Goal: Transaction & Acquisition: Subscribe to service/newsletter

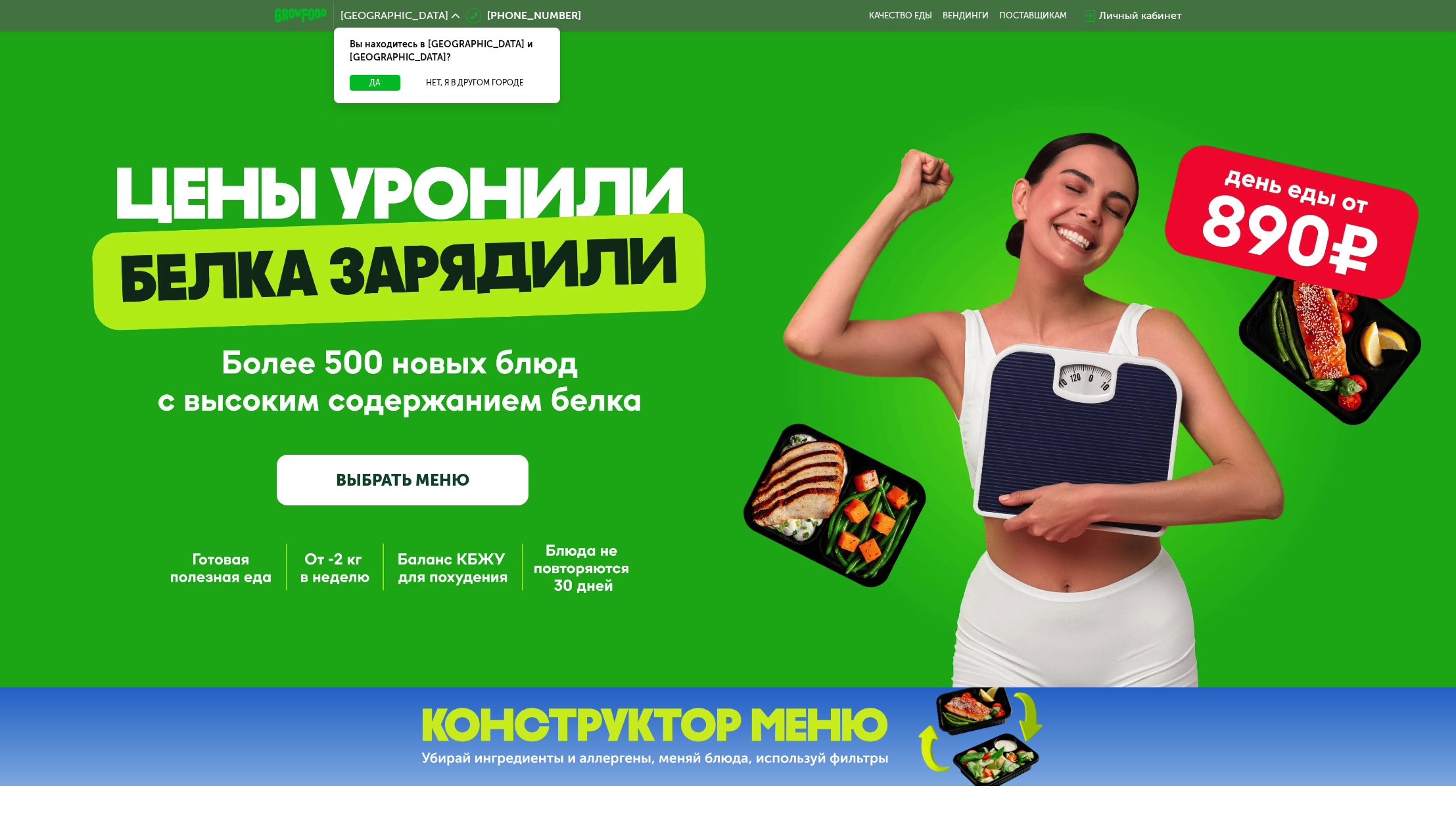
click at [1109, 12] on div "Личный кабинет" at bounding box center [1140, 15] width 83 height 15
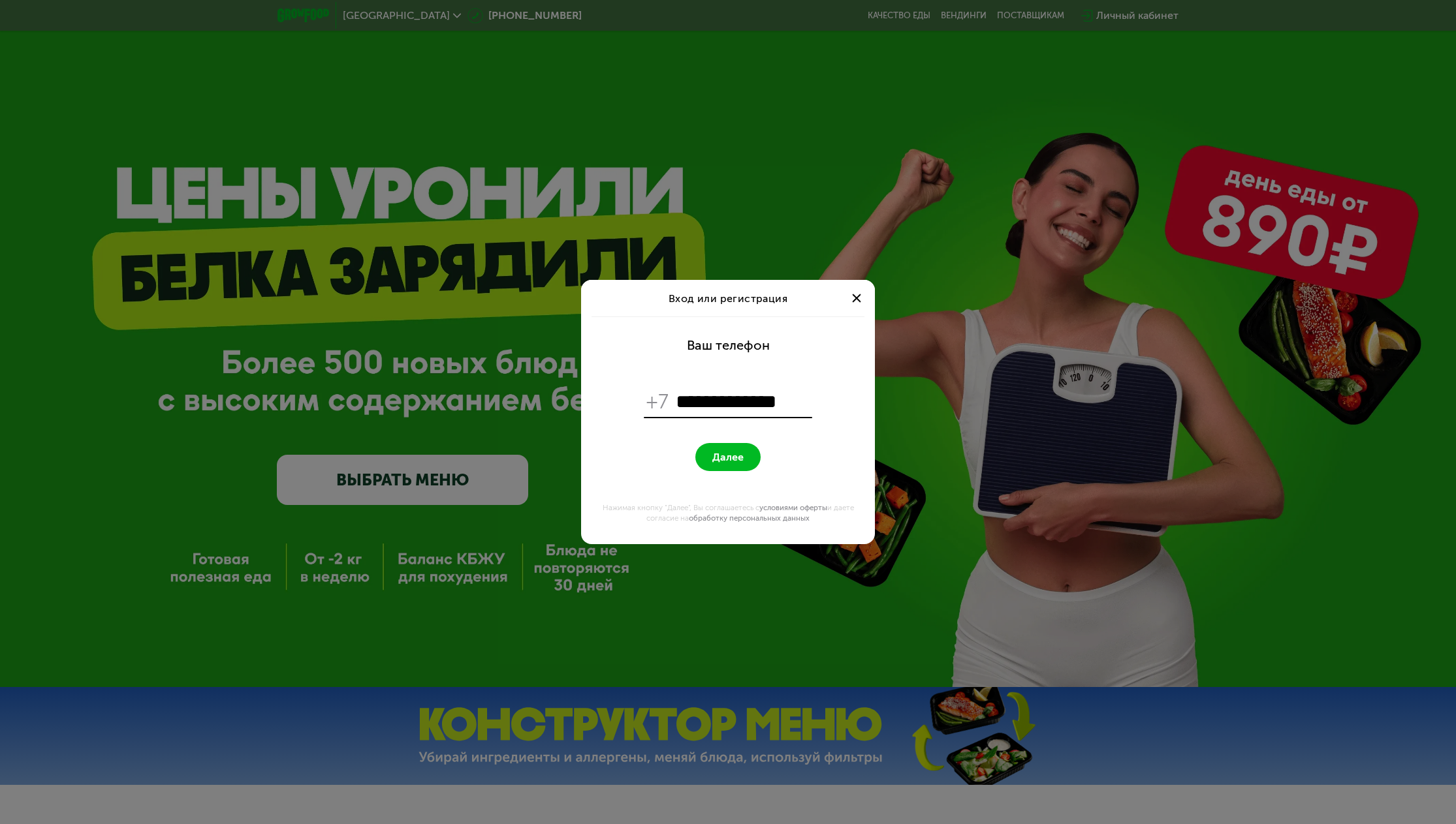
type input "**********"
click at [695, 443] on button "Далее" at bounding box center [728, 457] width 66 height 28
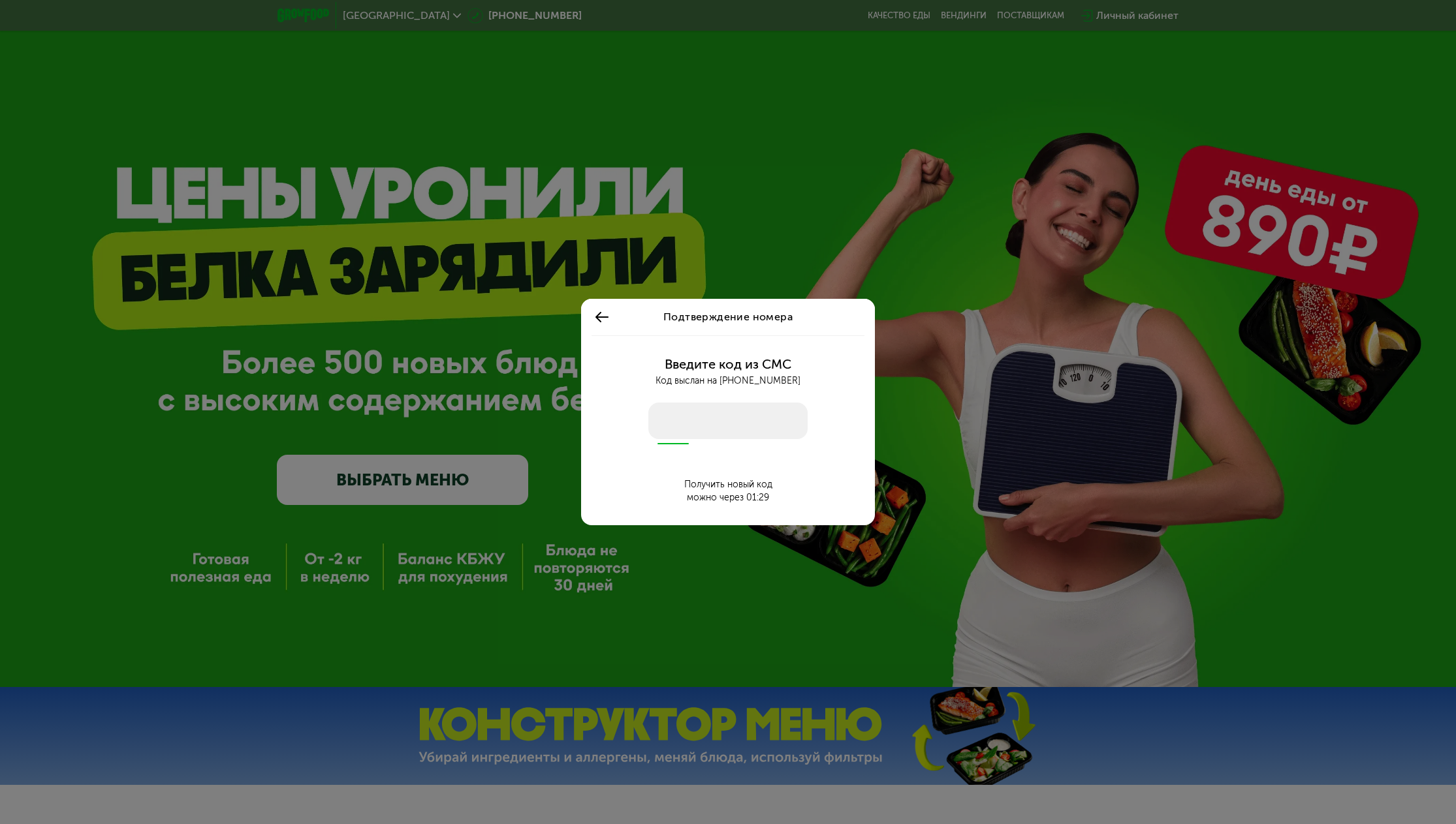
click at [679, 415] on input "number" at bounding box center [728, 421] width 159 height 37
type input "****"
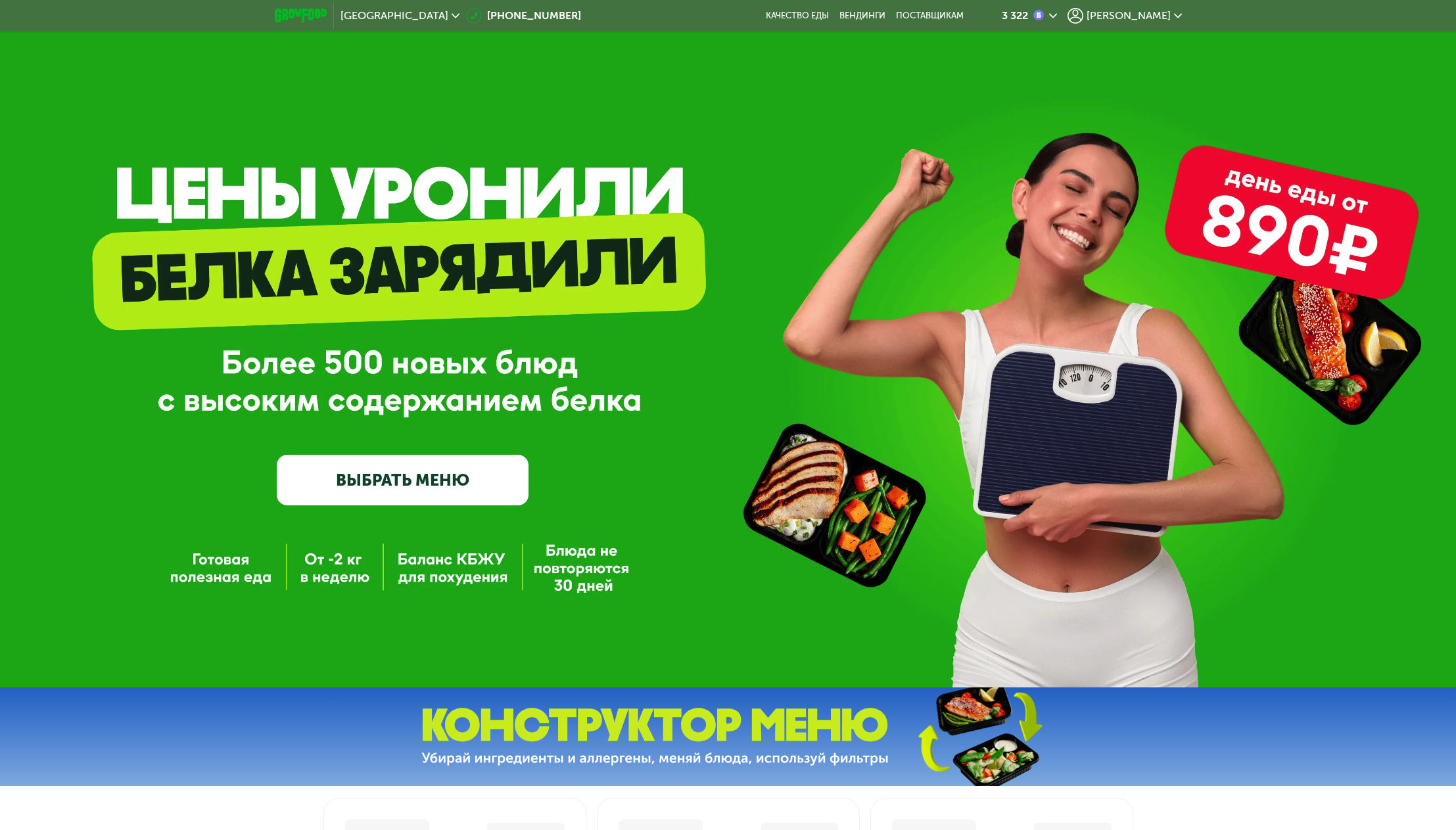
click at [1162, 14] on span "[PERSON_NAME]" at bounding box center [1128, 16] width 84 height 11
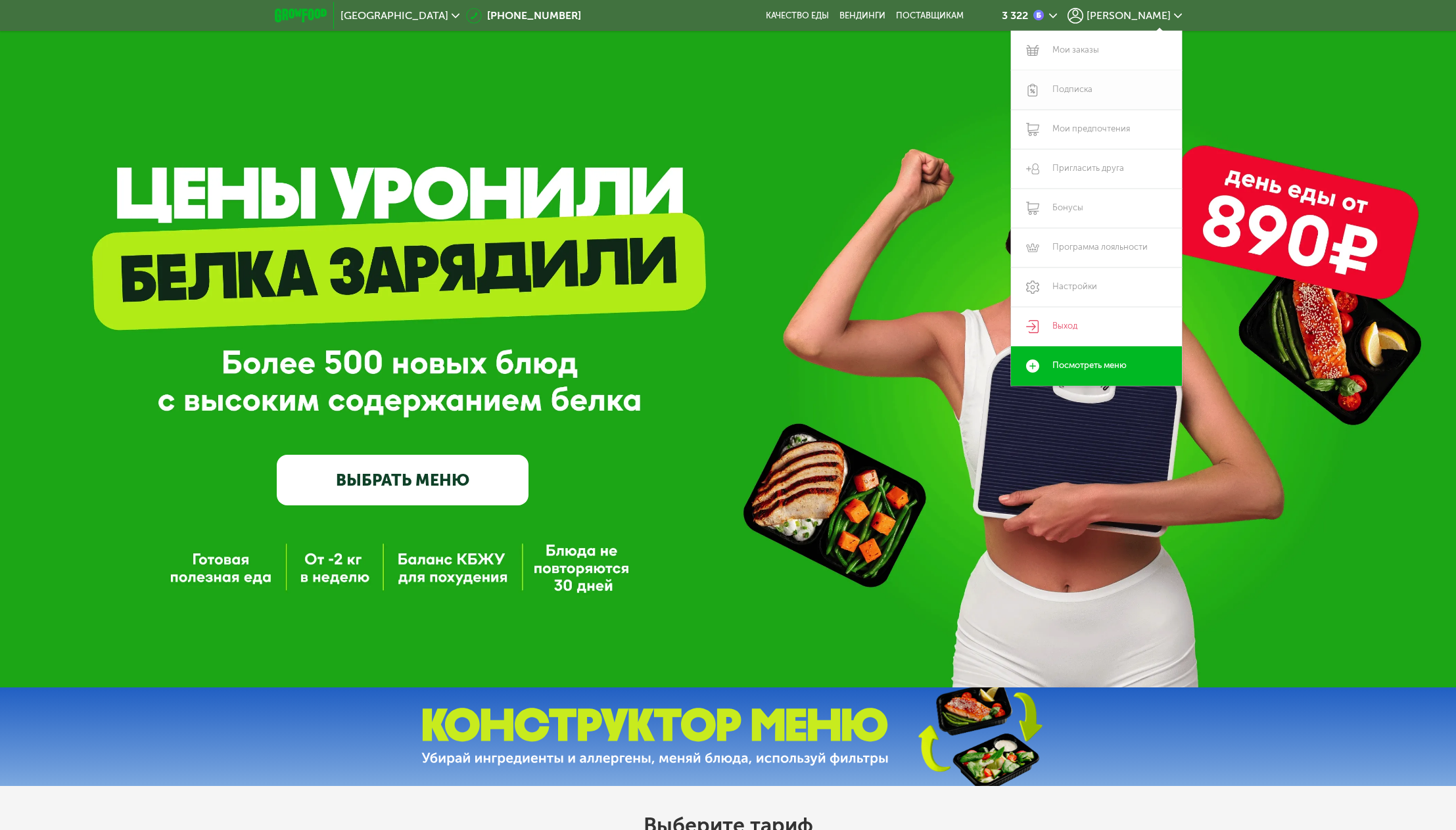
click at [1087, 90] on link "Подписка" at bounding box center [1097, 90] width 171 height 40
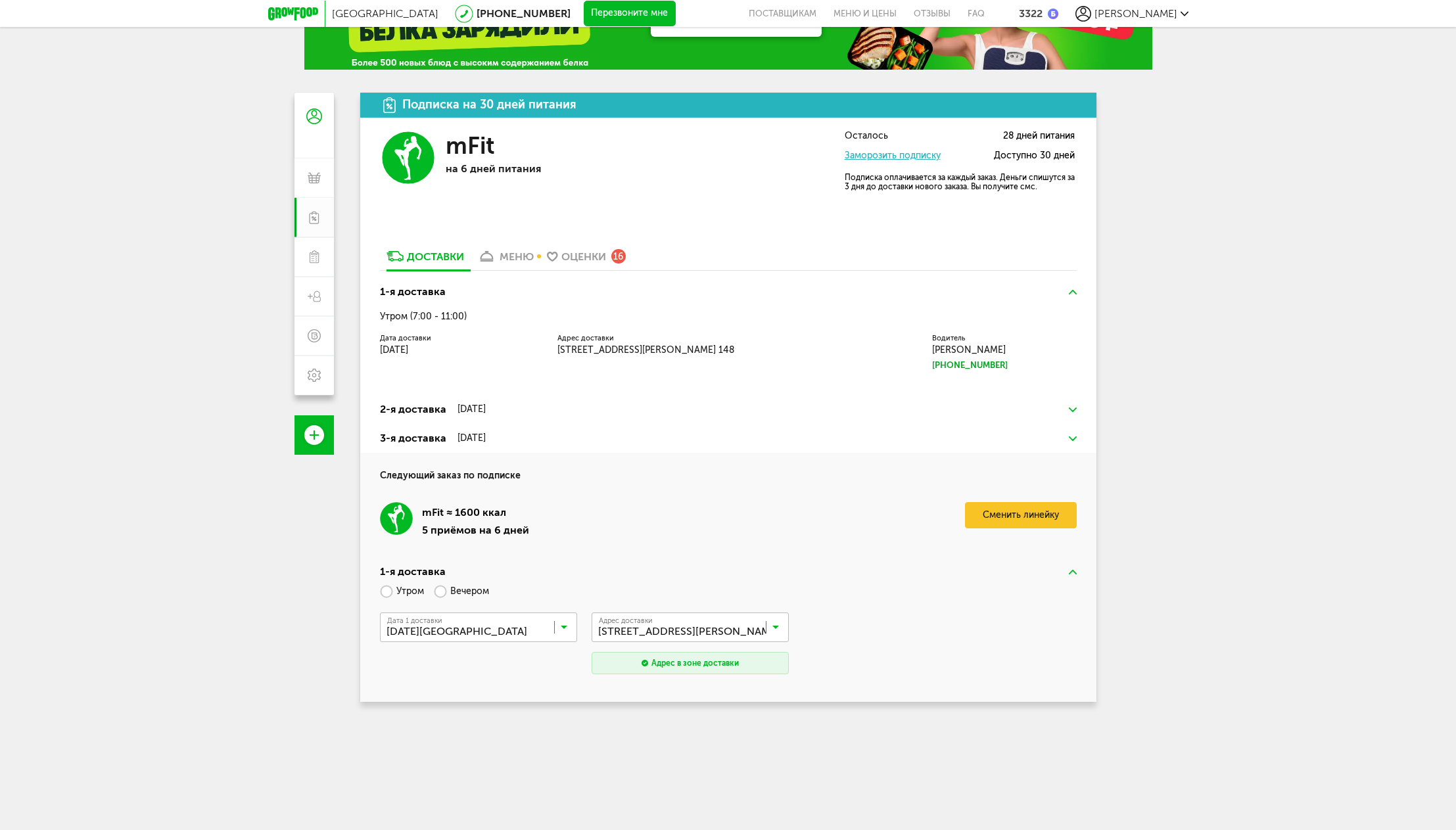
scroll to position [66, 0]
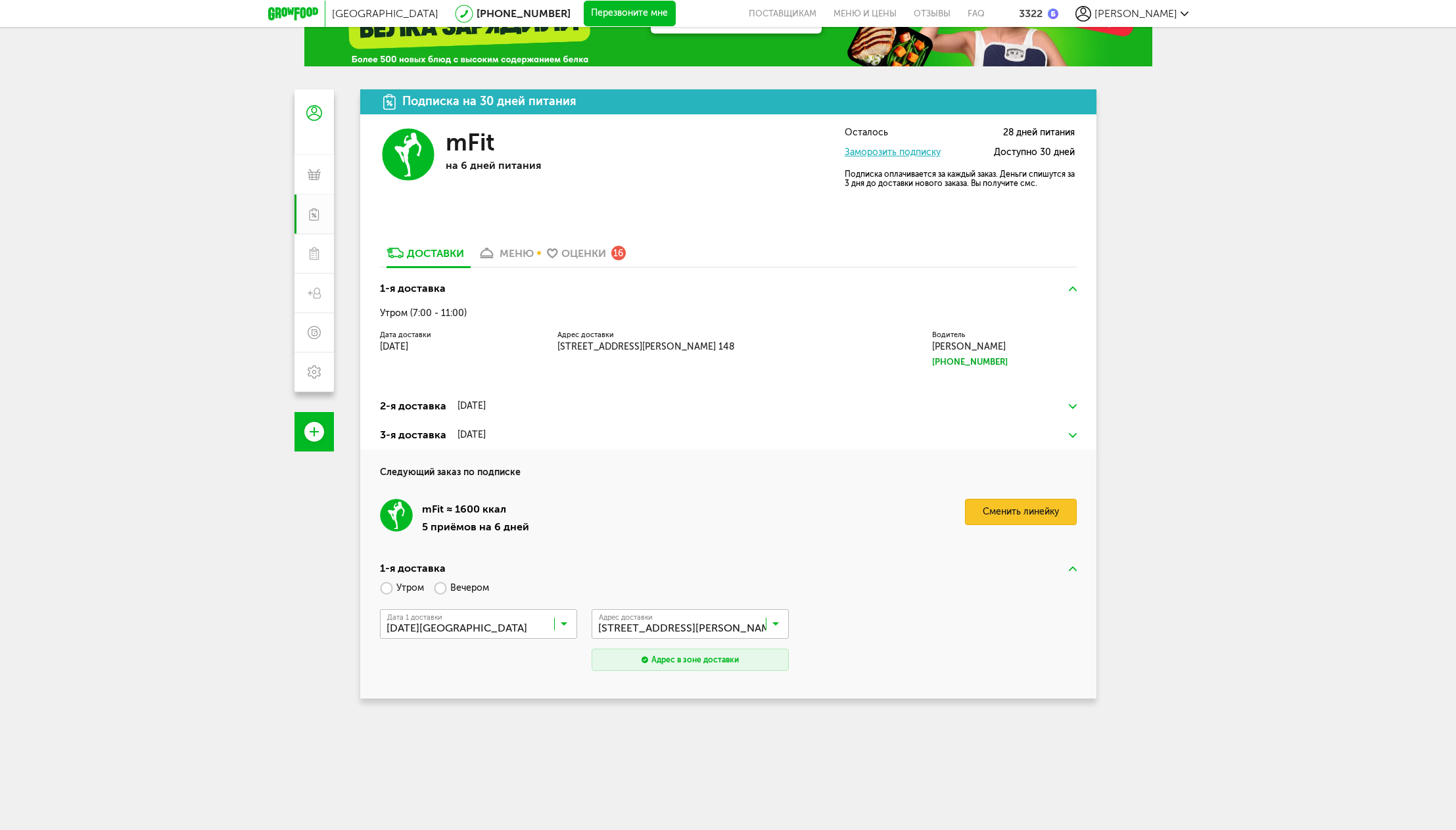
click at [1029, 519] on link "Сменить линейку" at bounding box center [1021, 512] width 112 height 26
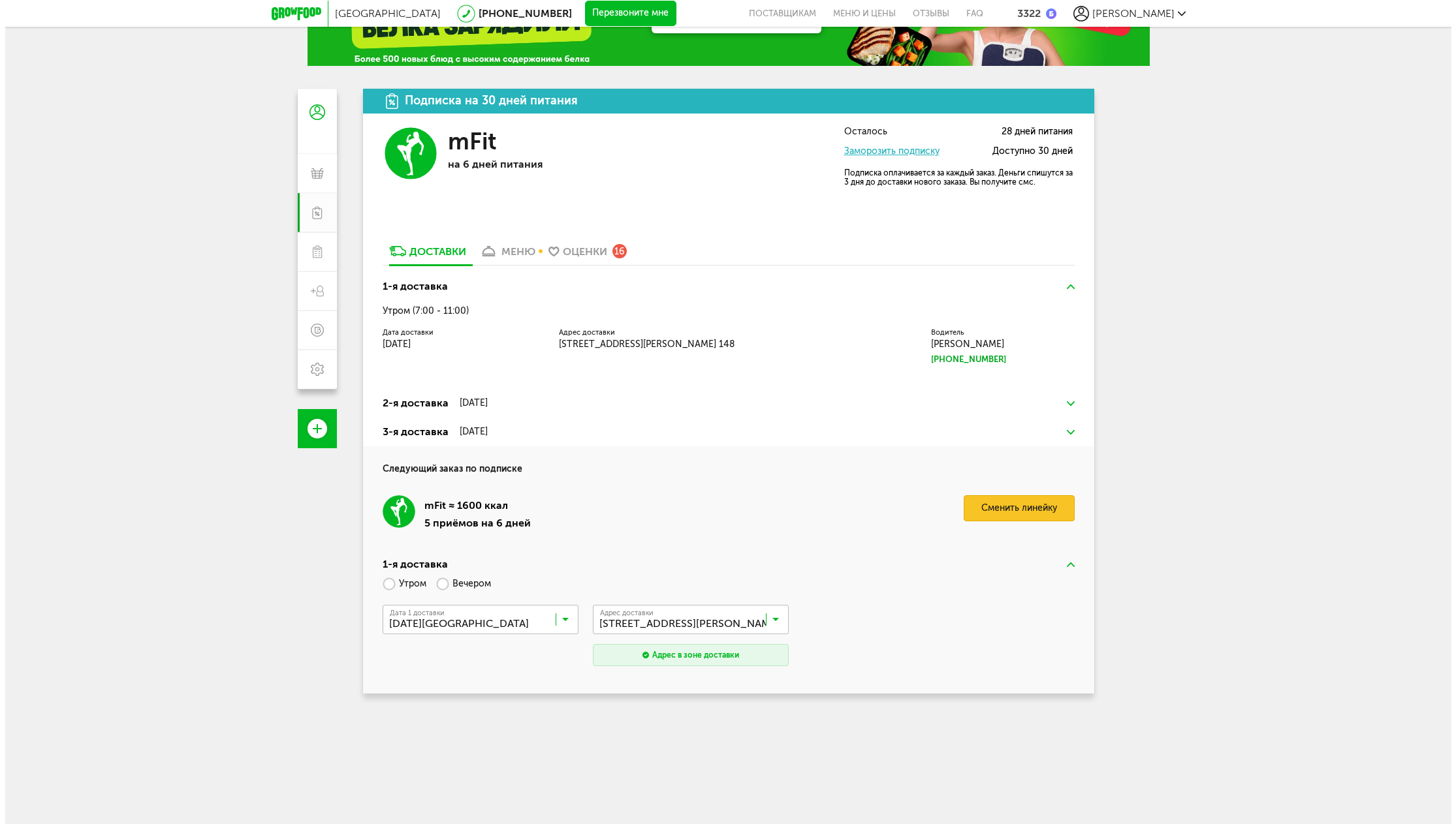
scroll to position [0, 0]
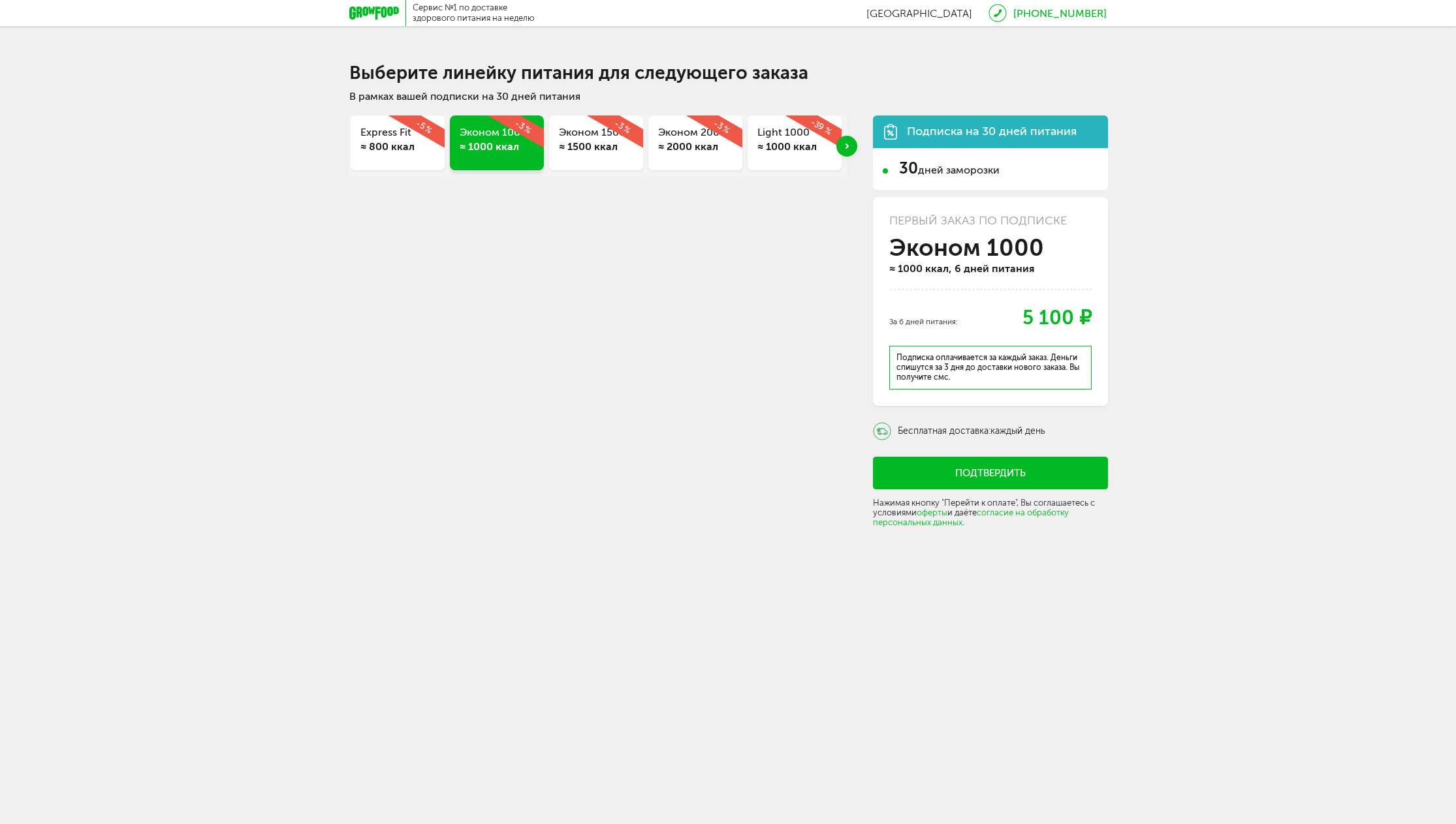
click at [580, 166] on div "Эконом 1500 ≈ 1500 ккал -3 %" at bounding box center [596, 143] width 94 height 55
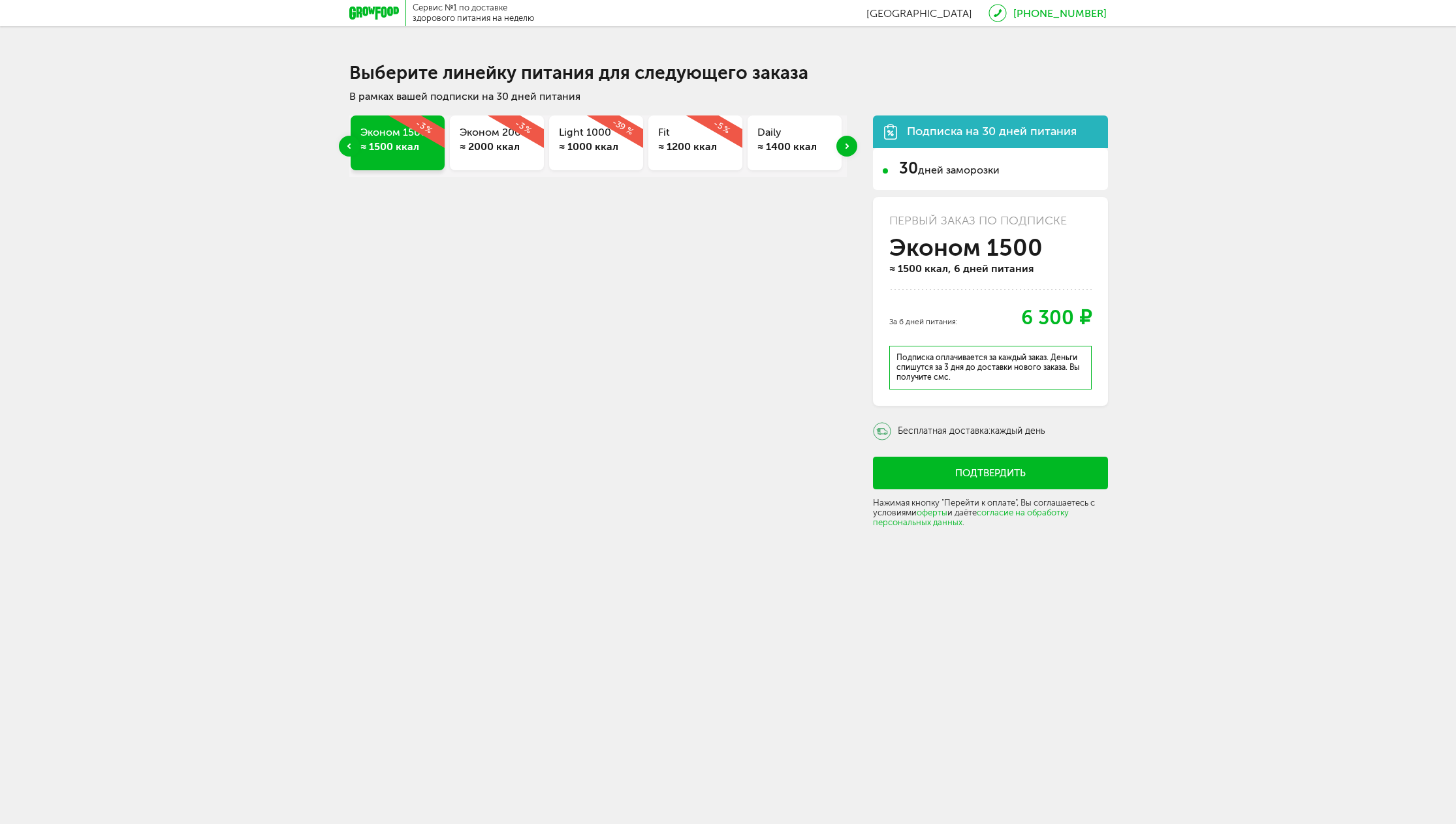
click at [343, 146] on div "Previous slide" at bounding box center [349, 146] width 21 height 21
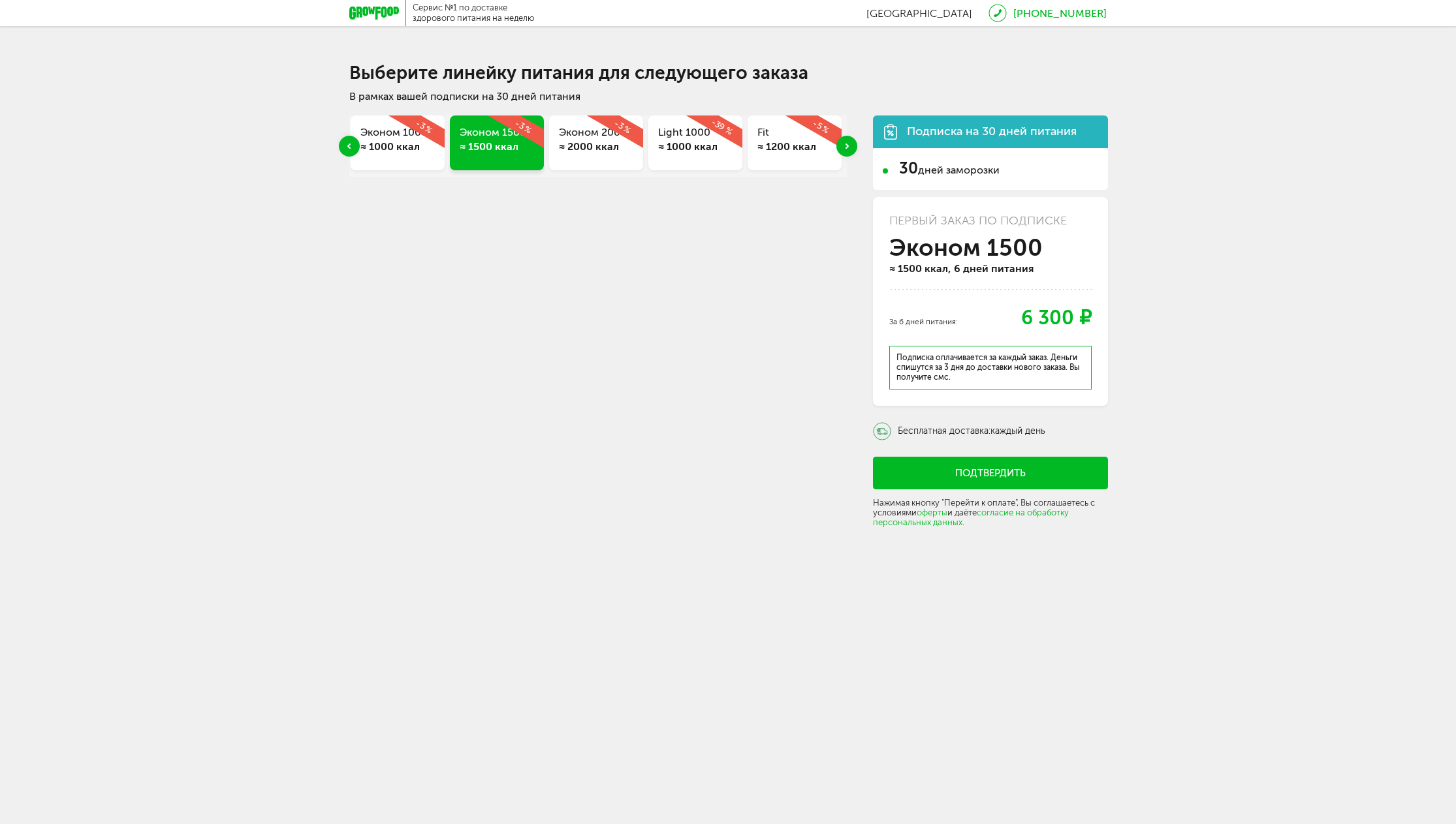
click at [851, 147] on div "Next slide" at bounding box center [846, 146] width 21 height 21
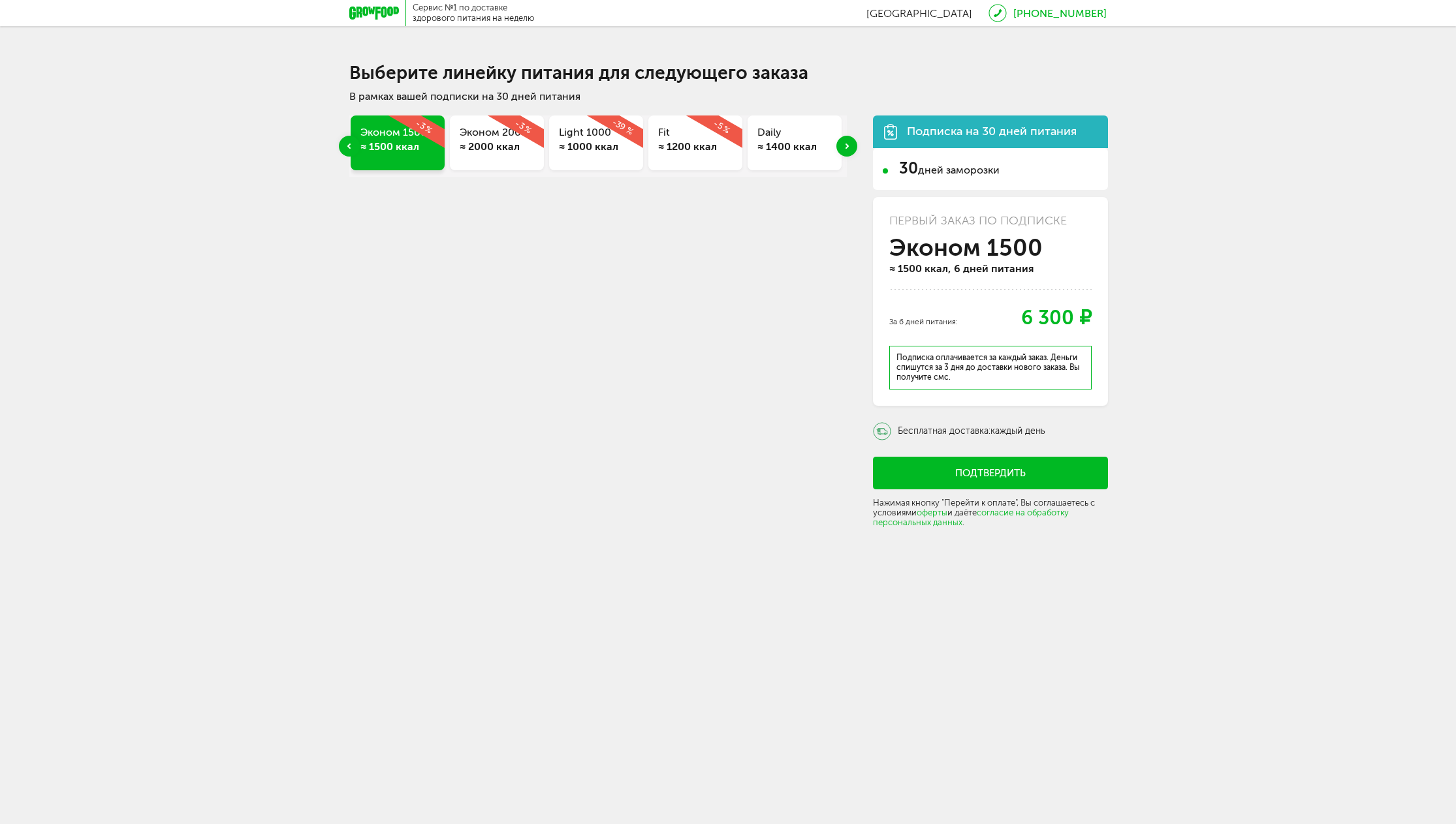
click at [851, 147] on div "Next slide" at bounding box center [846, 146] width 21 height 21
click at [672, 146] on div "≈ 1400 ккал" at bounding box center [695, 146] width 74 height 14
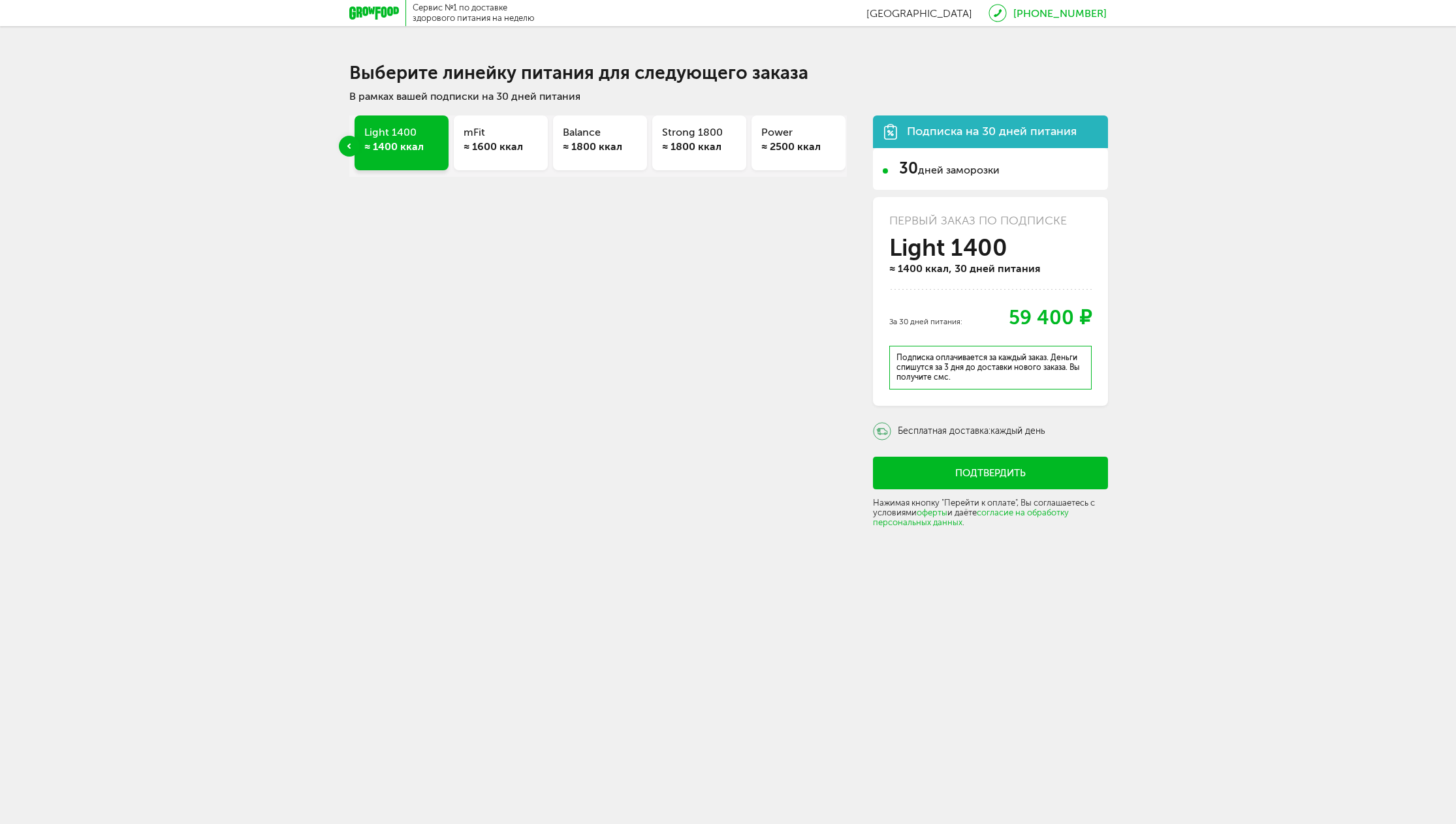
click at [355, 141] on div "Previous slide" at bounding box center [349, 146] width 21 height 21
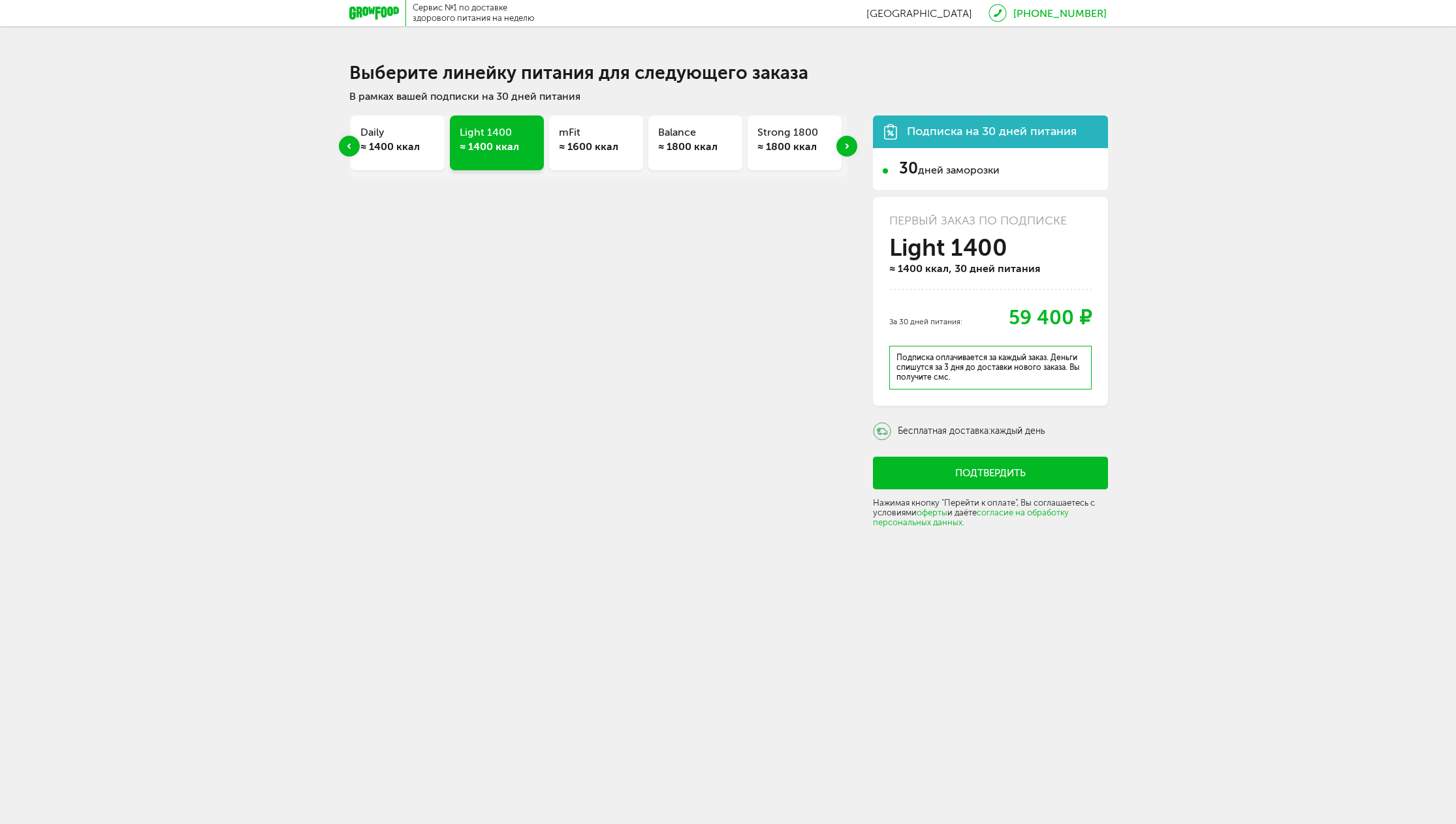
click at [355, 141] on div "Previous slide" at bounding box center [349, 146] width 21 height 21
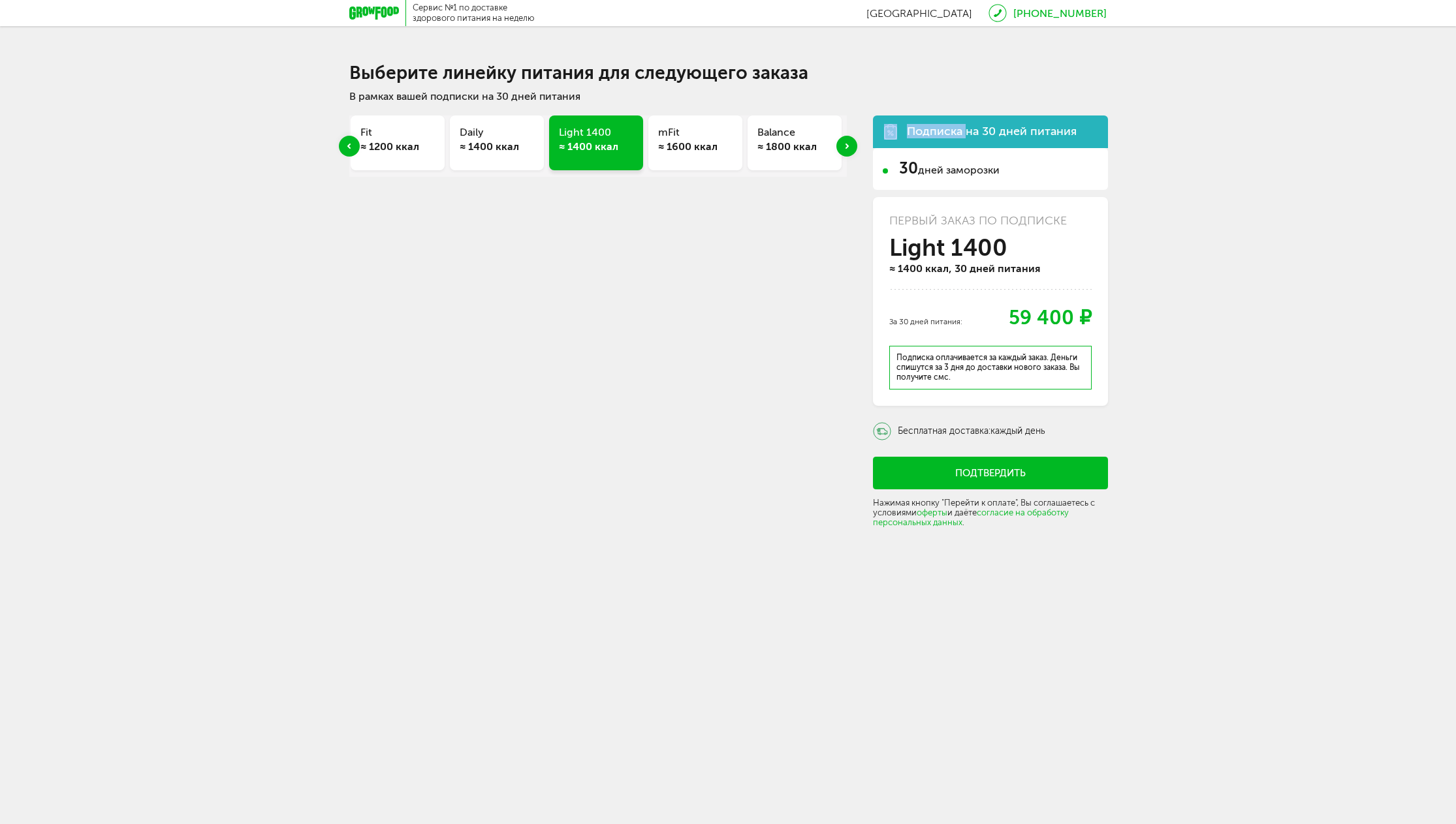
click at [355, 141] on div "Previous slide" at bounding box center [349, 146] width 21 height 21
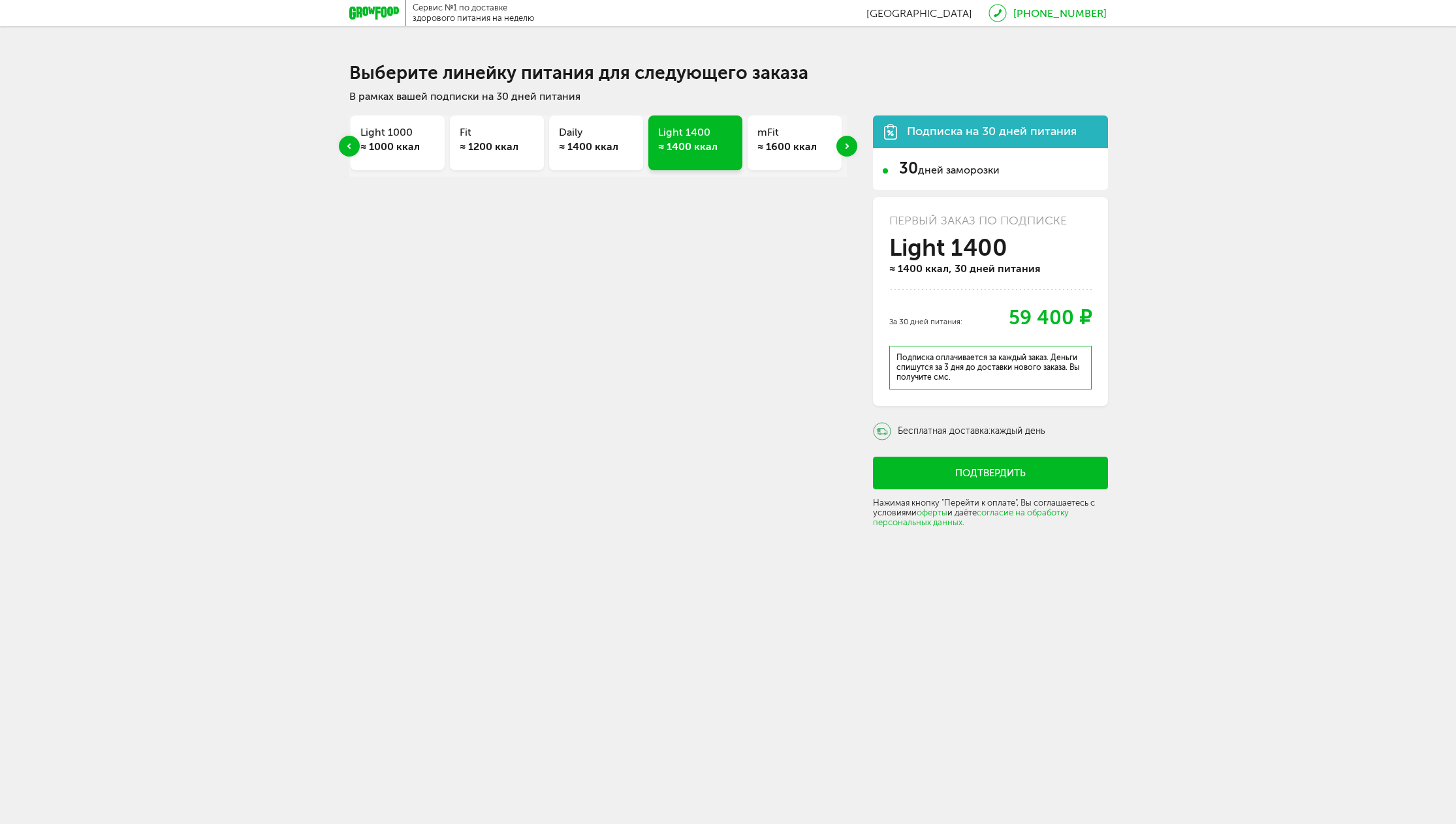
click at [354, 146] on div "Previous slide" at bounding box center [349, 146] width 21 height 21
click at [350, 140] on div "Previous slide" at bounding box center [349, 146] width 21 height 21
click at [436, 157] on div "Эконом 1000 ≈ 1000 ккал" at bounding box center [397, 143] width 94 height 55
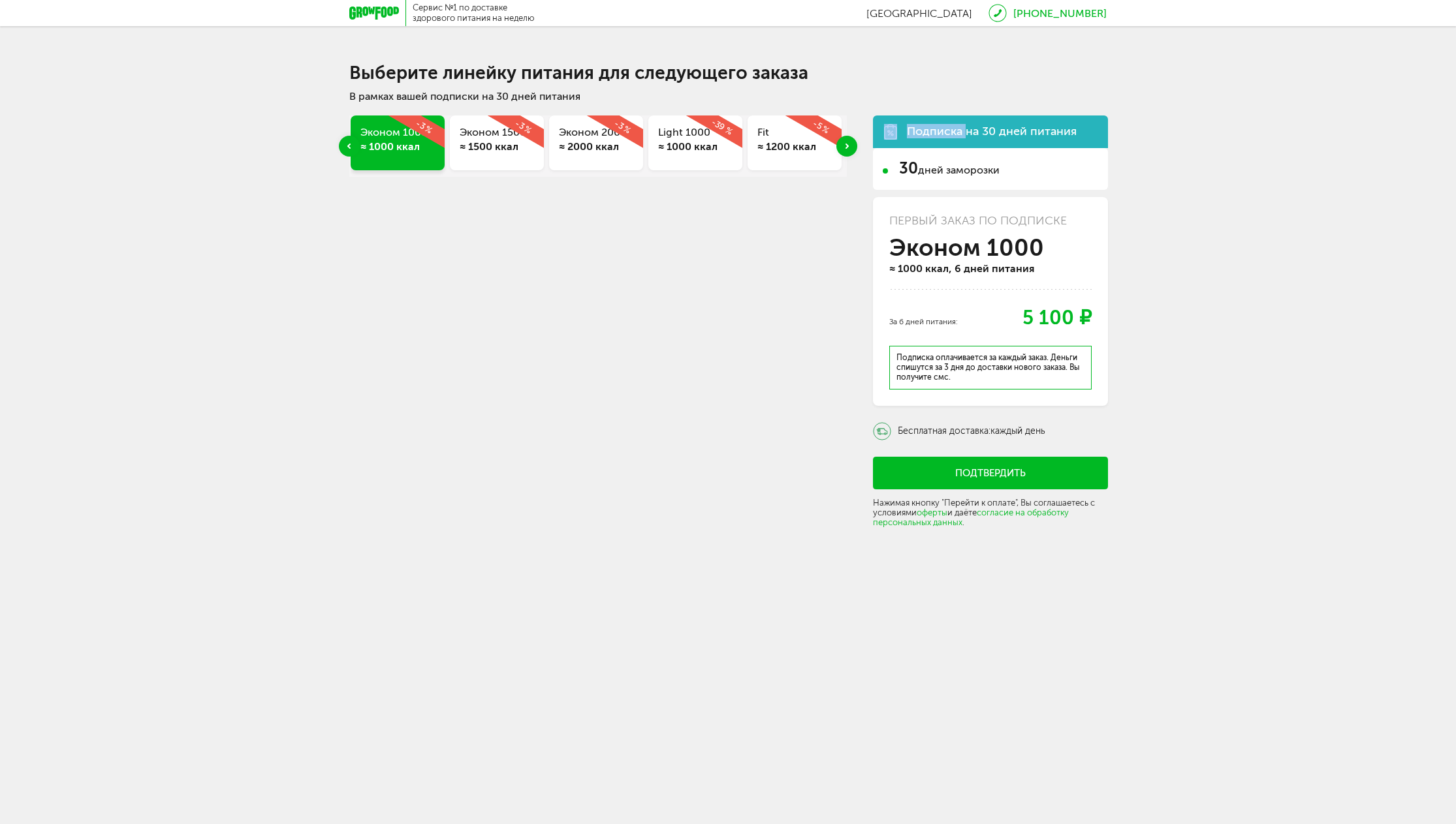
click at [491, 158] on div "Эконом 1500 ≈ 1500 ккал -3 %" at bounding box center [497, 143] width 94 height 55
click at [666, 243] on div "Express Fit ≈ 800 ккал -5 % Эконом 1000 ≈ 1000 ккал -3 % Эконом 1500 ≈ 1500 кка…" at bounding box center [727, 319] width 757 height 433
click at [849, 152] on div "Next slide" at bounding box center [846, 146] width 21 height 21
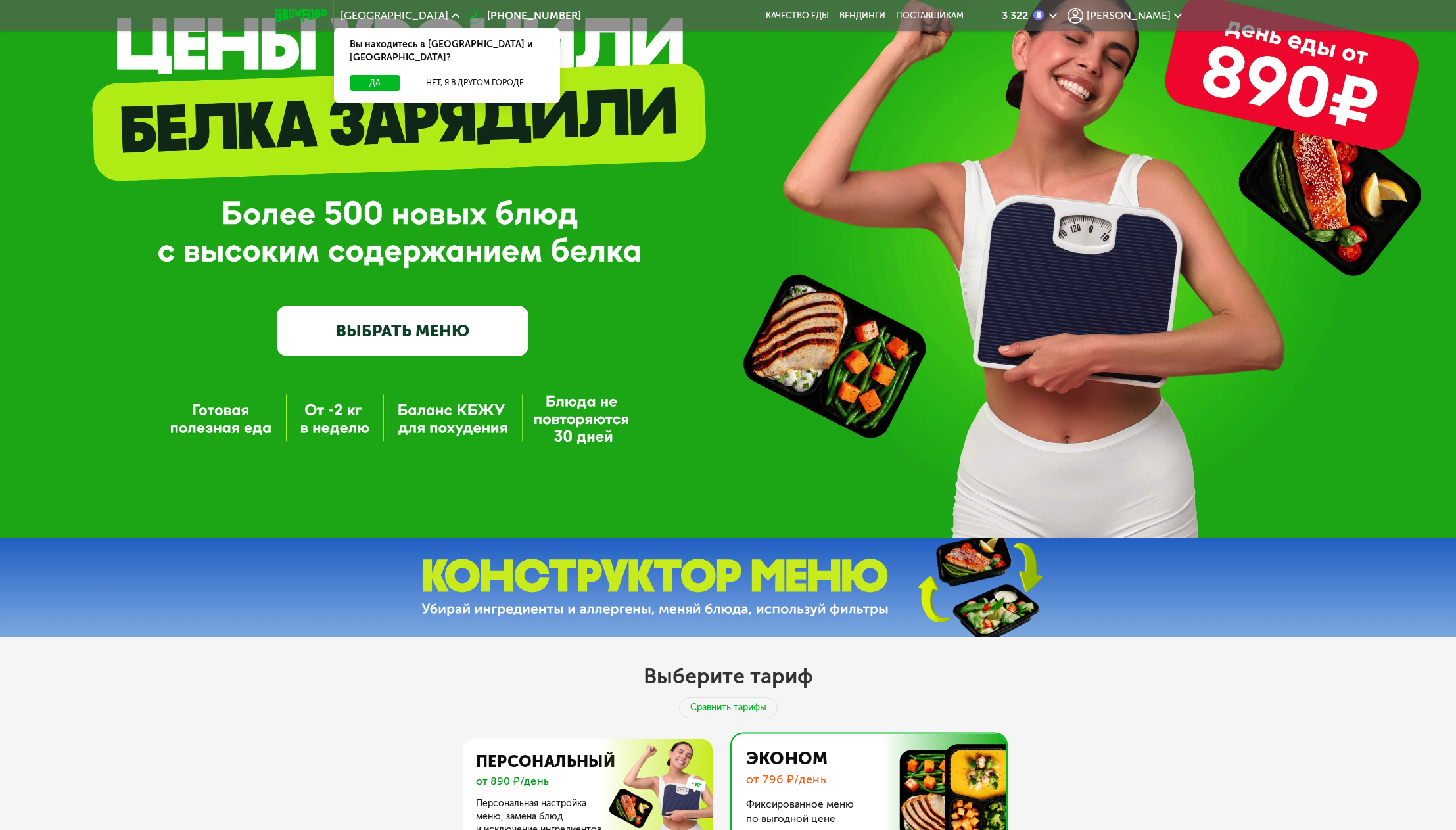
click at [1147, 16] on span "[PERSON_NAME]" at bounding box center [1128, 16] width 84 height 11
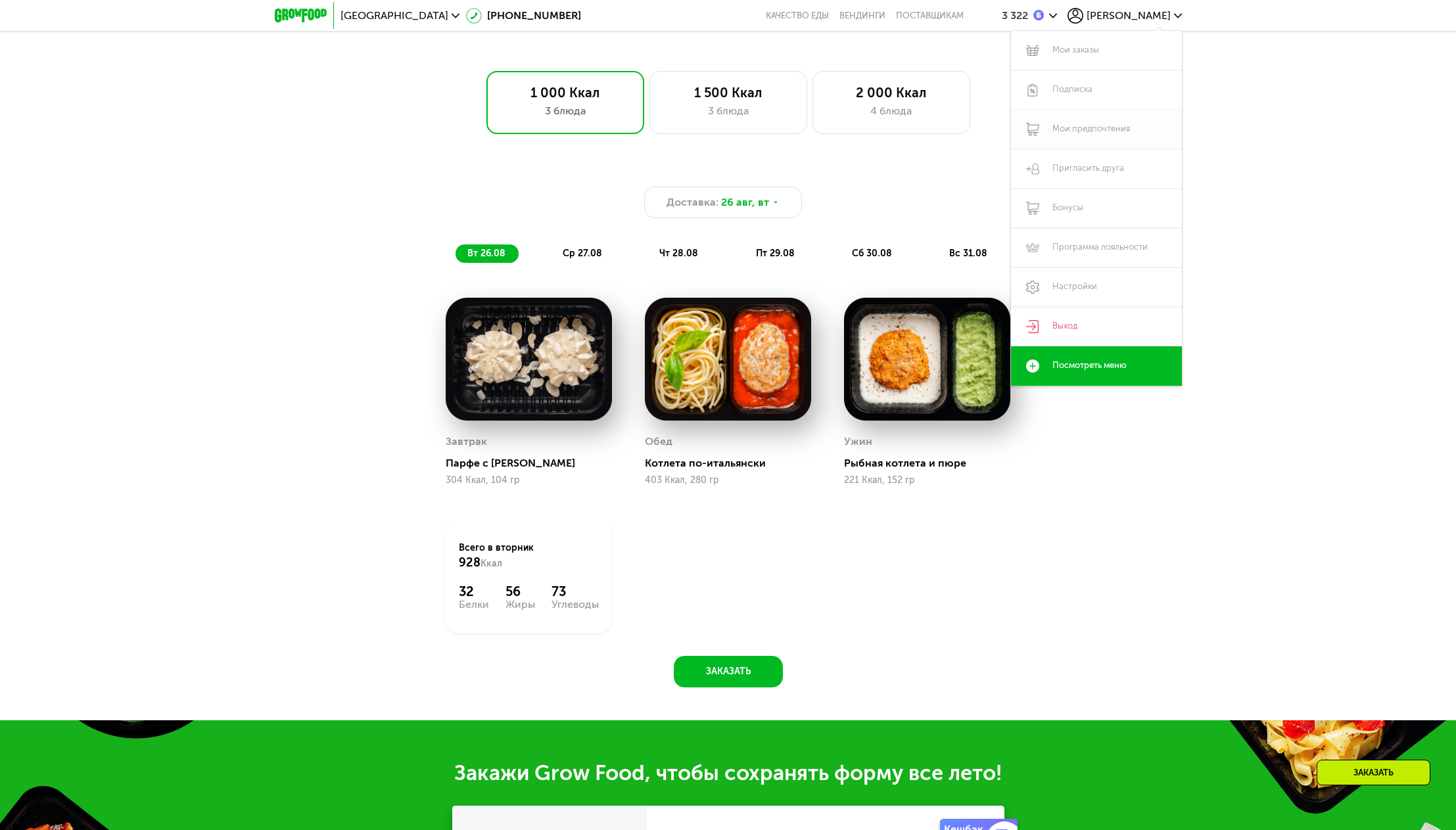
scroll to position [1052, 0]
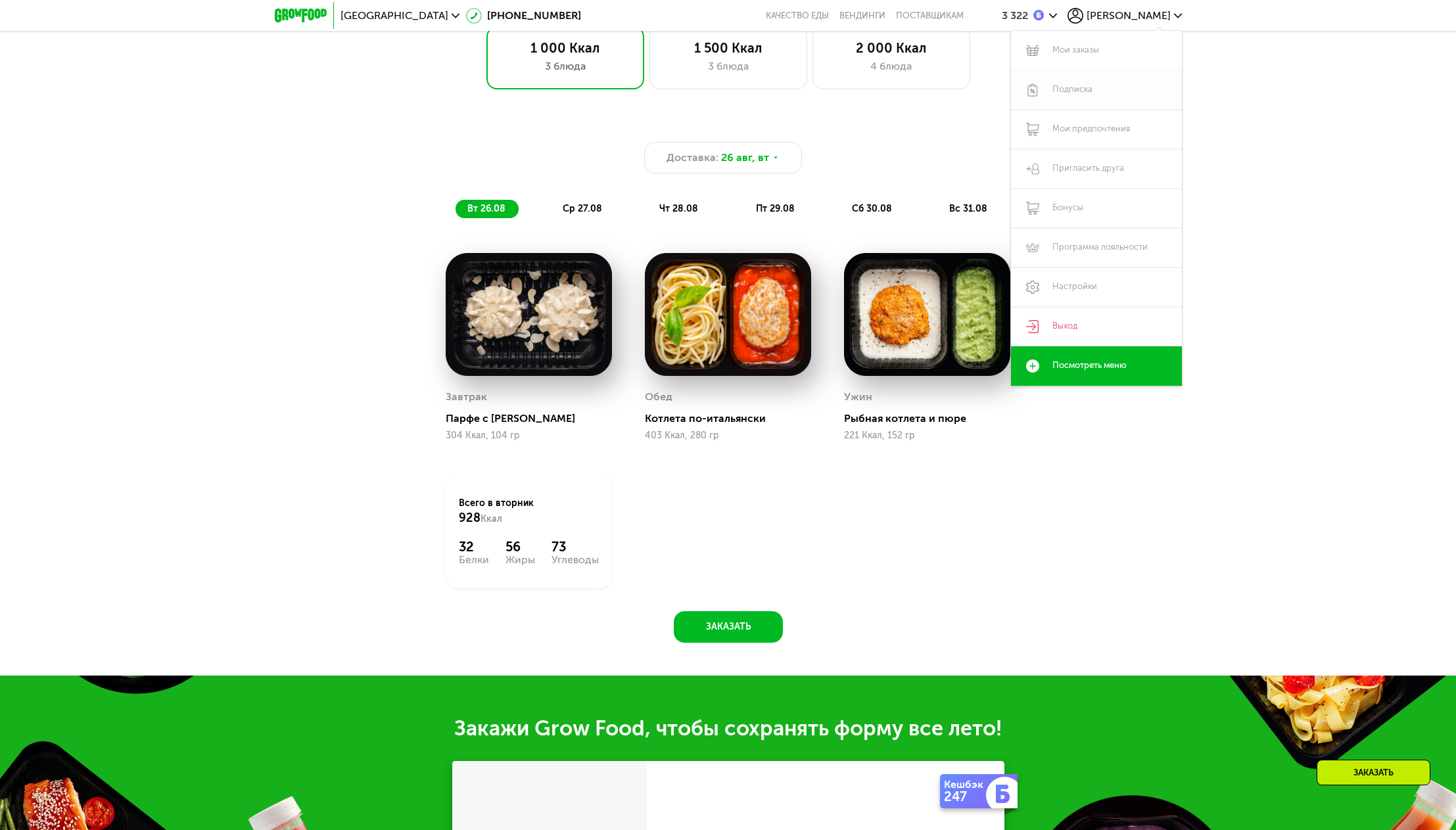
click at [1087, 85] on link "Подписка" at bounding box center [1097, 90] width 171 height 40
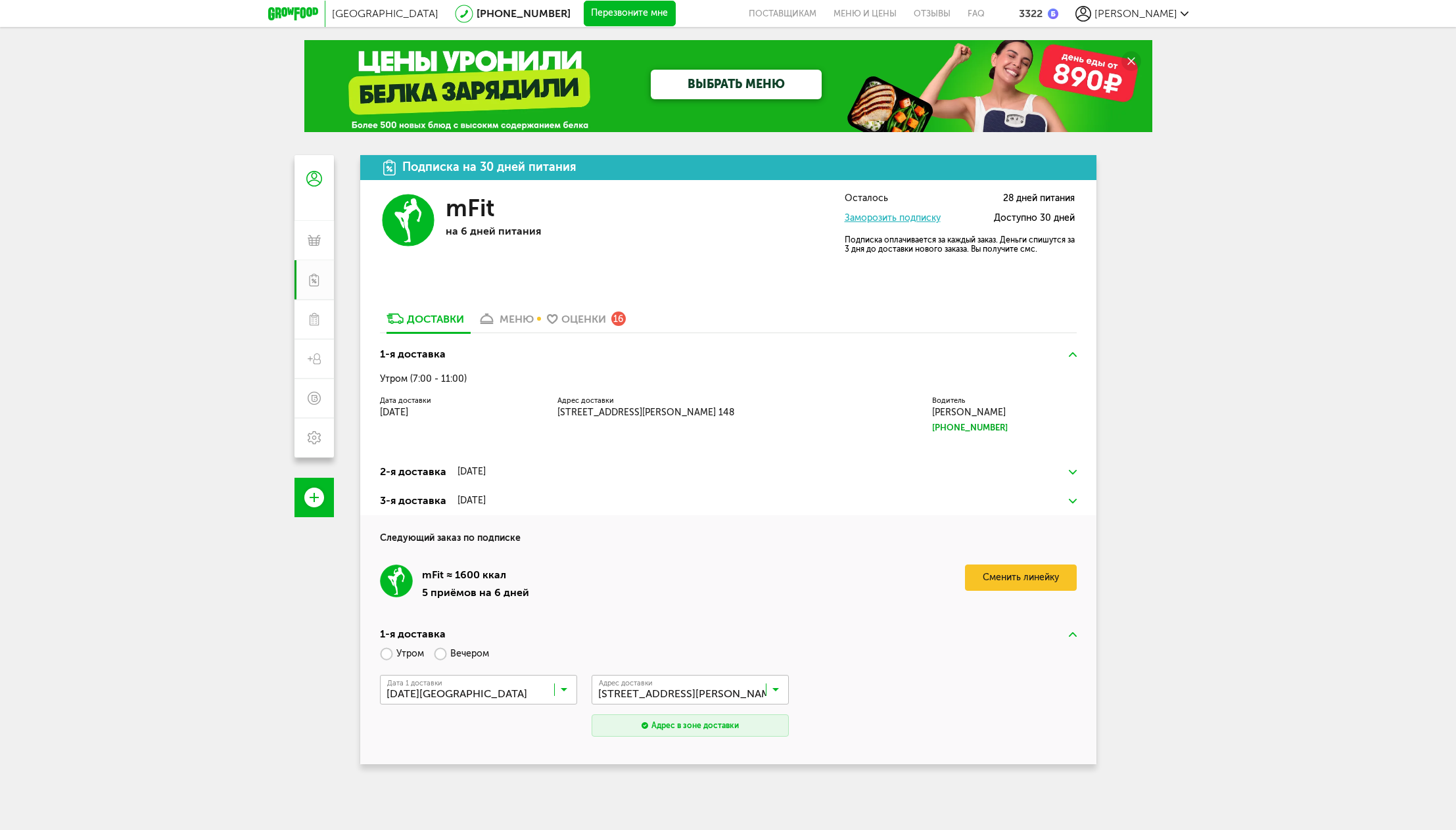
click at [889, 219] on link "Заморозить подписку" at bounding box center [893, 217] width 96 height 11
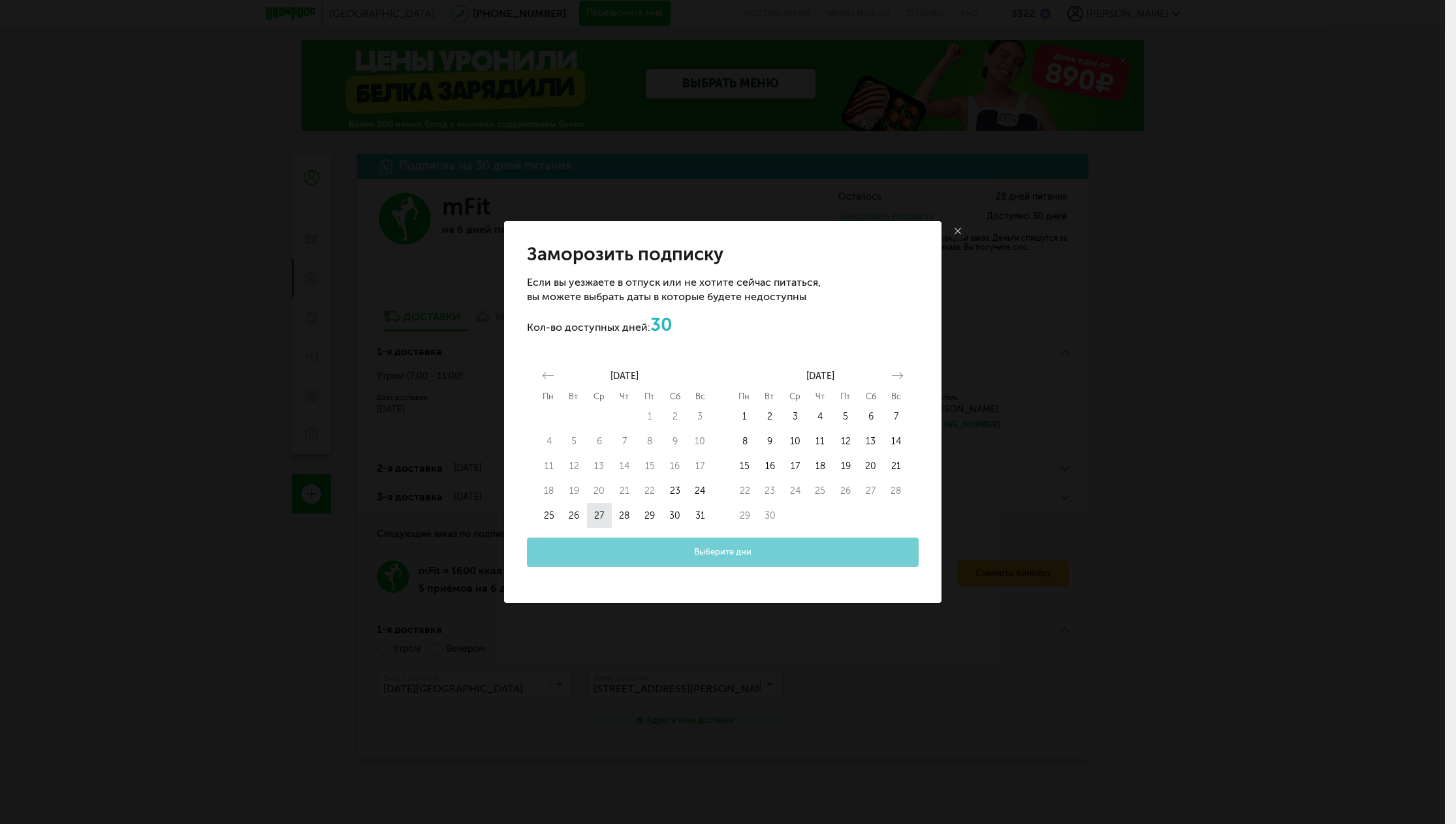
click at [600, 516] on button "27" at bounding box center [600, 515] width 25 height 25
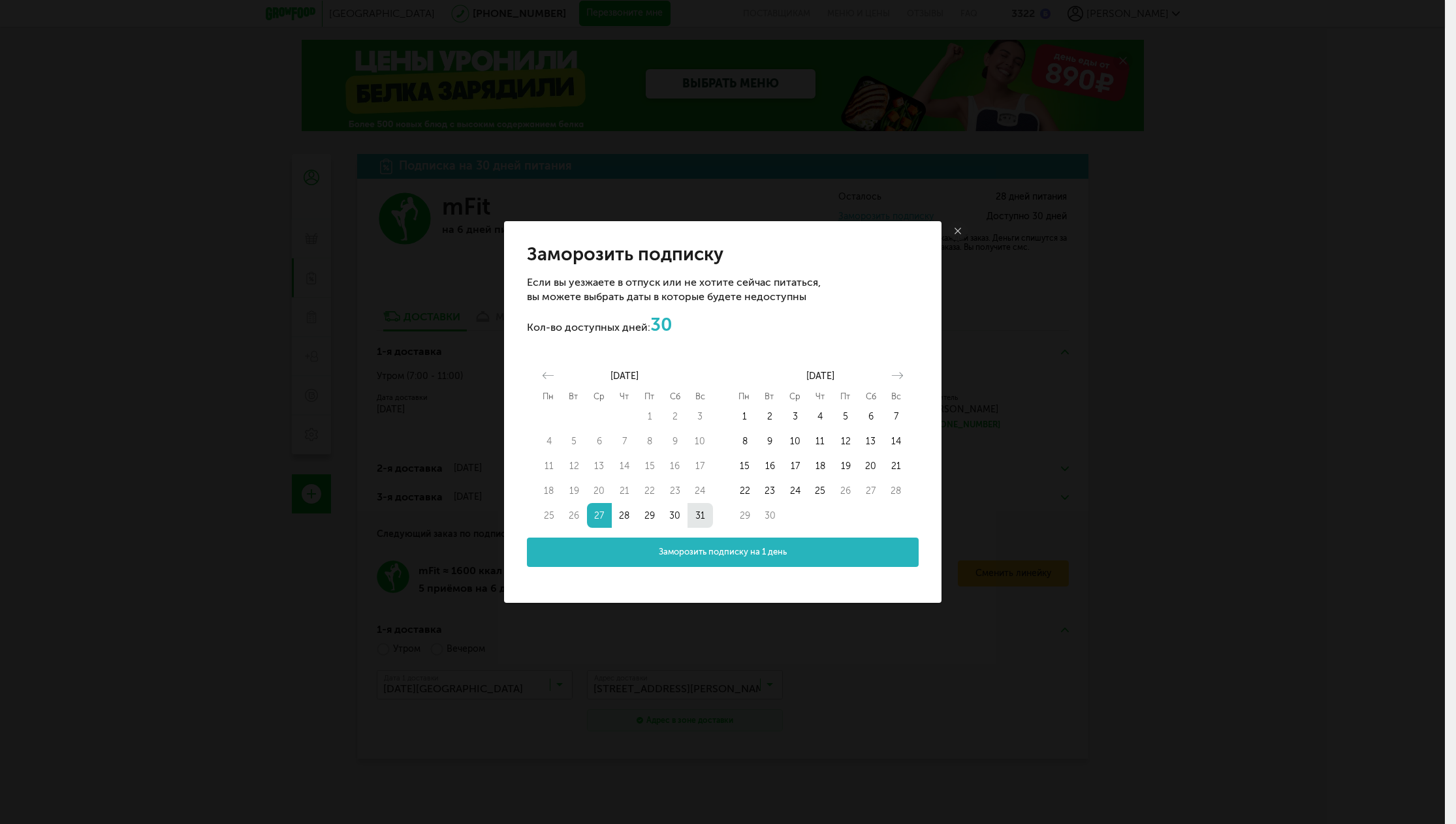
click at [697, 515] on button "31" at bounding box center [700, 515] width 25 height 25
click at [740, 559] on button "Заморозить подписку на 5 дней" at bounding box center [723, 553] width 392 height 29
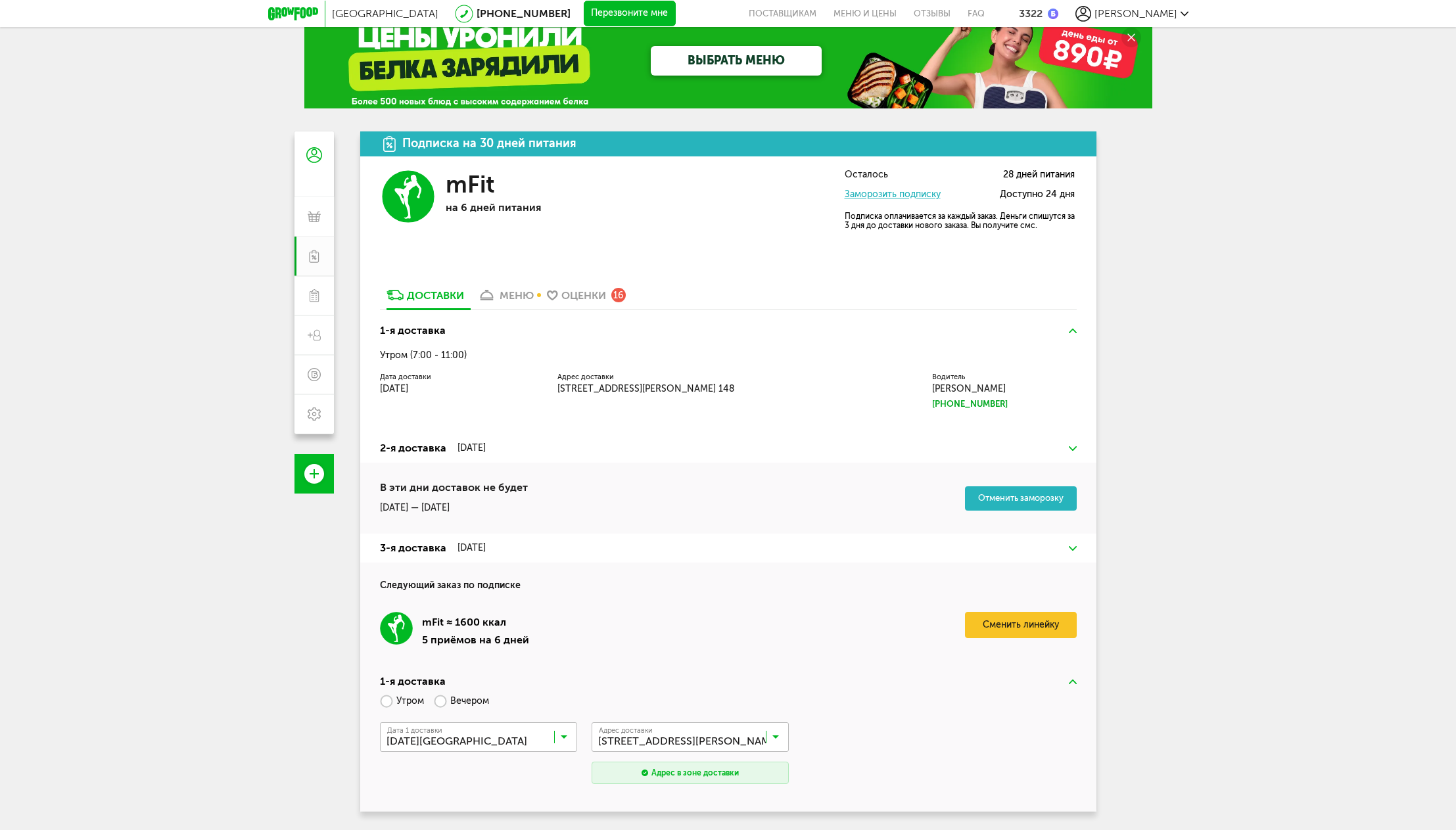
scroll to position [66, 0]
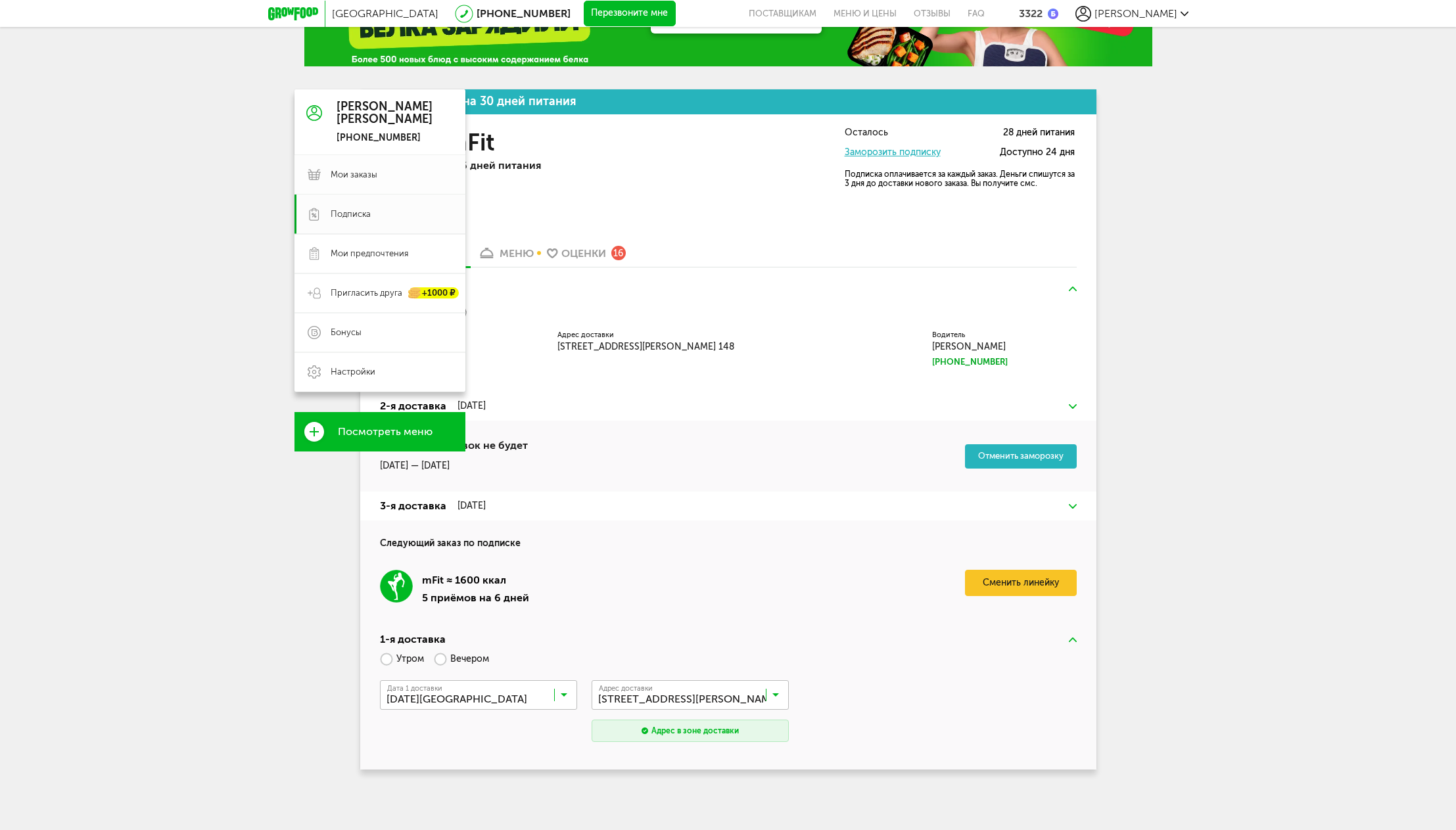
click at [355, 182] on link "Мои заказы" at bounding box center [380, 174] width 171 height 40
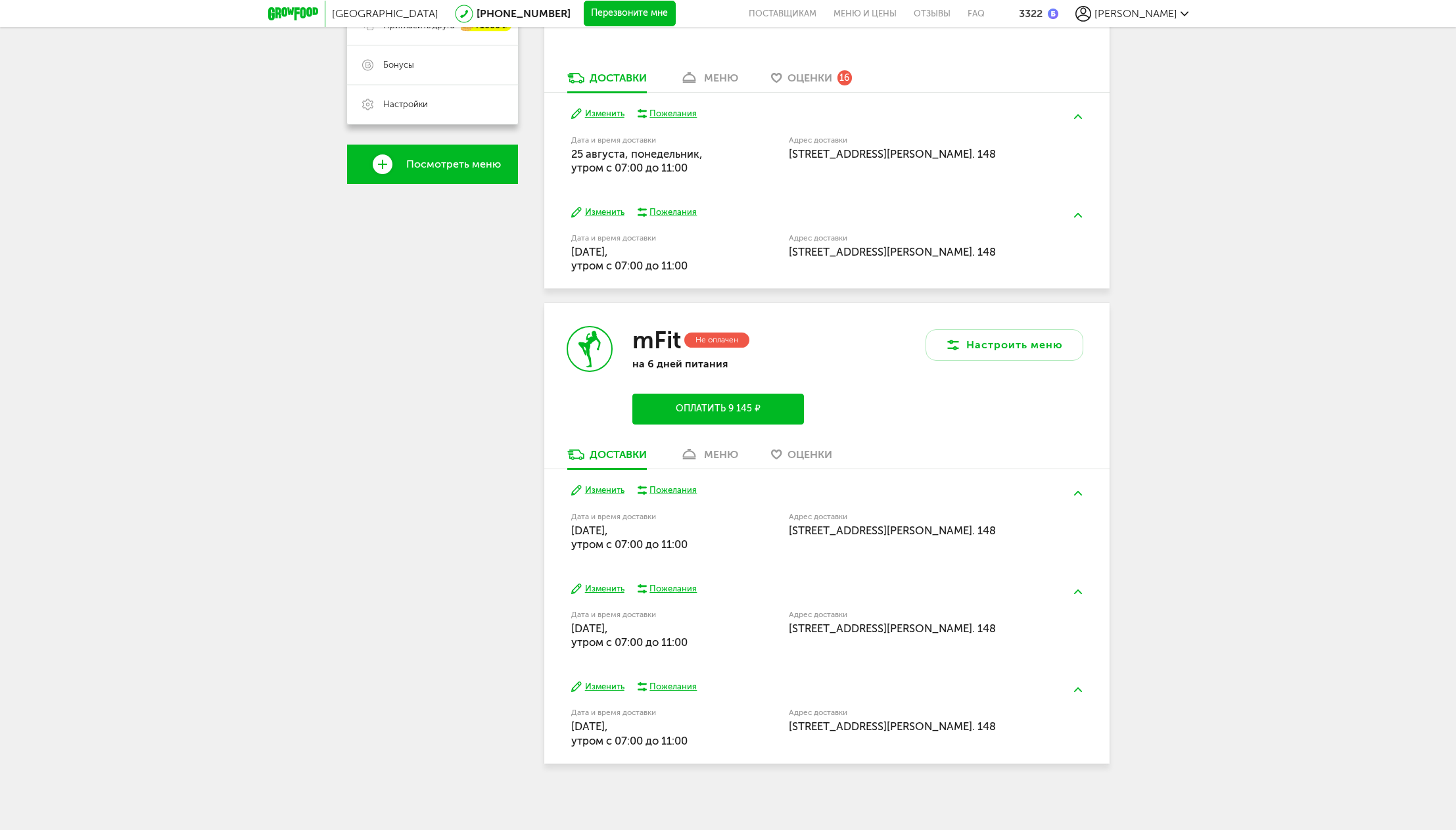
scroll to position [198, 0]
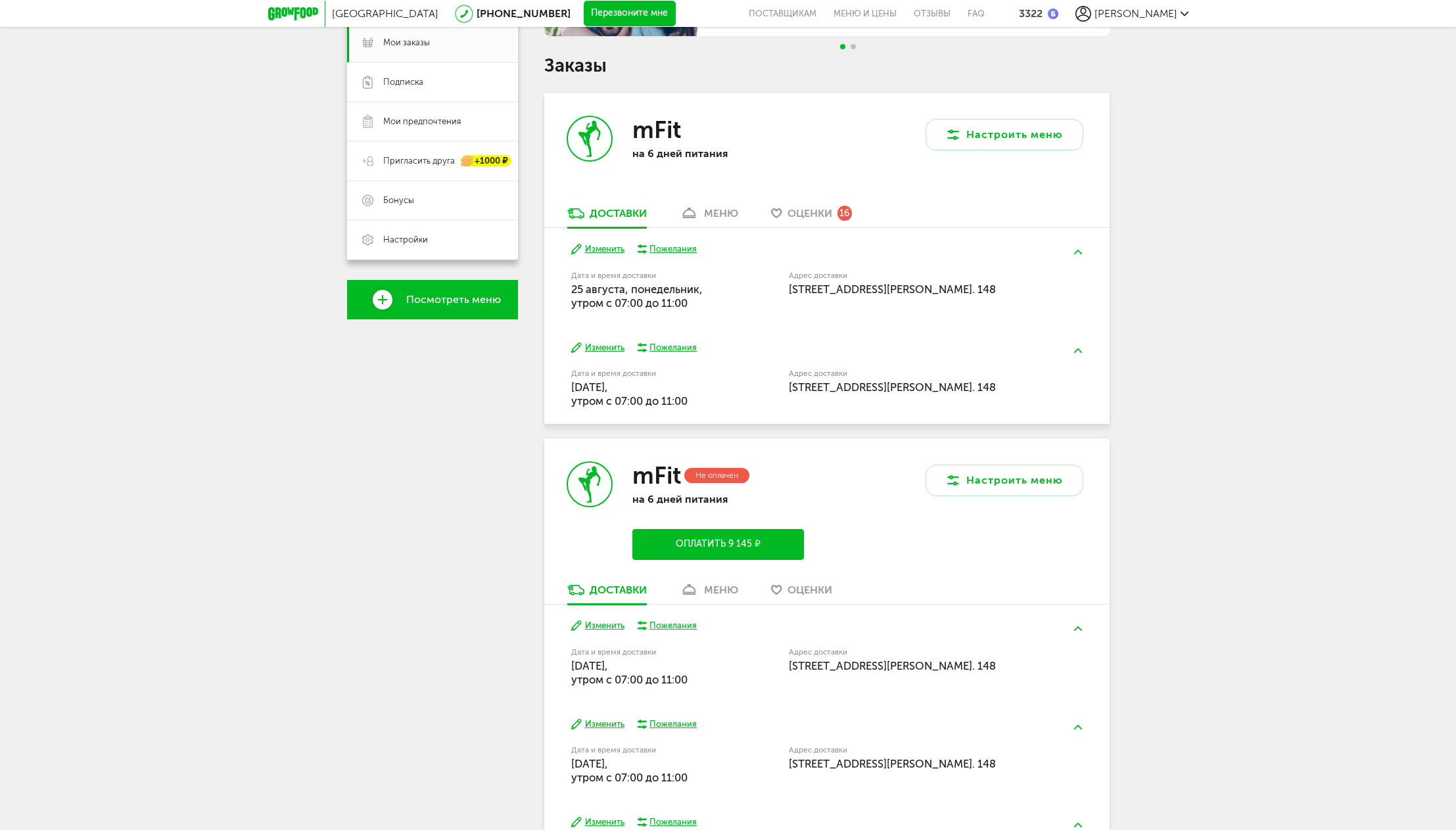
click at [1217, 322] on div "Москва 8 (800) 555-21-78 Перезвоните мне поставщикам Меню и цены Отзывы FAQ 332…" at bounding box center [728, 384] width 1456 height 1164
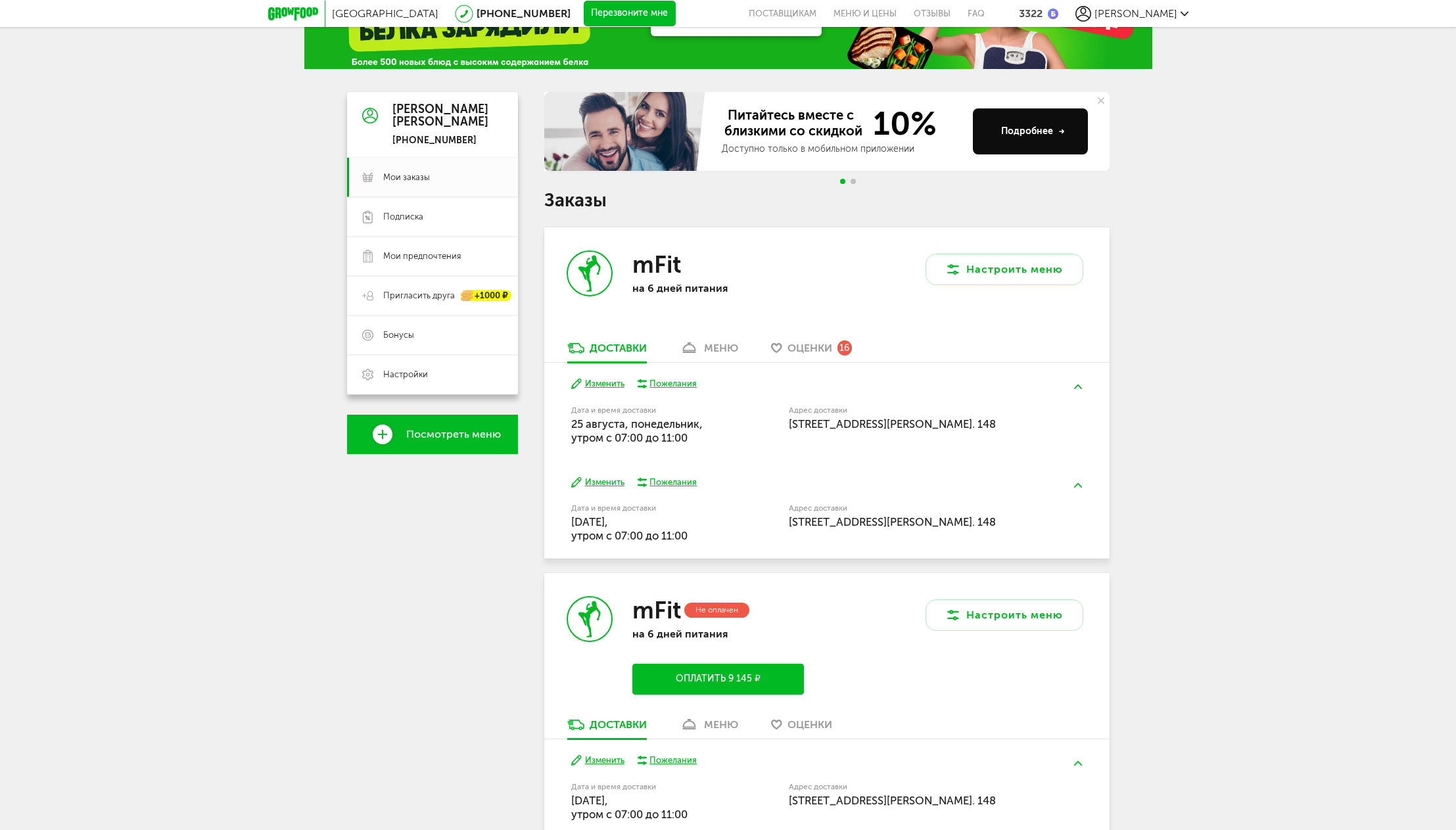
scroll to position [66, 0]
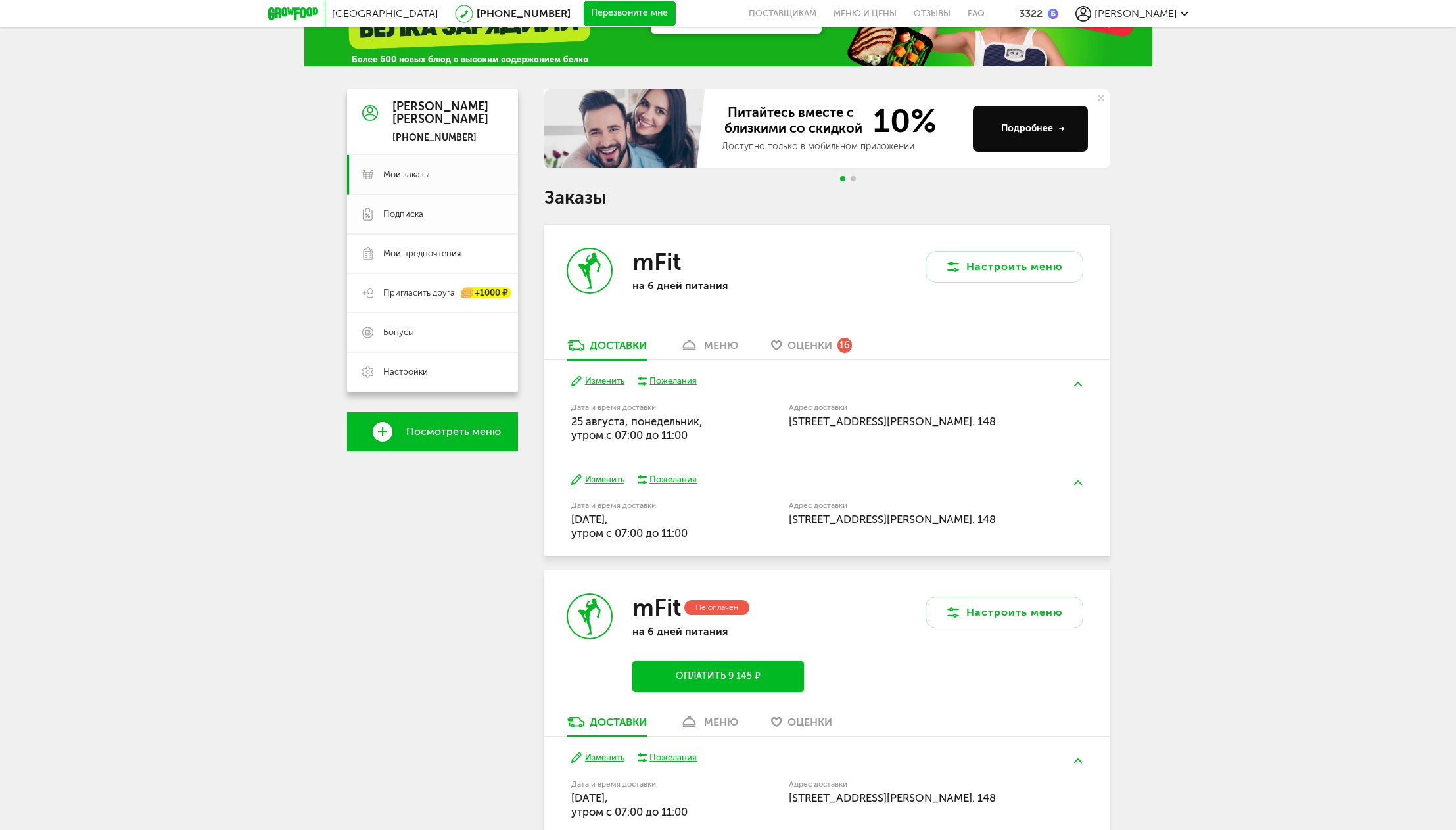
click at [429, 219] on span "Подписка" at bounding box center [443, 215] width 120 height 12
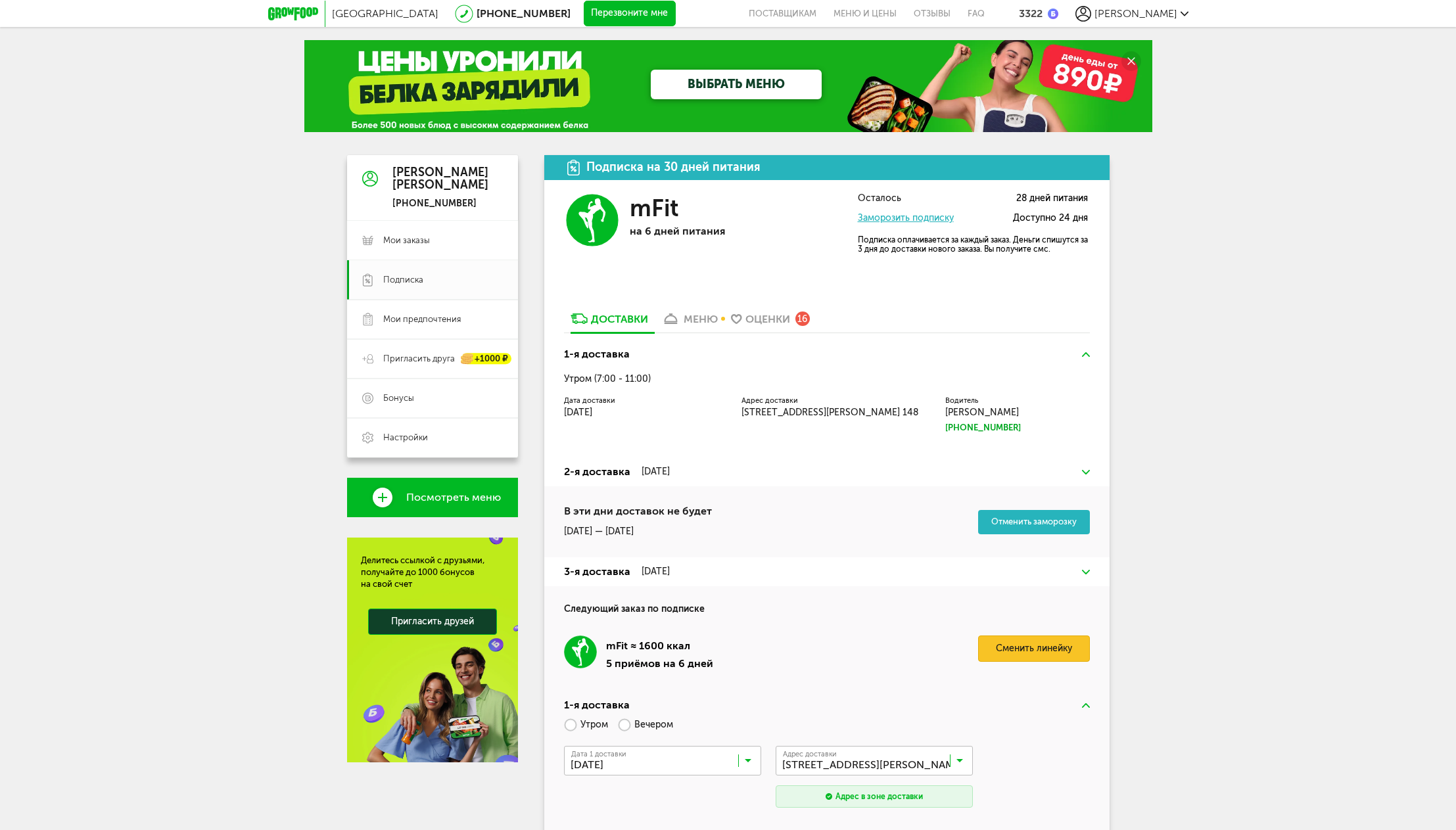
click at [1016, 651] on link "Сменить линейку" at bounding box center [1034, 648] width 112 height 26
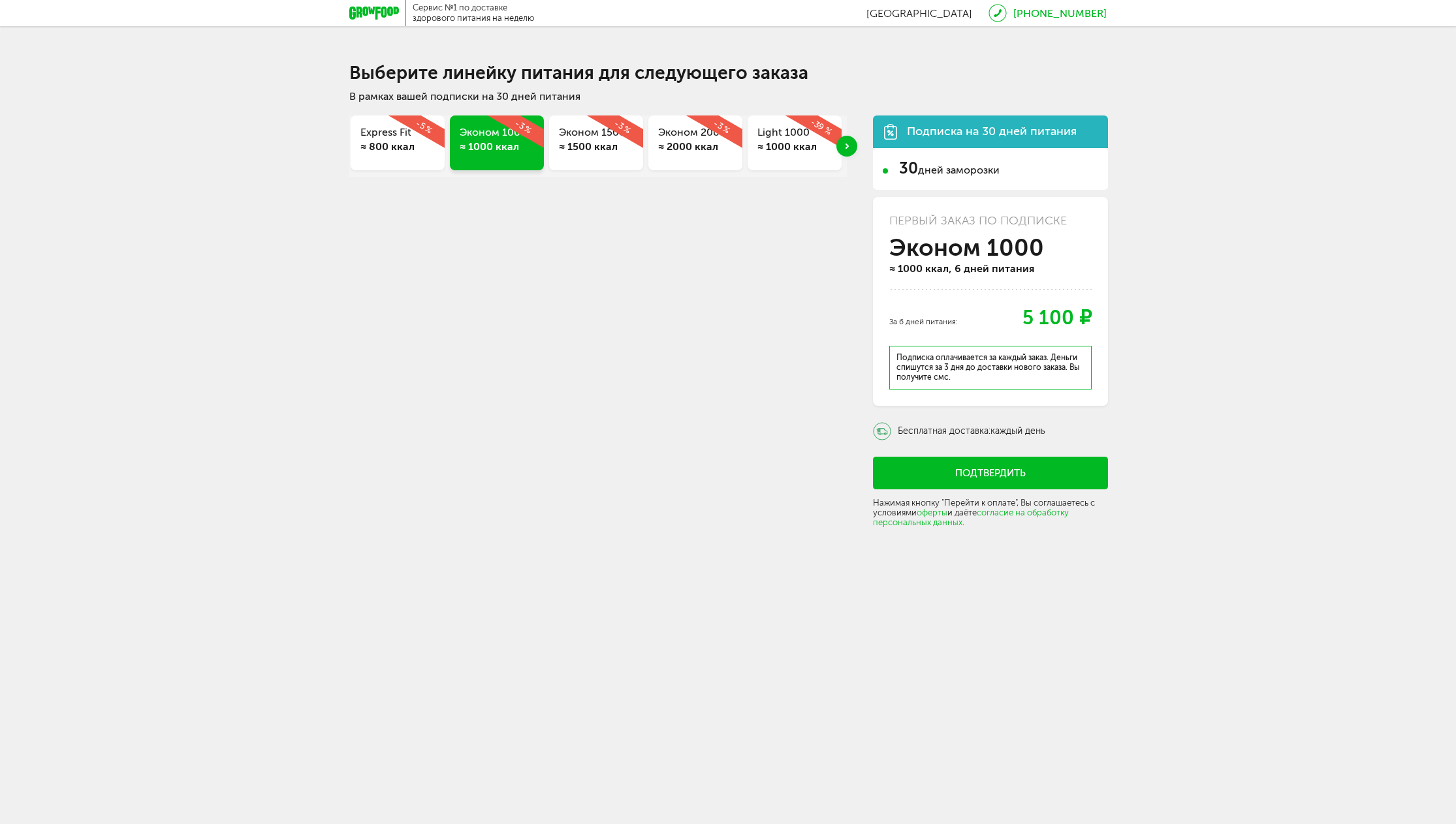
click at [850, 144] on div "Next slide" at bounding box center [846, 146] width 21 height 21
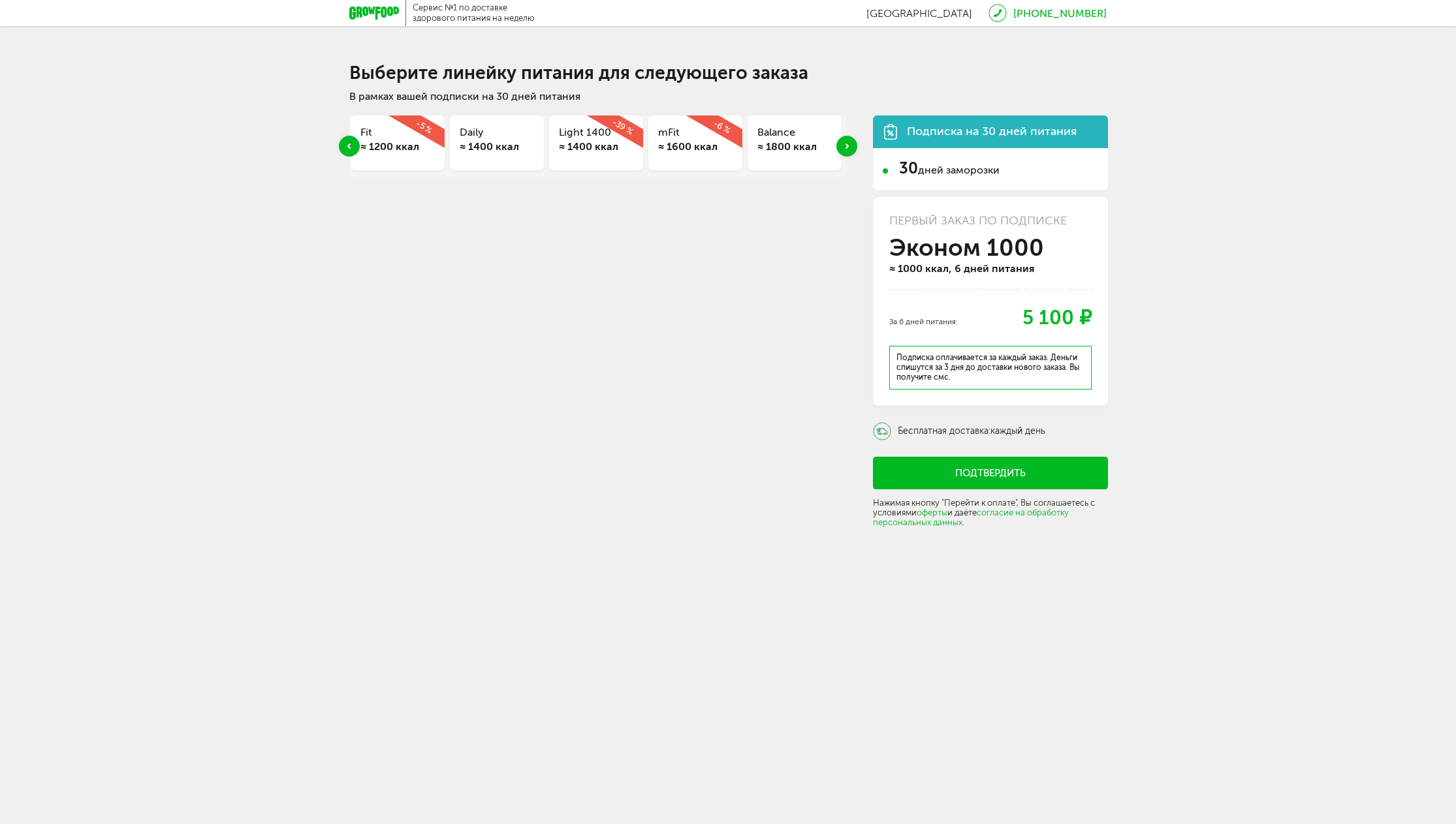
click at [850, 144] on div "Next slide" at bounding box center [846, 146] width 21 height 21
click at [850, 144] on div "Express Fit ≈ 800 ккал -5 % Эконом 1000 ≈ 1000 ккал -3 % Эконом 1500 ≈ 1500 кка…" at bounding box center [727, 319] width 757 height 433
click at [591, 142] on div "≈ 1800 ккал" at bounding box center [600, 146] width 74 height 14
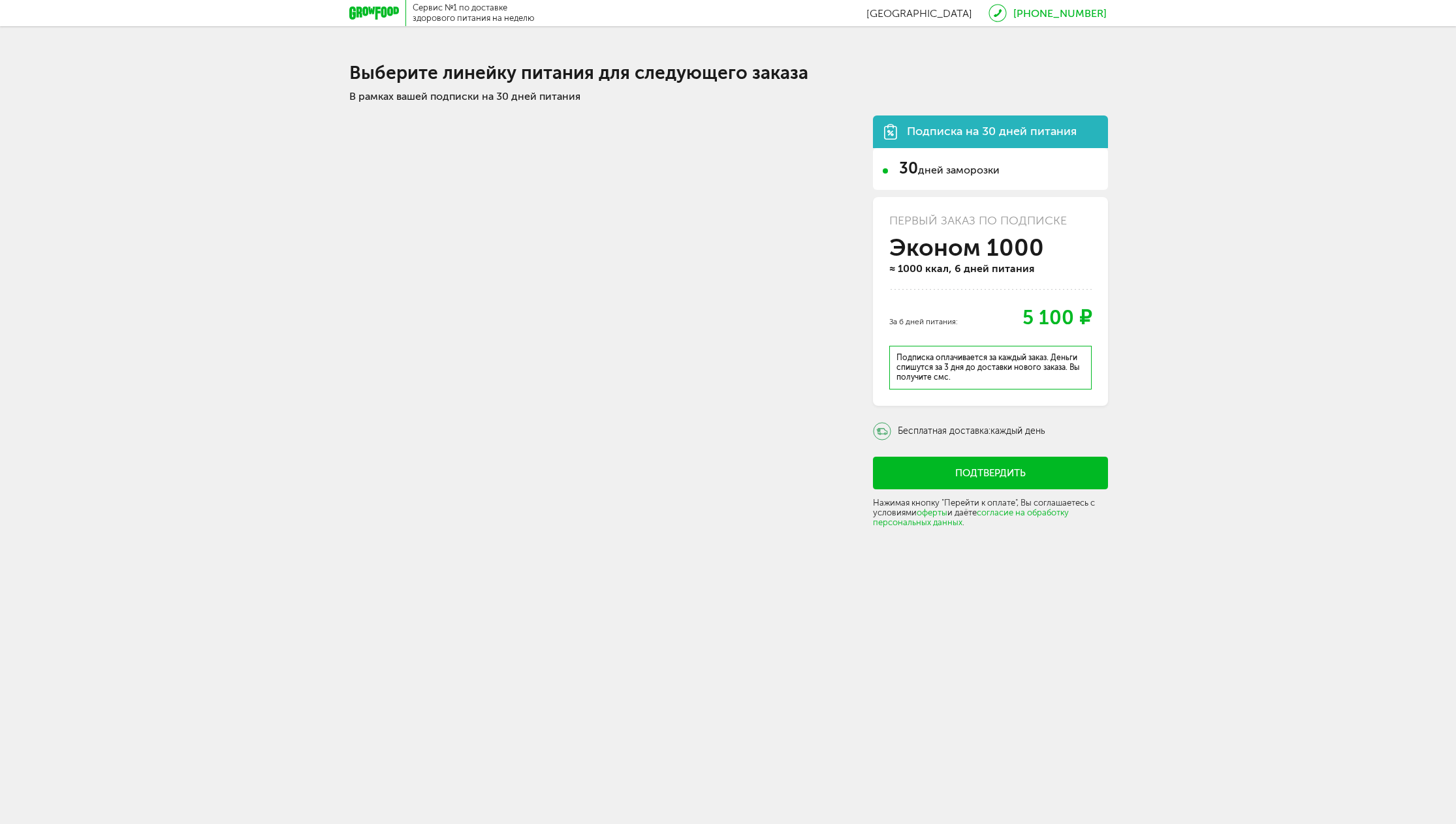
drag, startPoint x: 549, startPoint y: 215, endPoint x: 455, endPoint y: 151, distance: 113.7
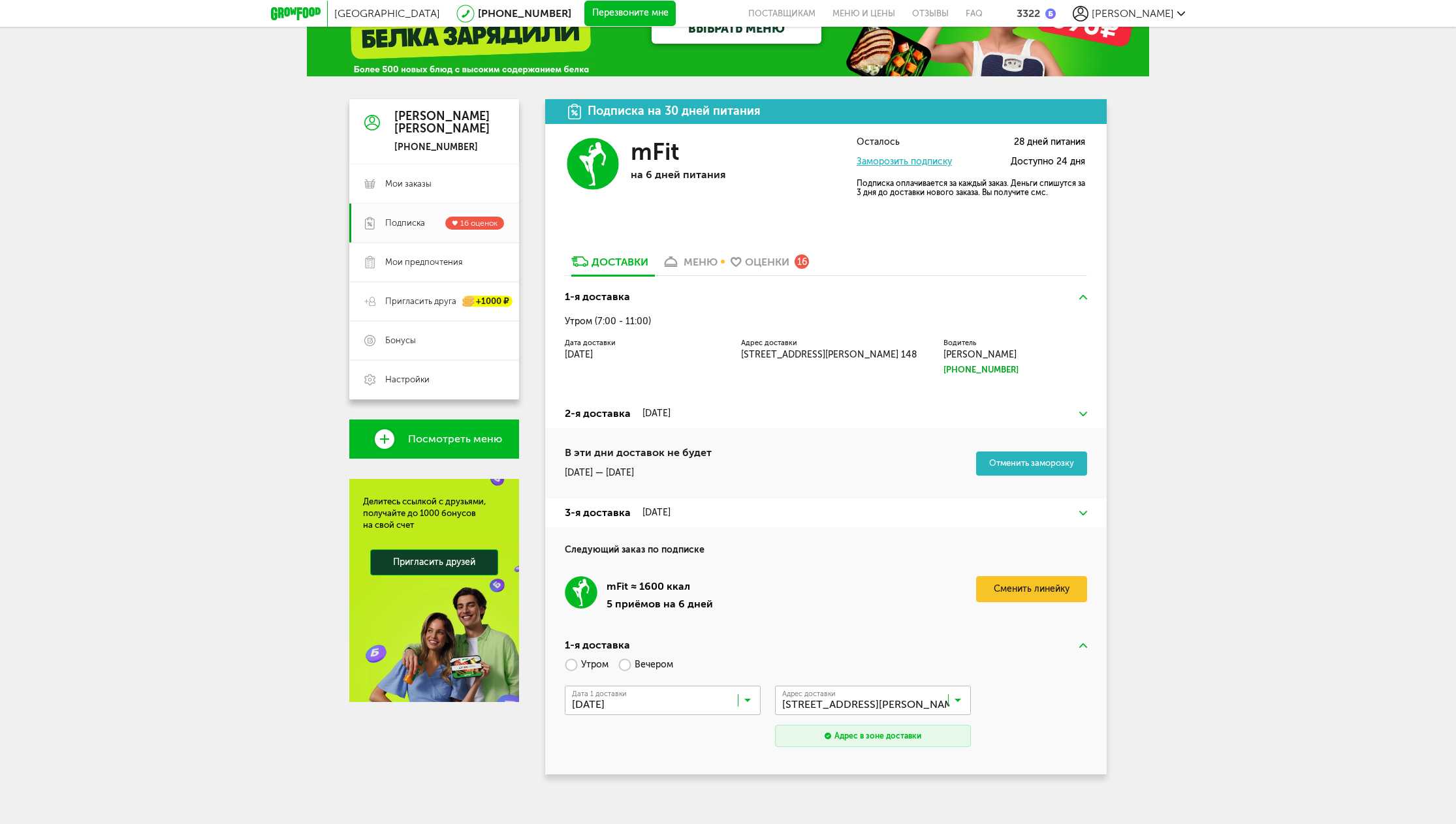
scroll to position [57, 0]
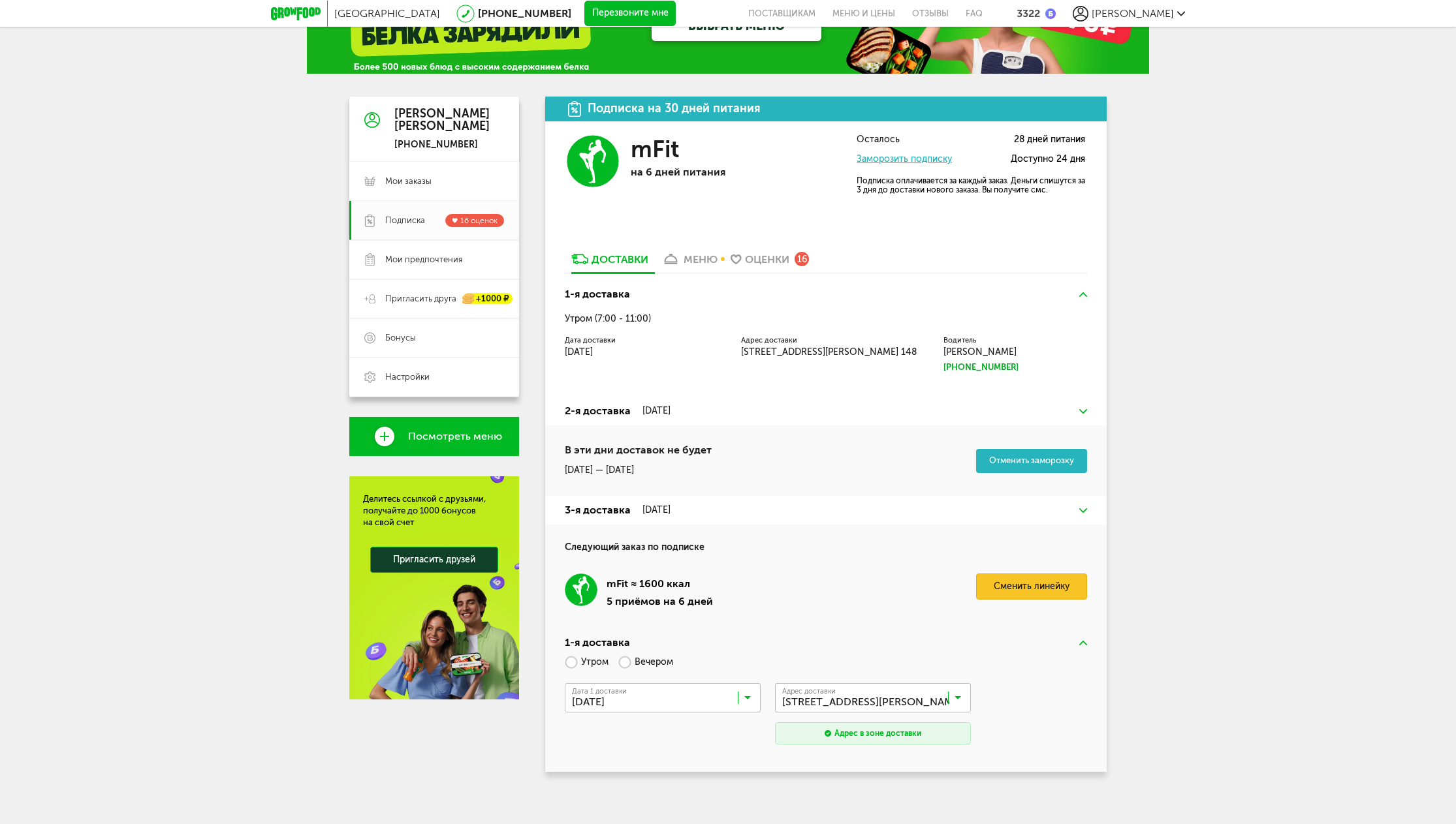
click at [1032, 588] on link "Сменить линейку" at bounding box center [1032, 586] width 111 height 26
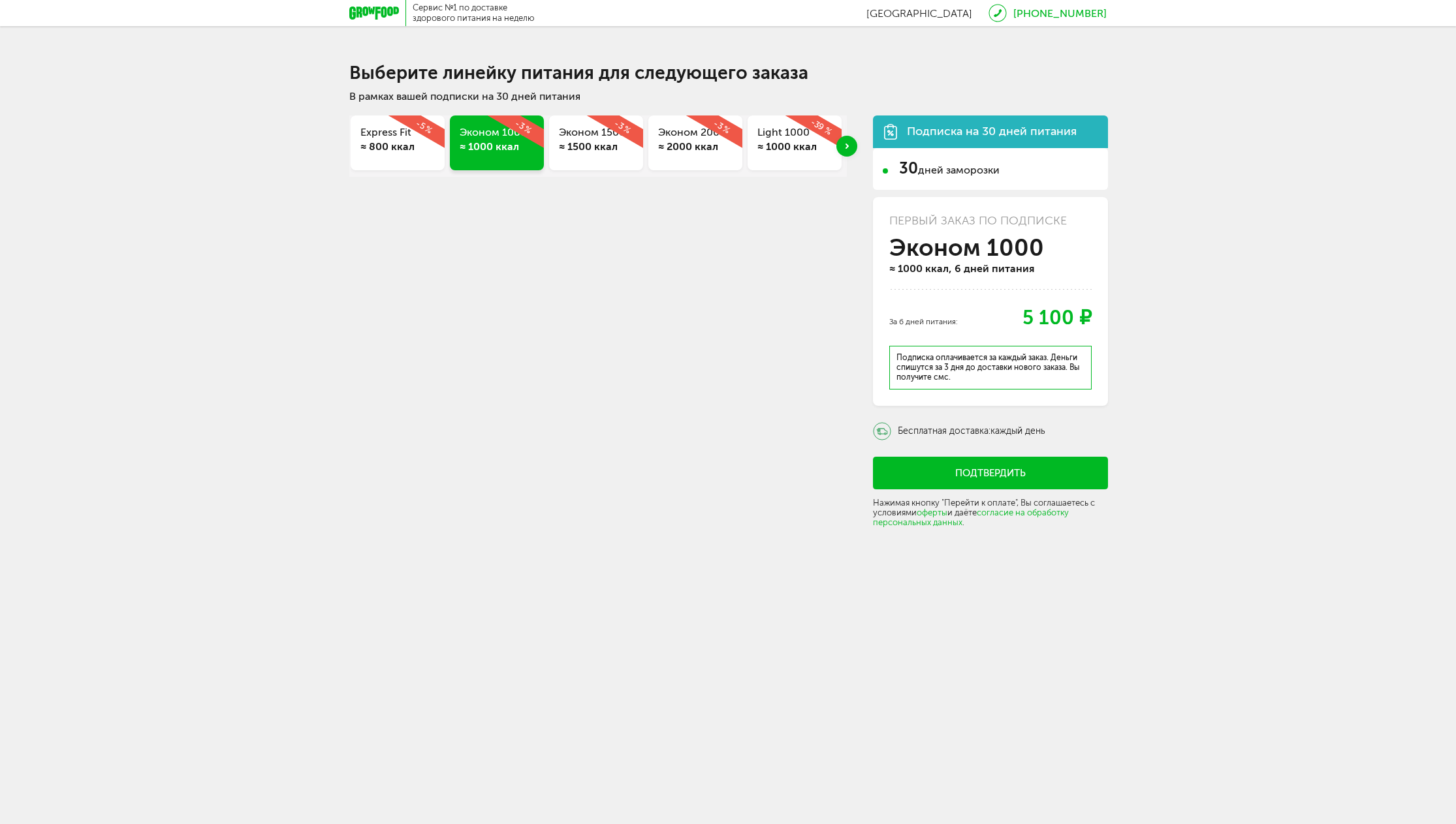
click at [620, 156] on div "Эконом 1500 ≈ 1500 ккал -3 %" at bounding box center [596, 143] width 94 height 55
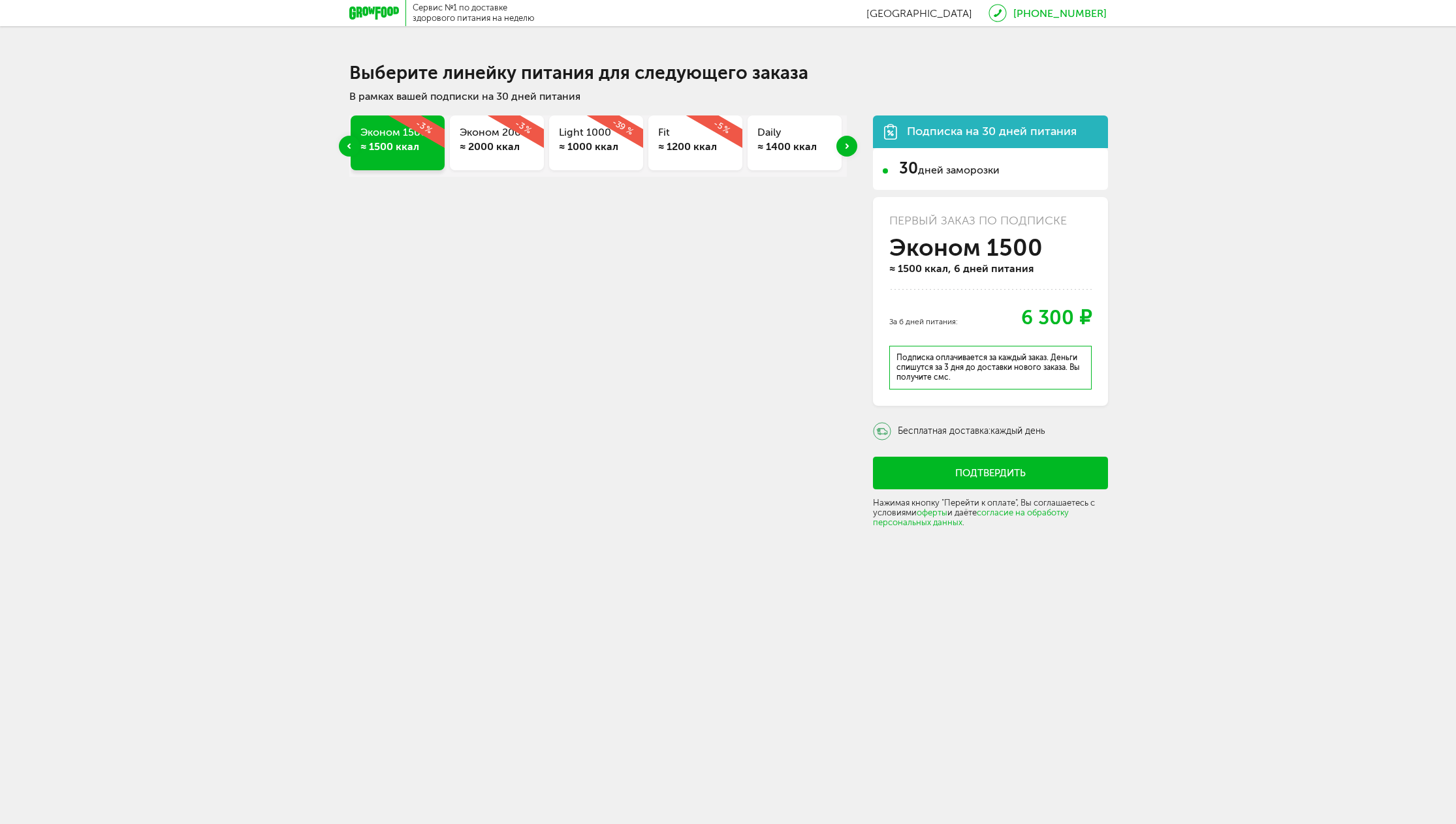
click at [592, 160] on div "Light 1000 ≈ 1000 ккал -39 %" at bounding box center [596, 143] width 94 height 55
click at [501, 156] on div "Fit ≈ 1200 ккал" at bounding box center [497, 143] width 94 height 55
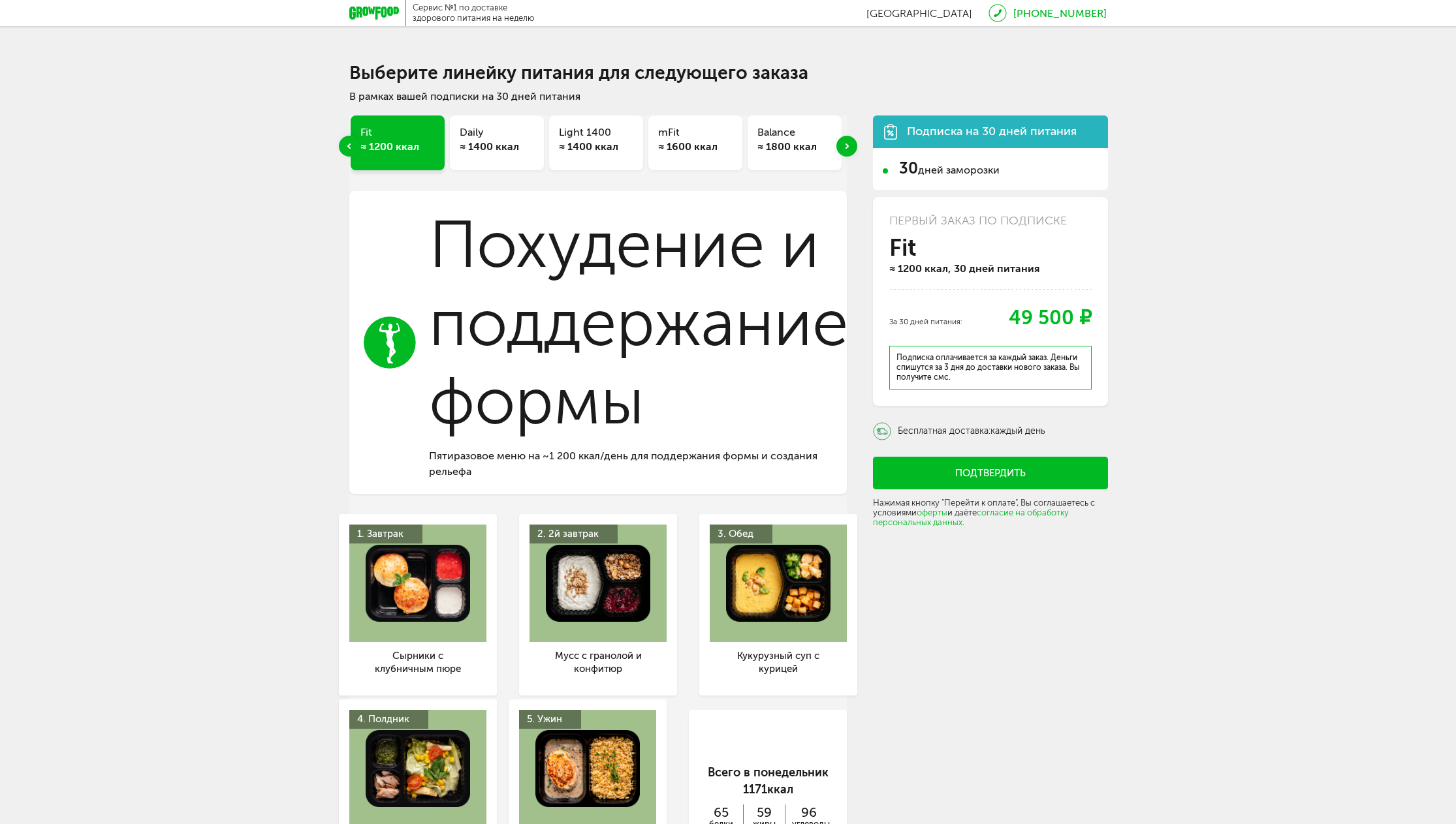
click at [504, 142] on div "≈ 1400 ккал" at bounding box center [497, 146] width 74 height 14
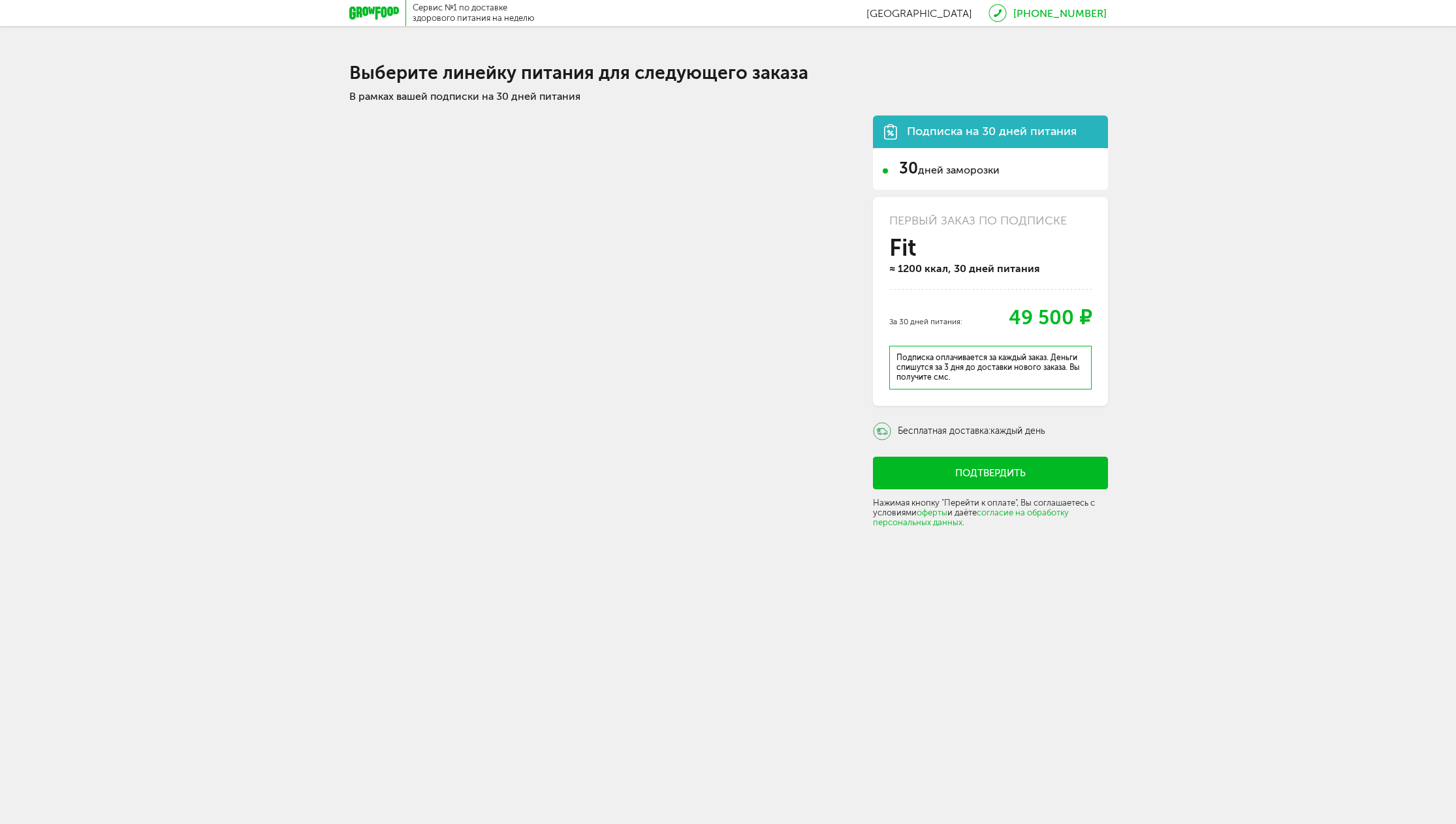
click at [366, 17] on icon at bounding box center [374, 13] width 49 height 13
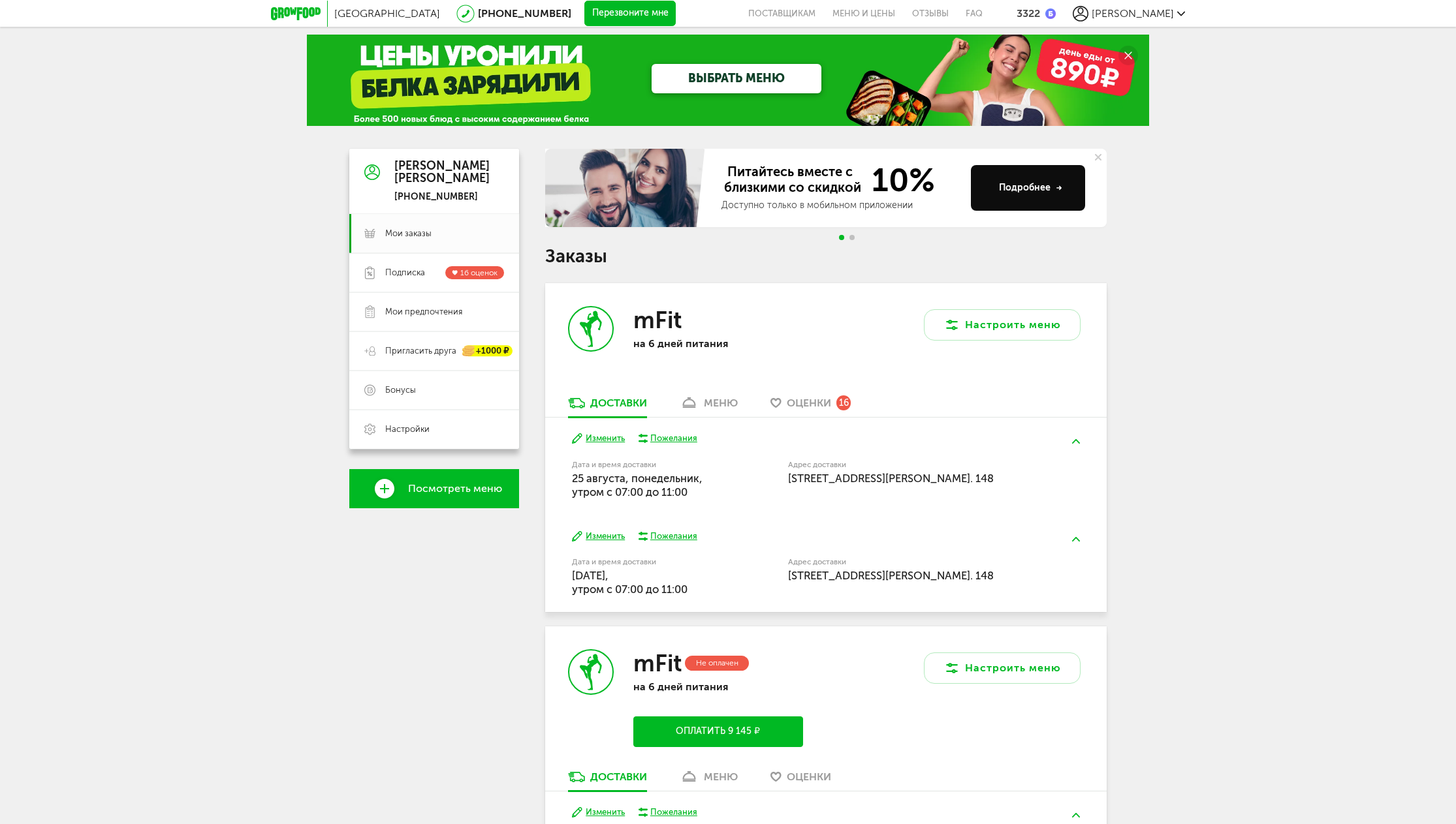
scroll to position [5, 0]
click at [410, 268] on span "Подписка" at bounding box center [405, 273] width 40 height 12
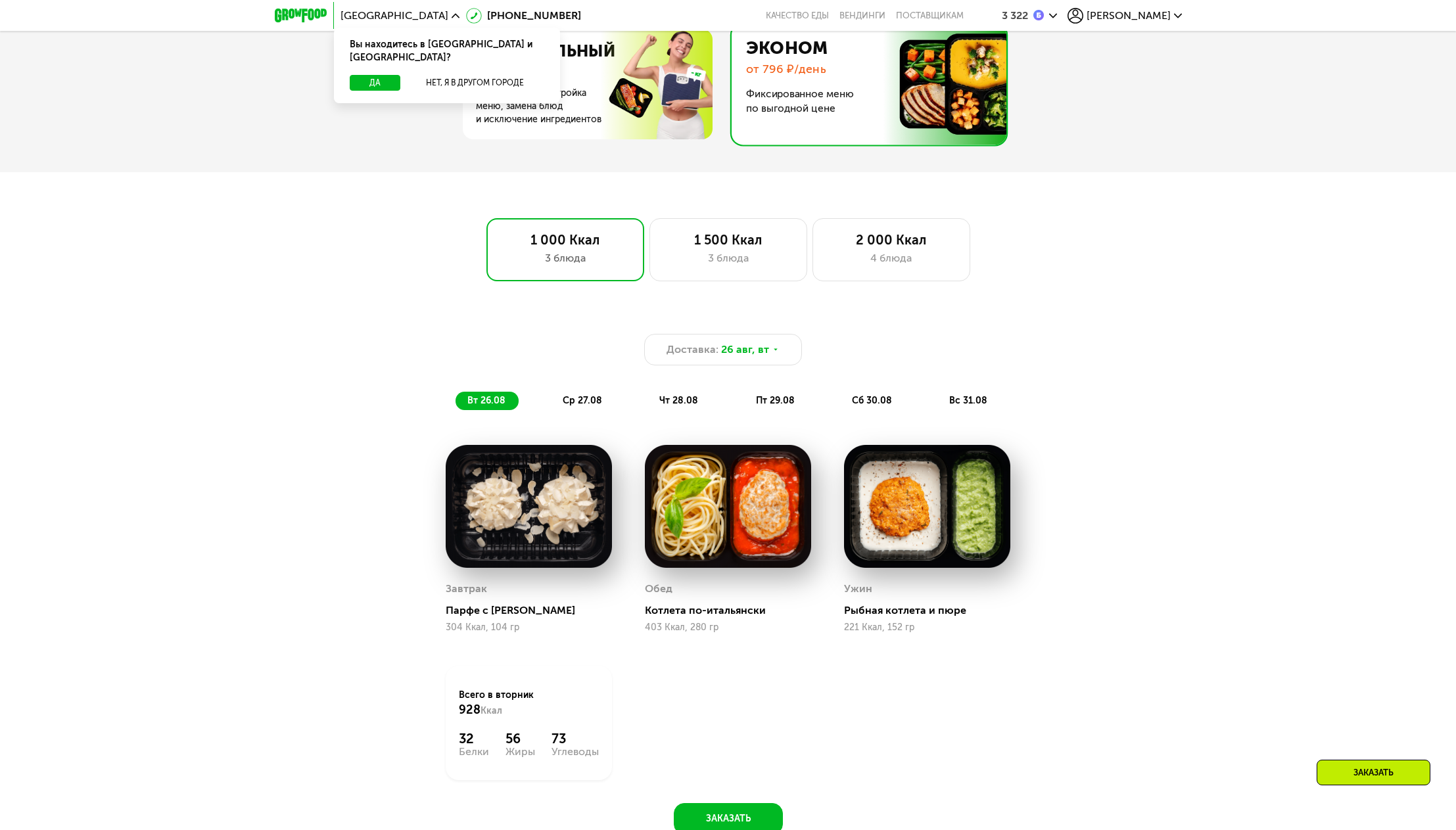
scroll to position [592, 0]
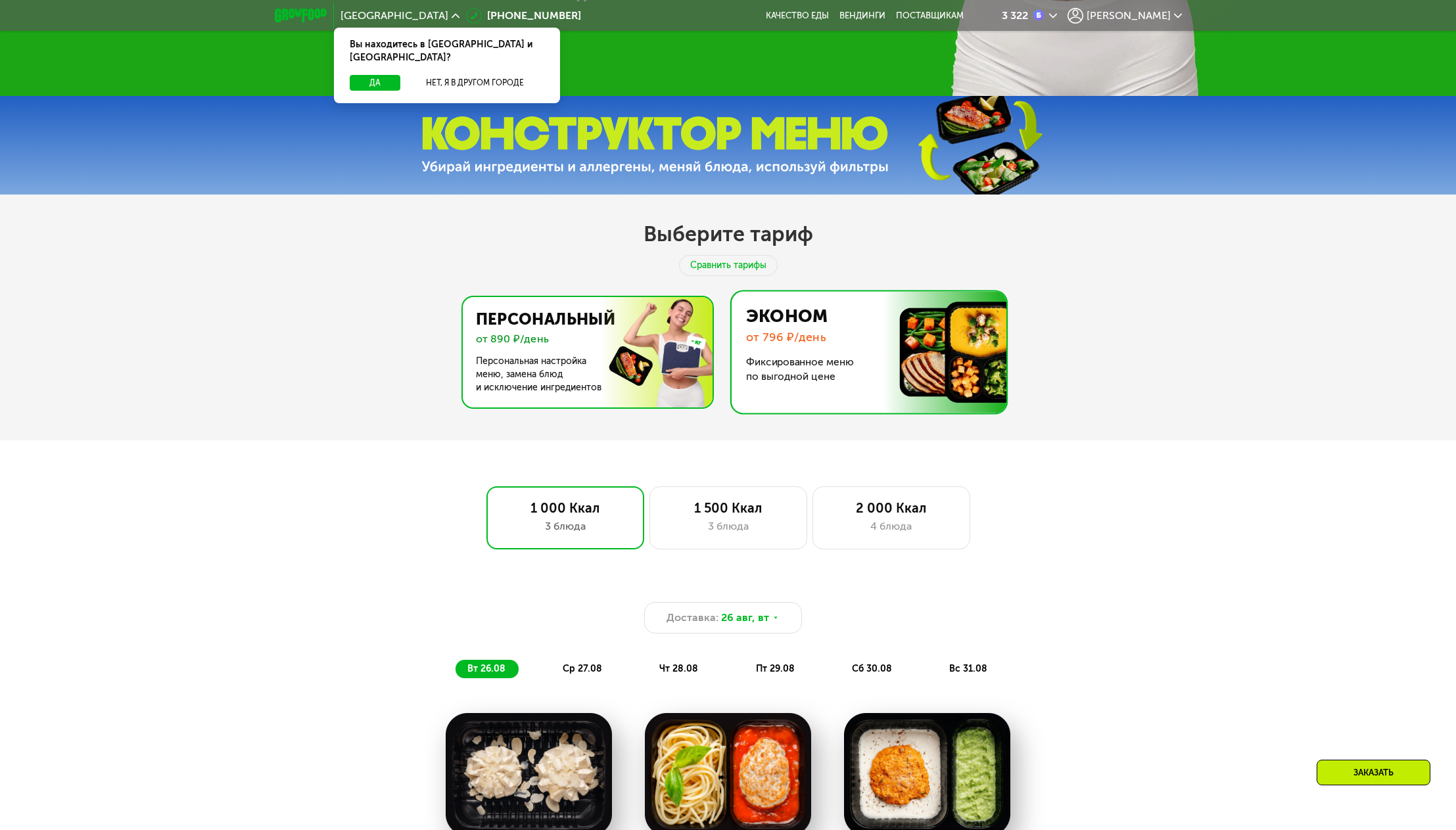
drag, startPoint x: 584, startPoint y: 343, endPoint x: 592, endPoint y: 344, distance: 8.1
click at [584, 343] on img at bounding box center [584, 352] width 256 height 110
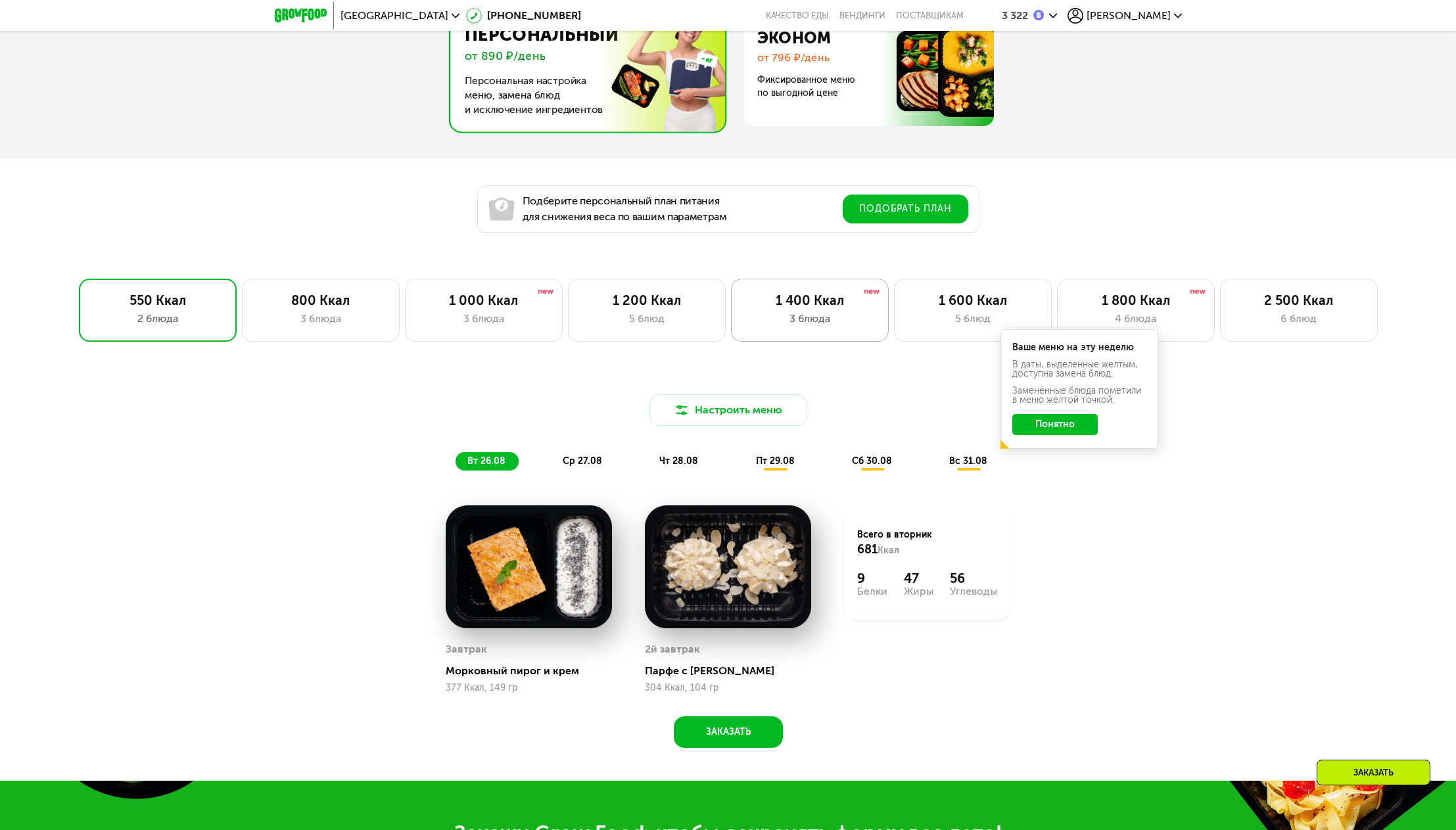
scroll to position [920, 0]
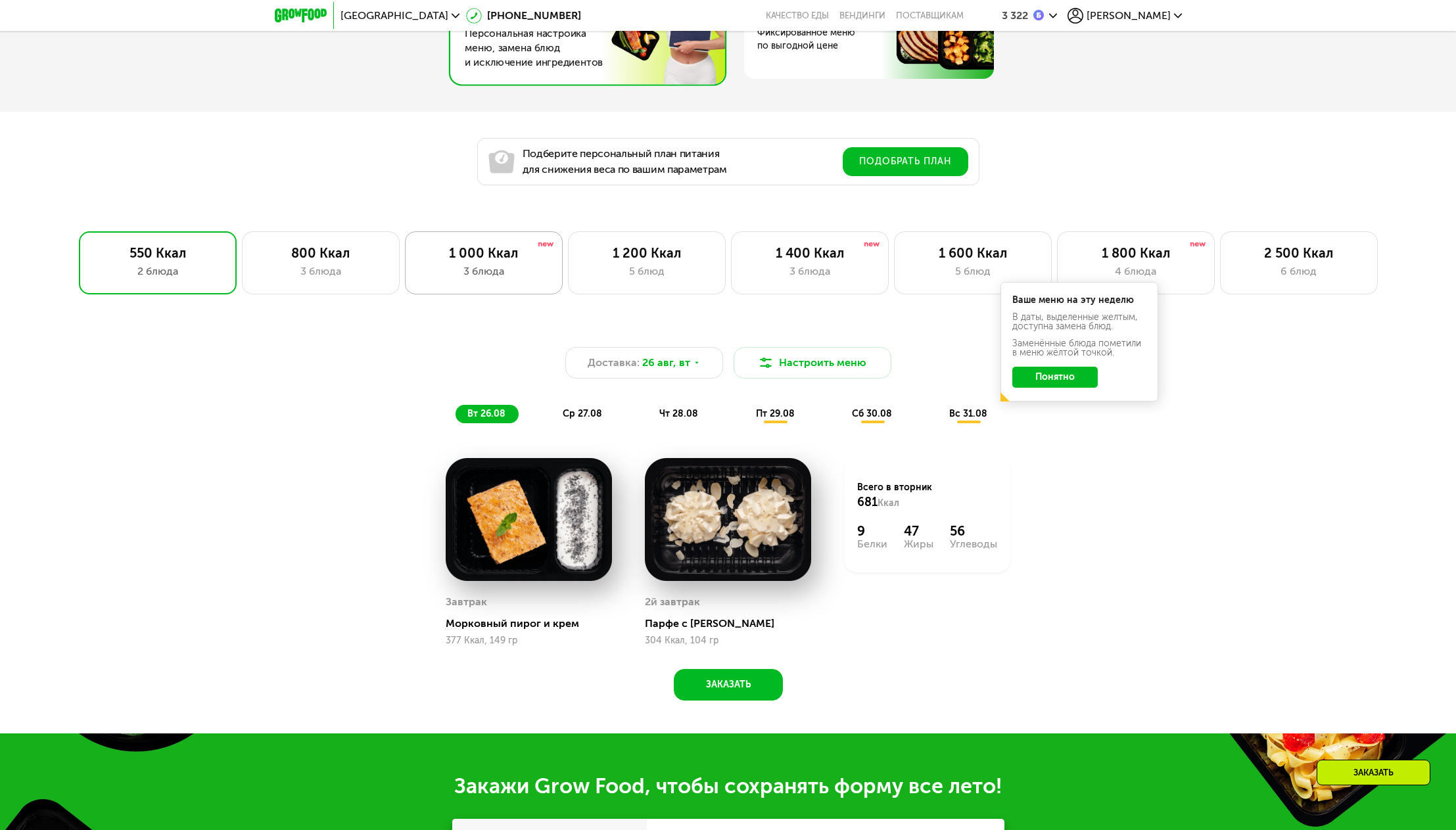
click at [568, 287] on div "1 000 Ккал 3 блюда" at bounding box center [647, 263] width 158 height 63
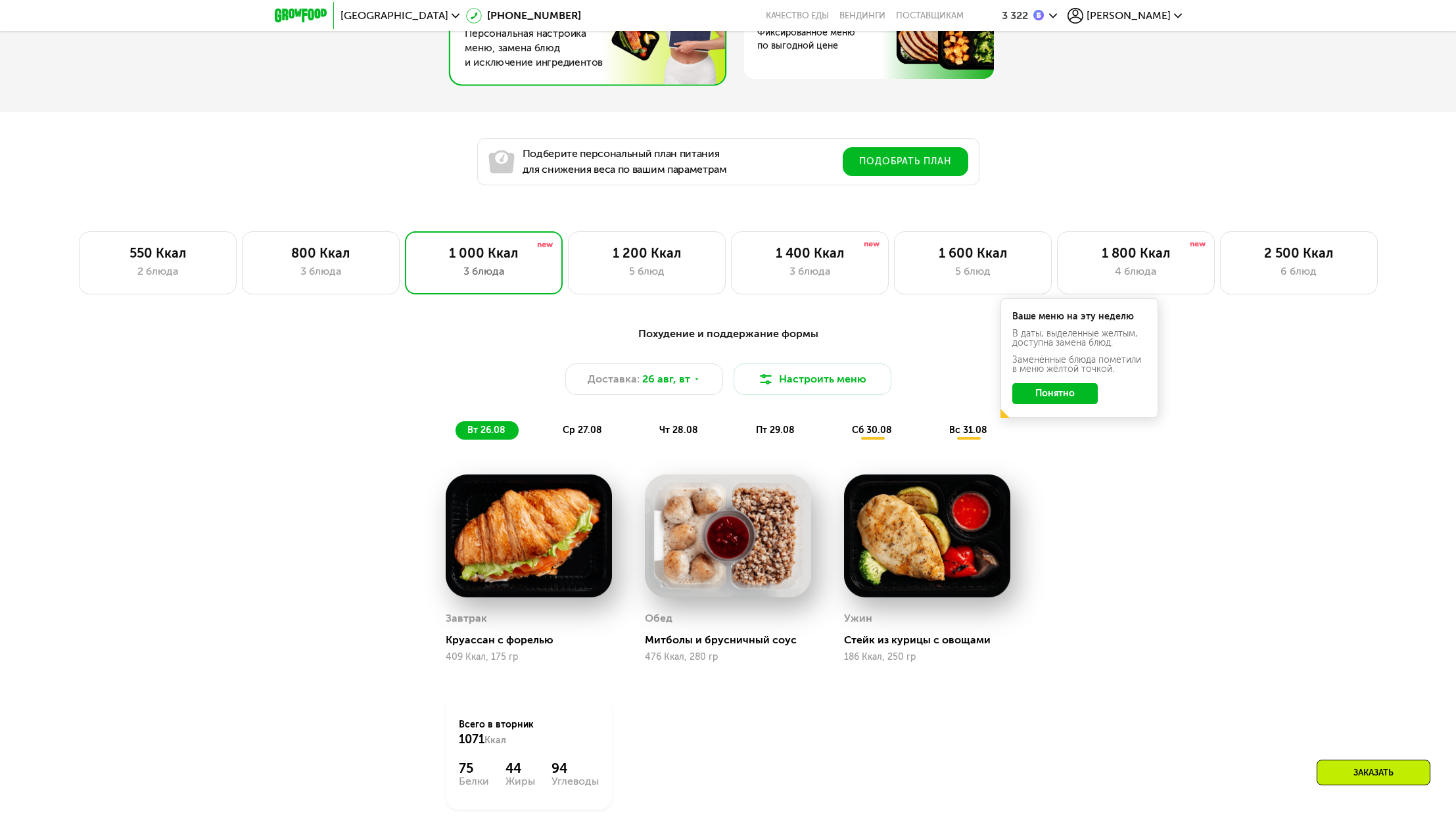
click at [1082, 396] on button "Понятно" at bounding box center [1055, 393] width 85 height 21
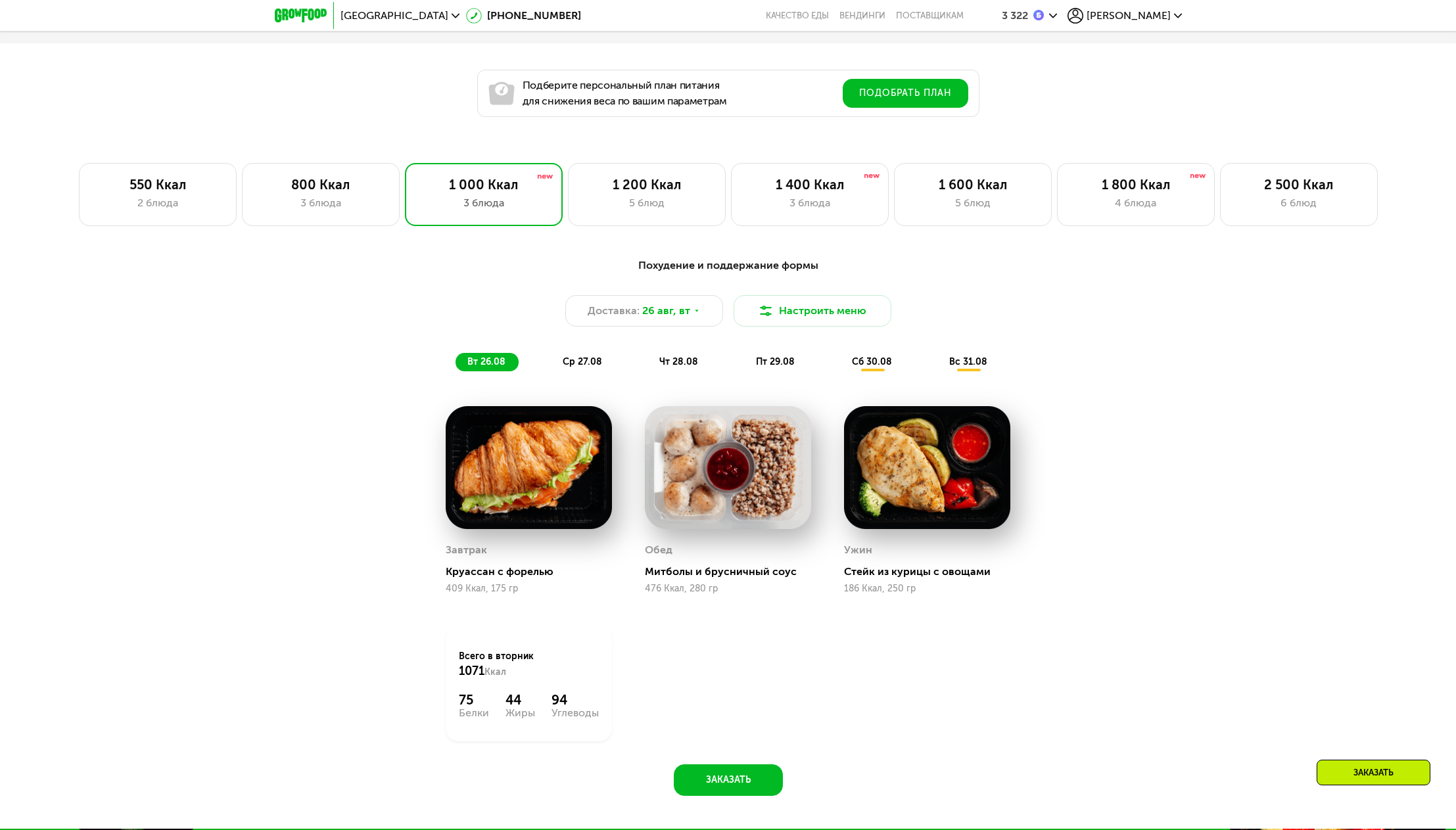
scroll to position [855, 0]
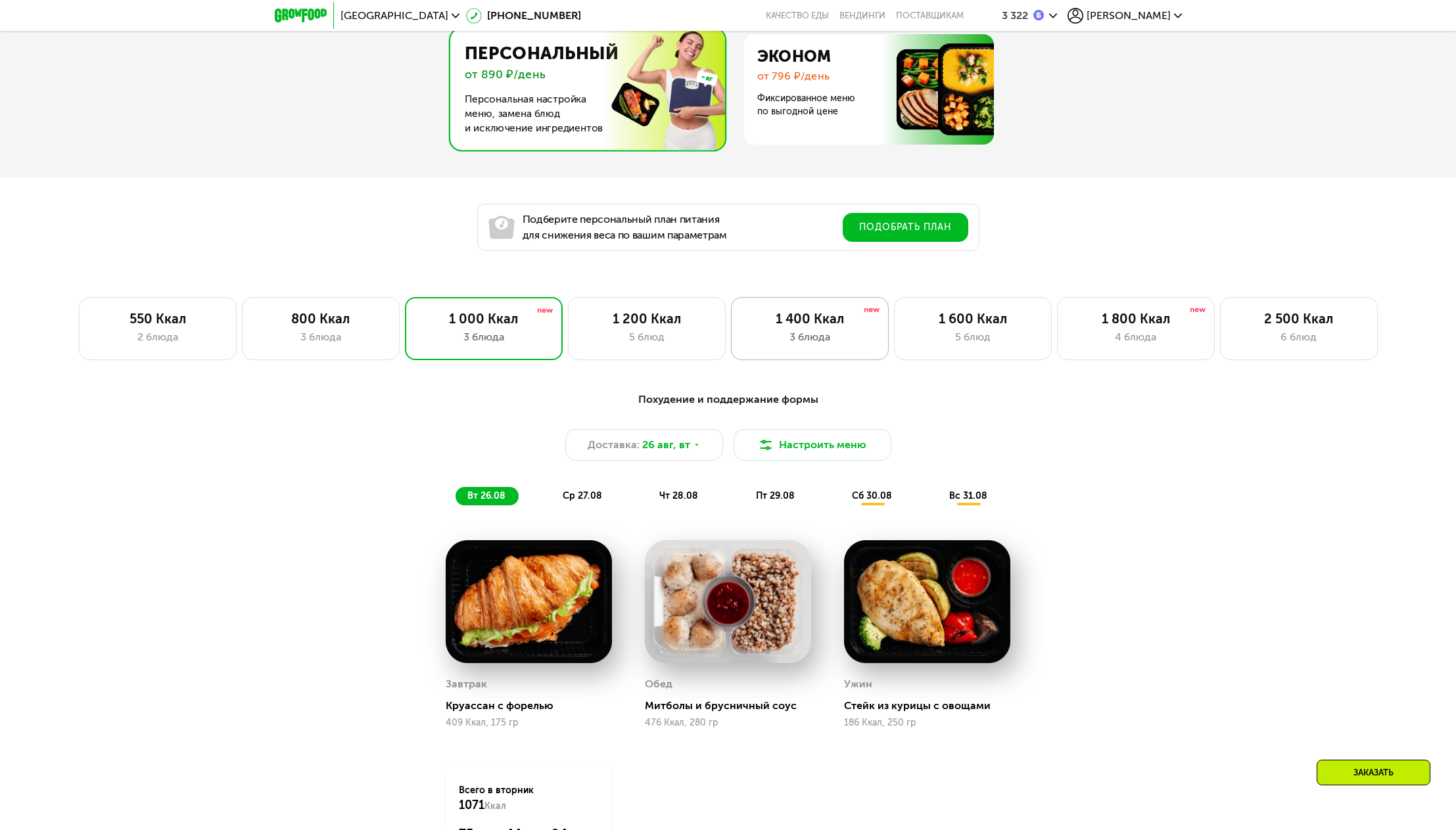
click at [802, 337] on div "3 блюда" at bounding box center [809, 337] width 130 height 15
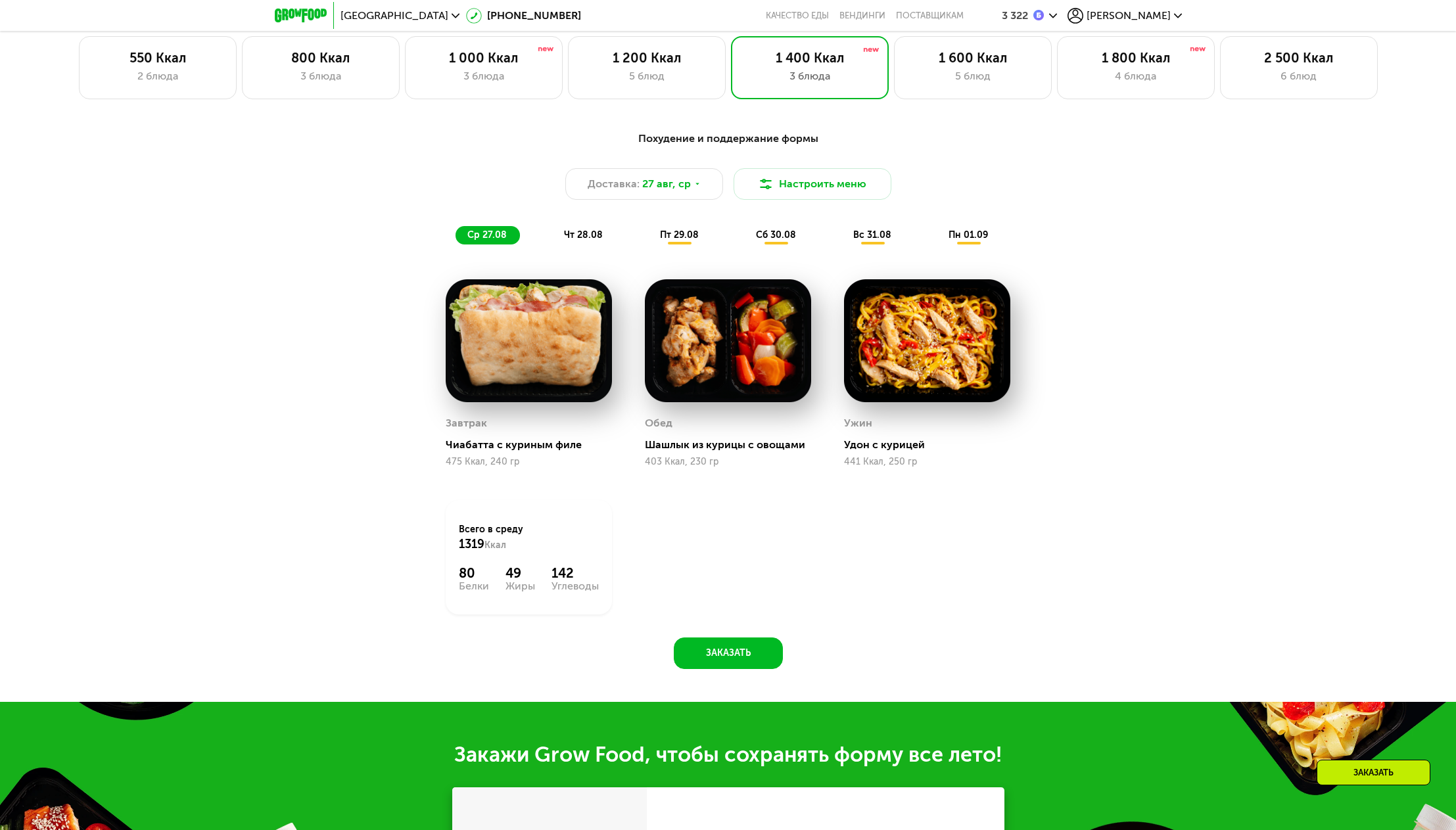
scroll to position [1117, 0]
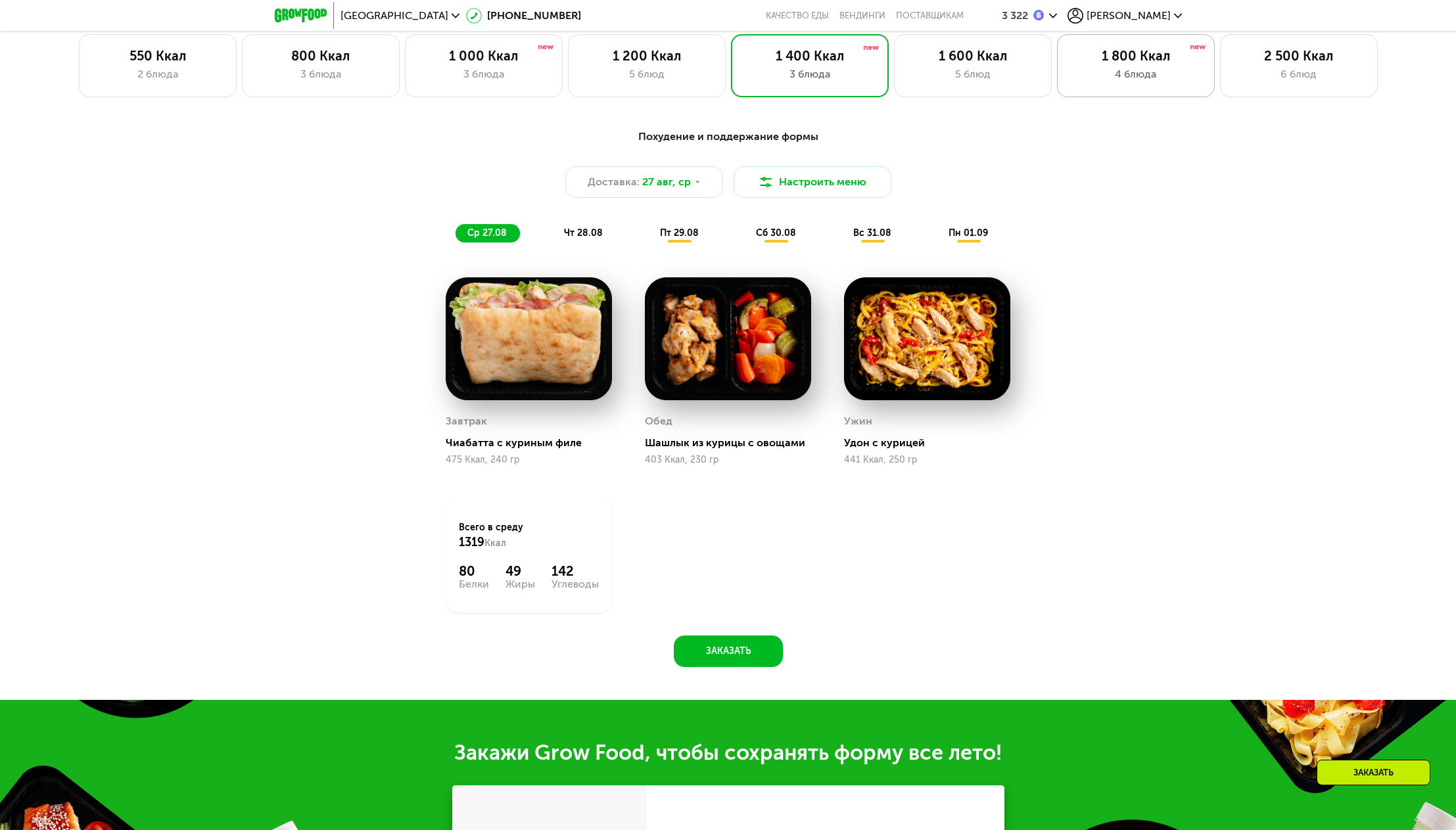
click at [1140, 82] on div "4 блюда" at bounding box center [1136, 74] width 130 height 15
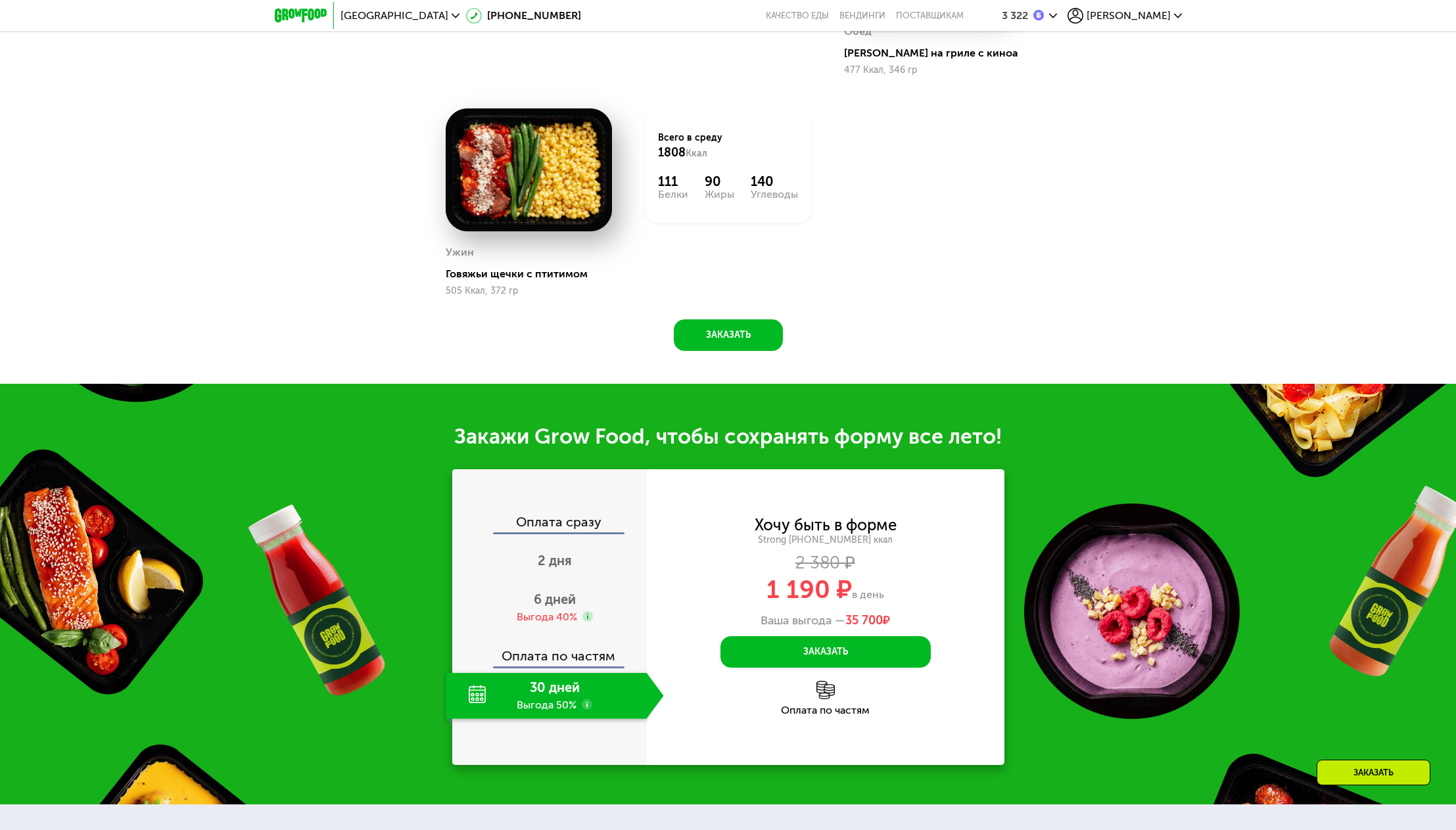
scroll to position [1517, 0]
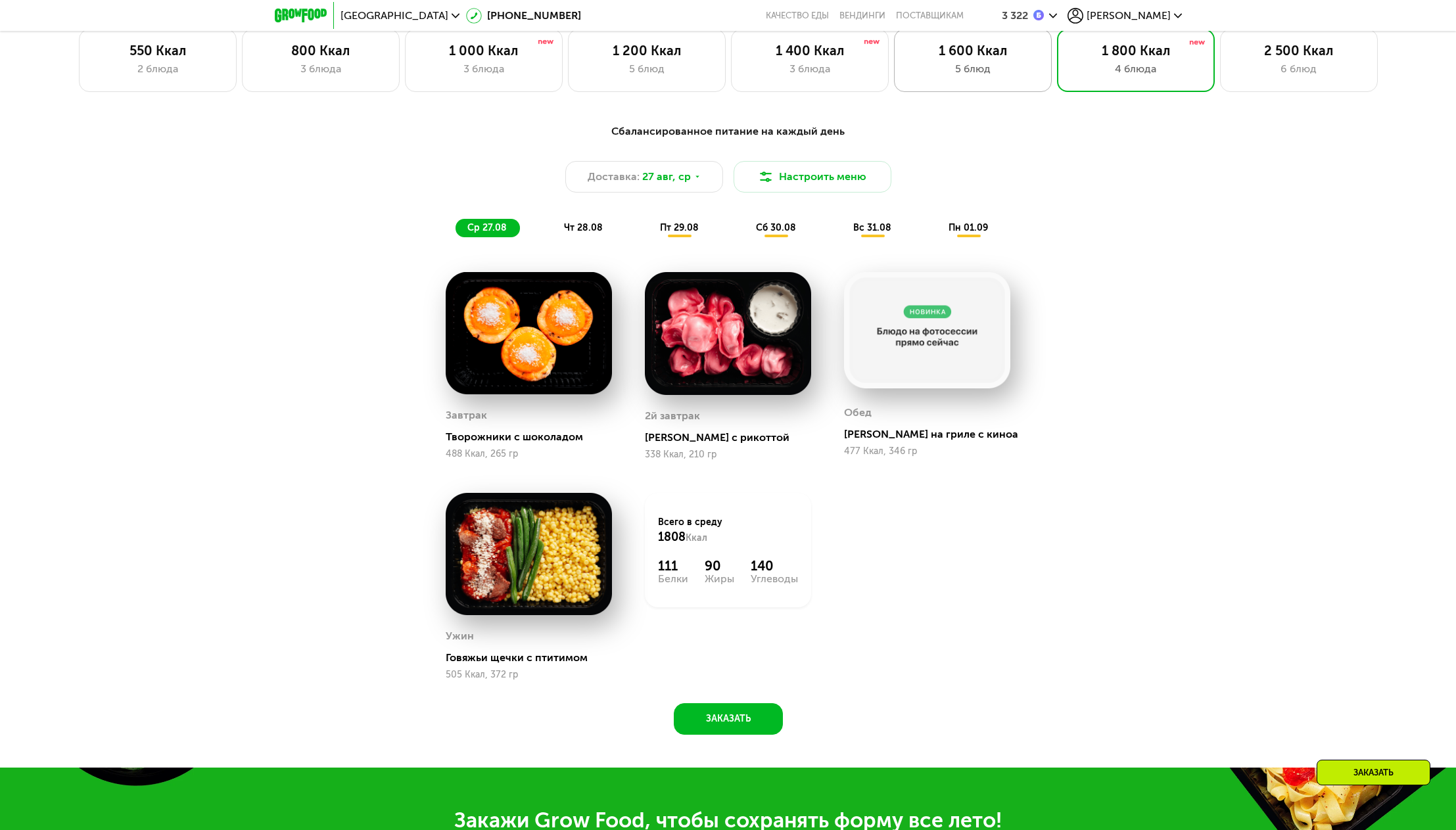
click at [979, 77] on div "5 блюд" at bounding box center [973, 69] width 130 height 15
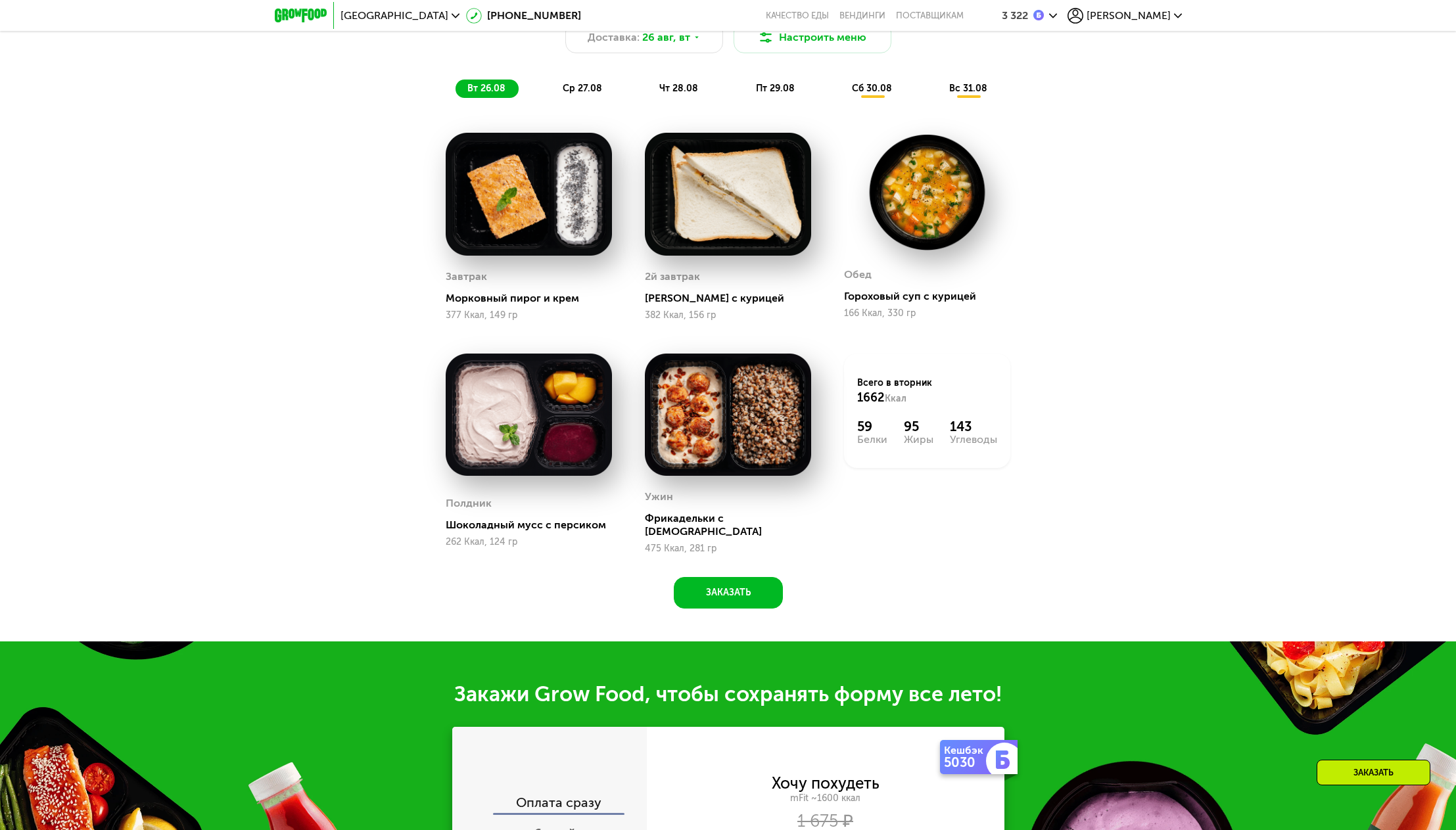
scroll to position [1111, 0]
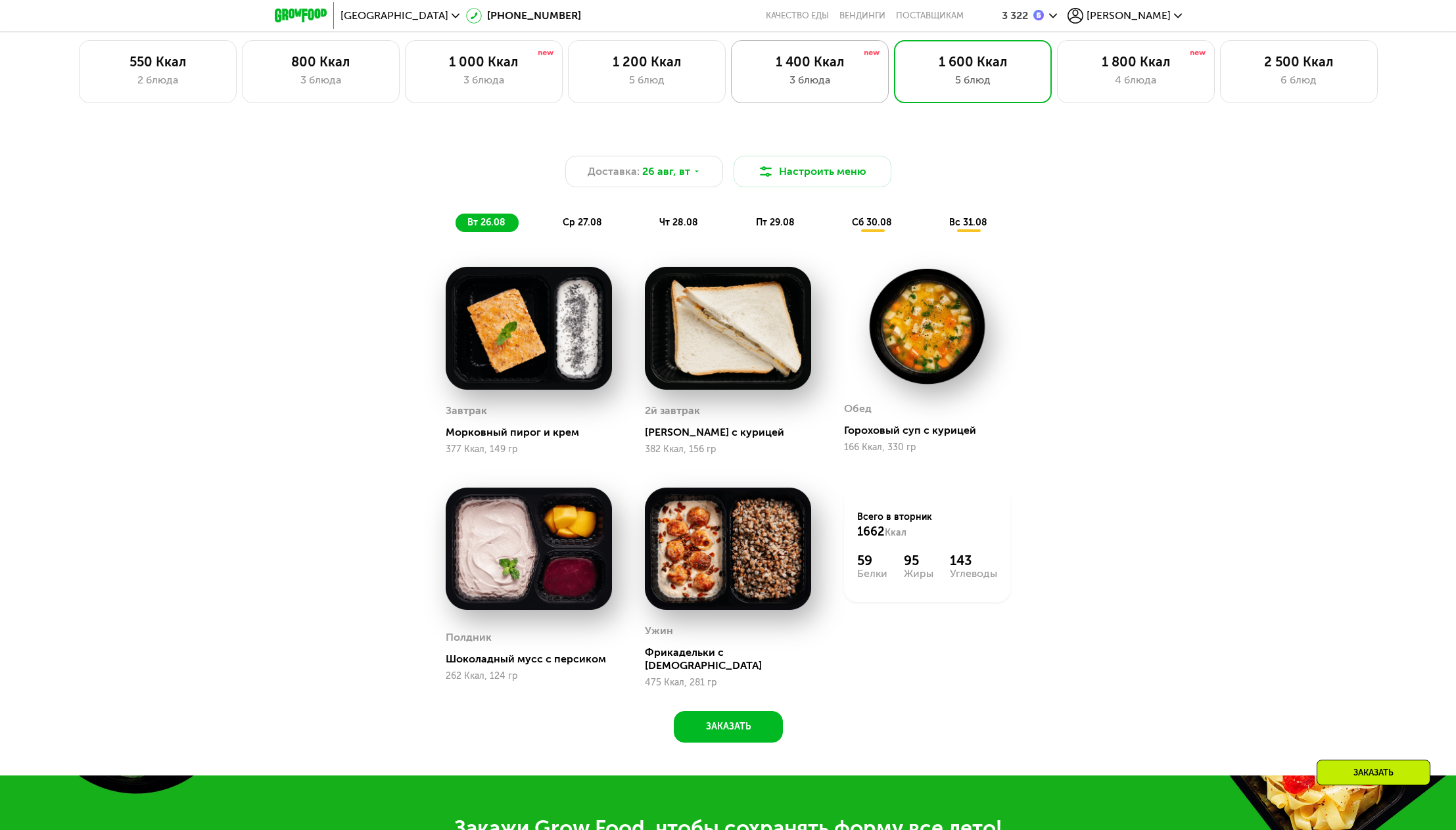
click at [894, 96] on div "1 400 Ккал 3 блюда" at bounding box center [973, 72] width 158 height 63
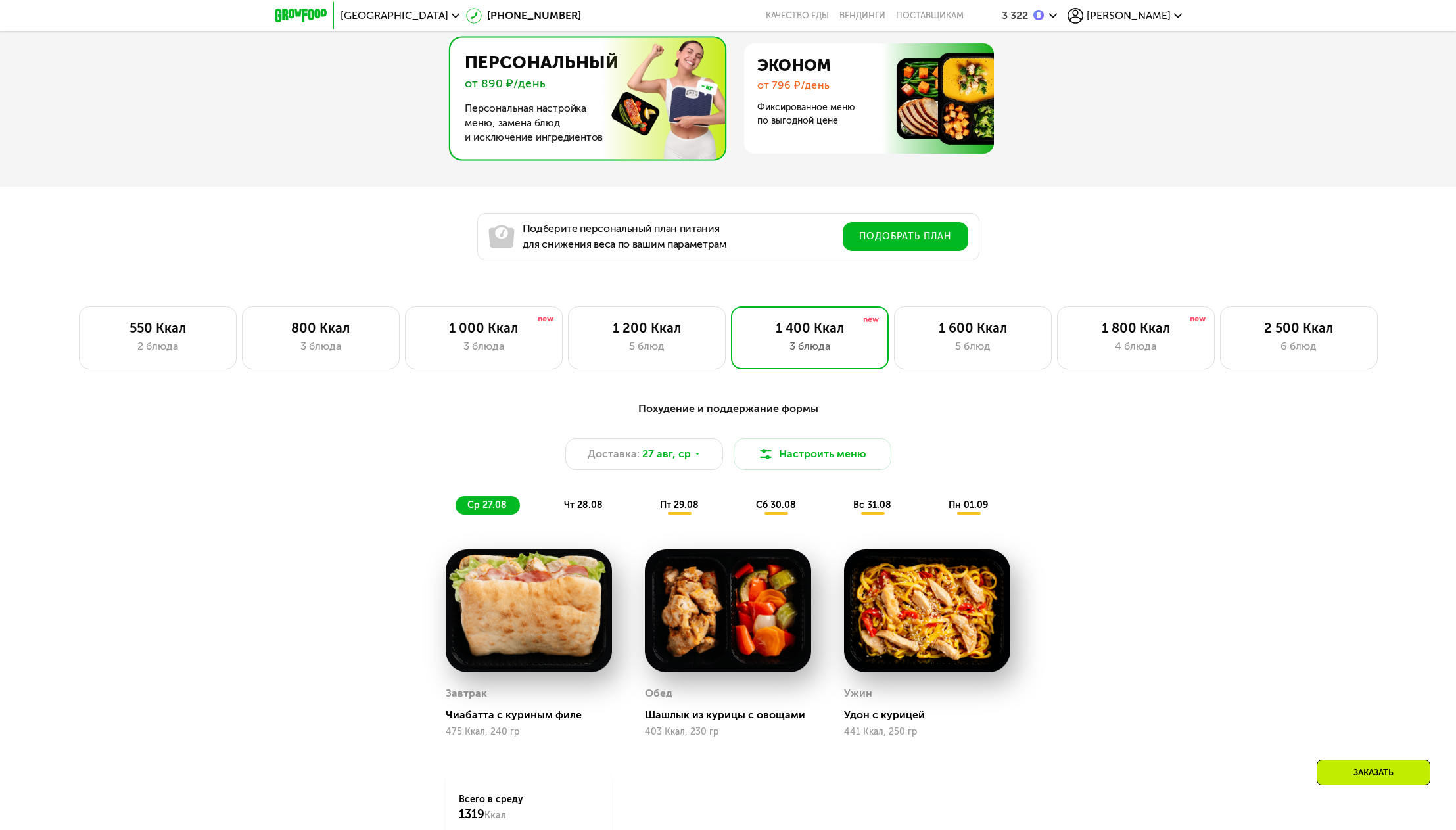
scroll to position [849, 0]
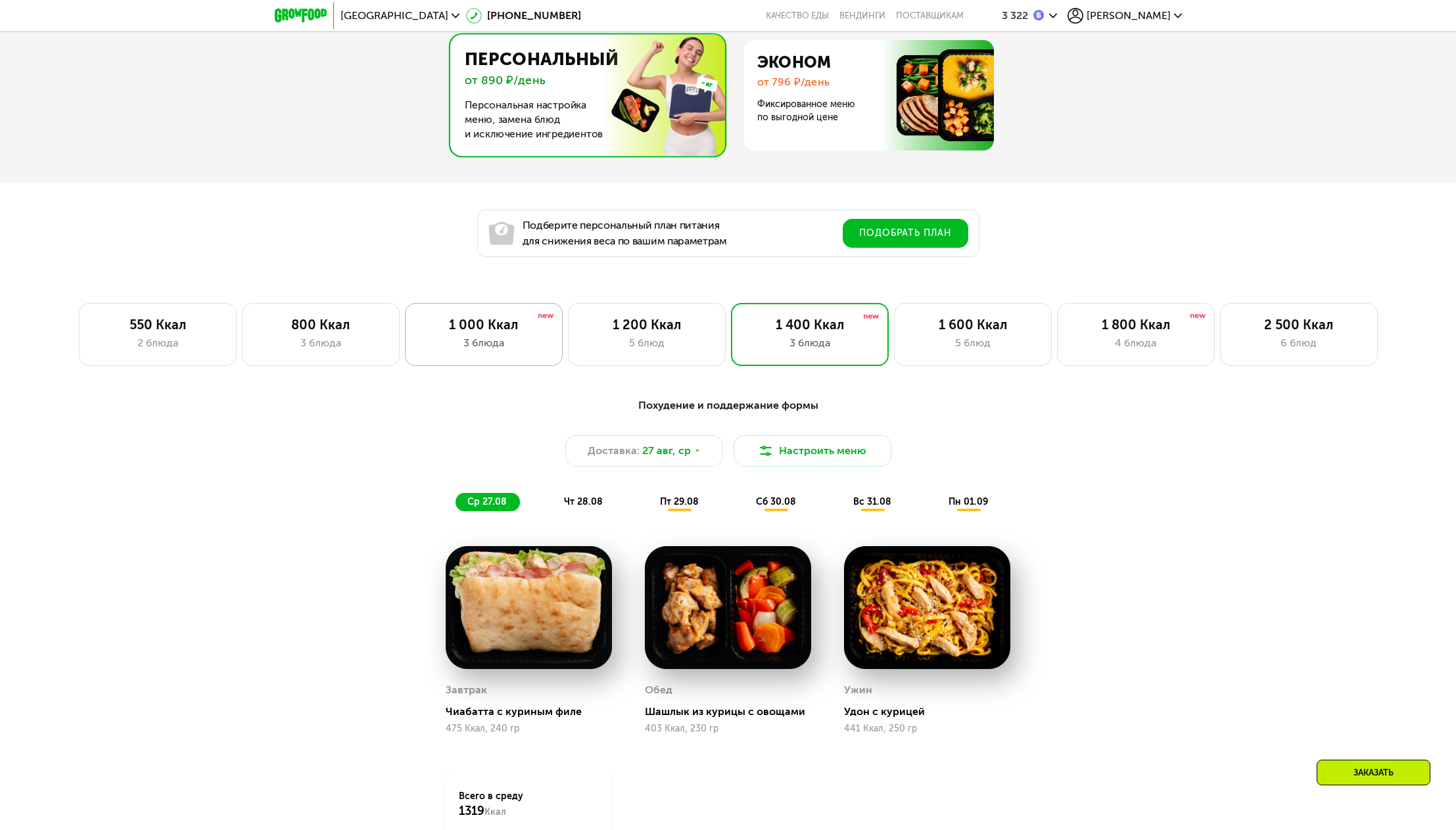
click at [510, 333] on div "1 000 Ккал" at bounding box center [483, 324] width 130 height 15
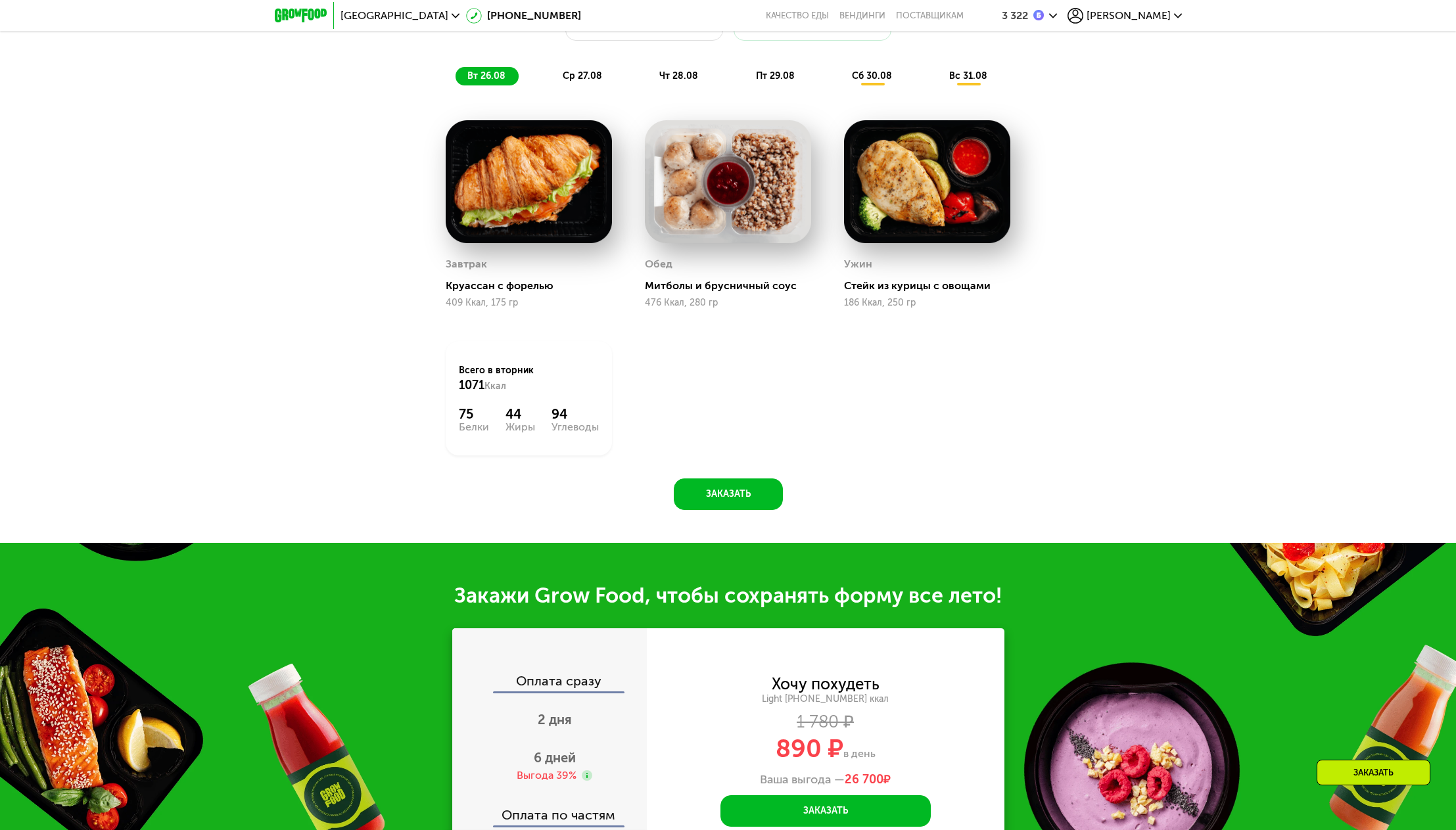
scroll to position [1441, 0]
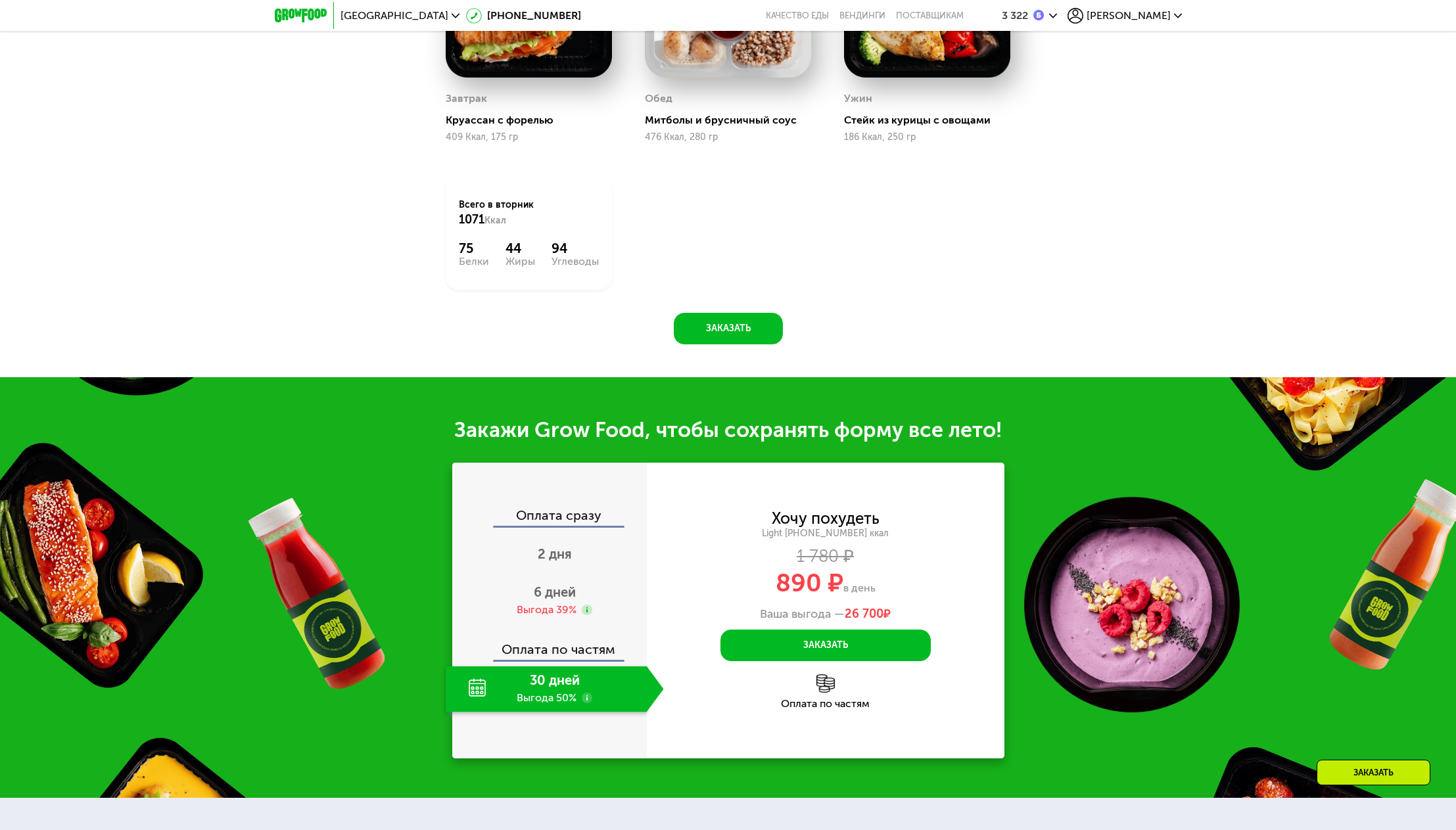
click at [586, 703] on use at bounding box center [587, 698] width 11 height 11
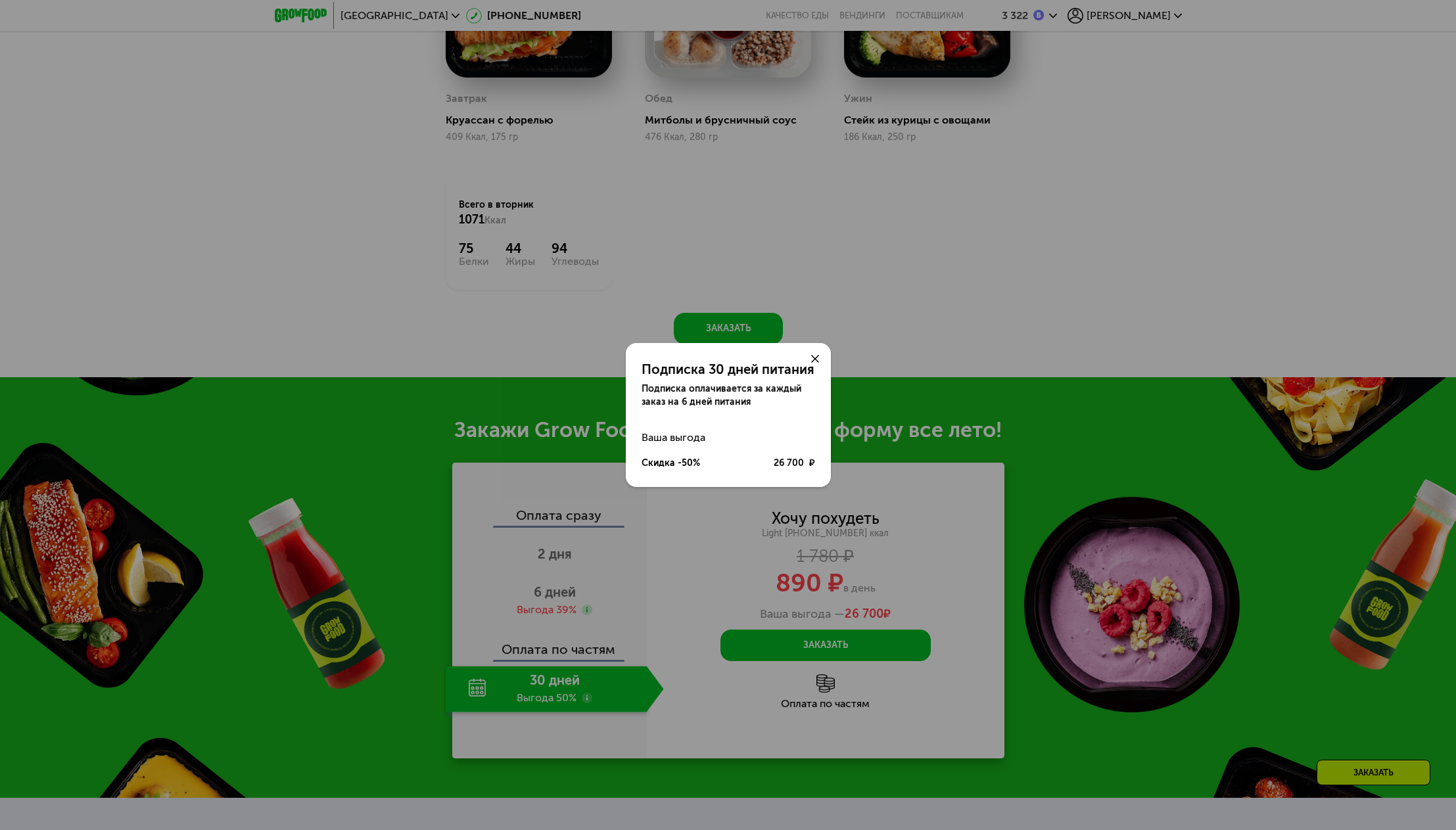
click at [819, 353] on div at bounding box center [815, 359] width 32 height 32
click at [816, 357] on icon at bounding box center [815, 359] width 8 height 8
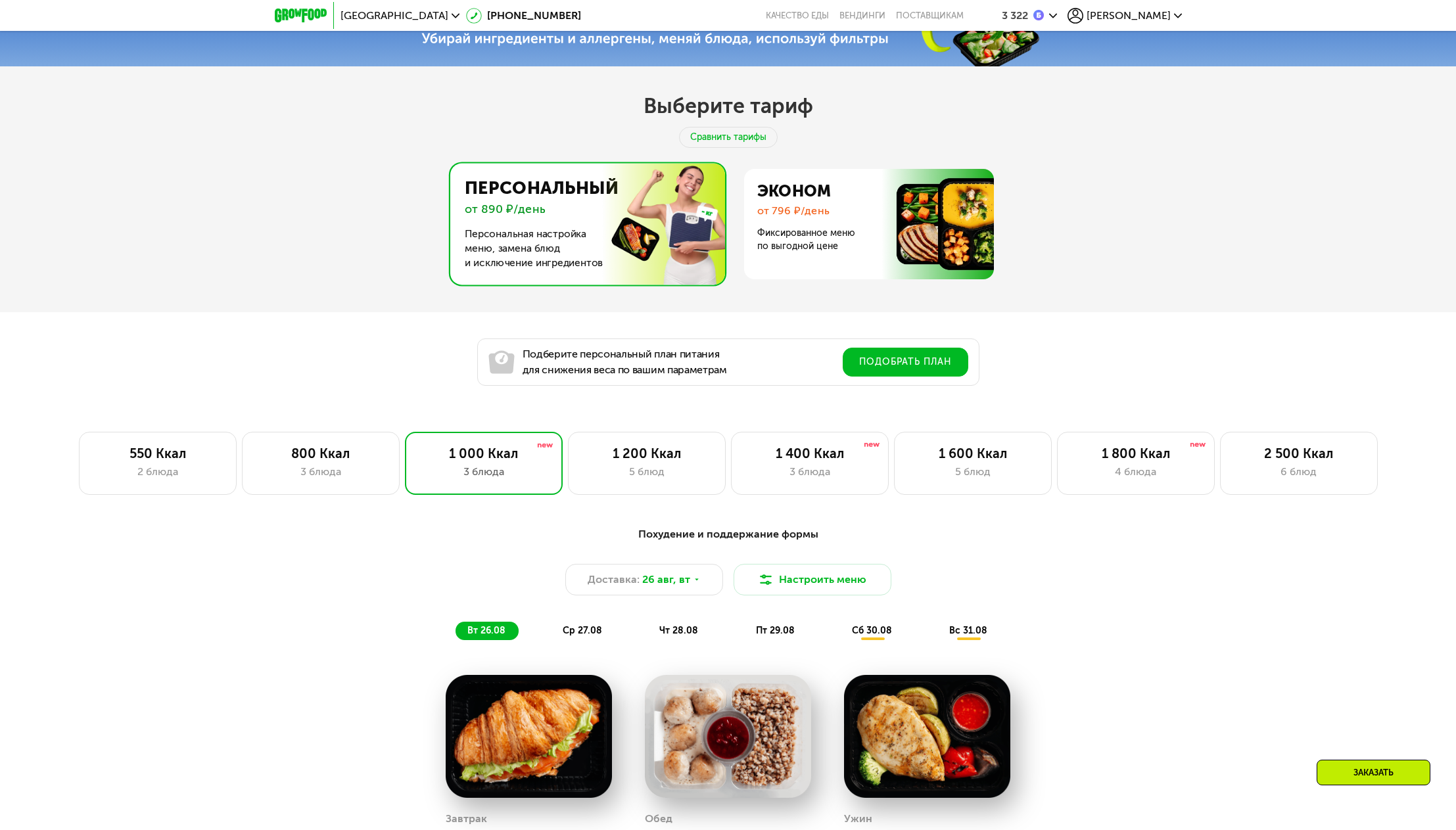
scroll to position [717, 0]
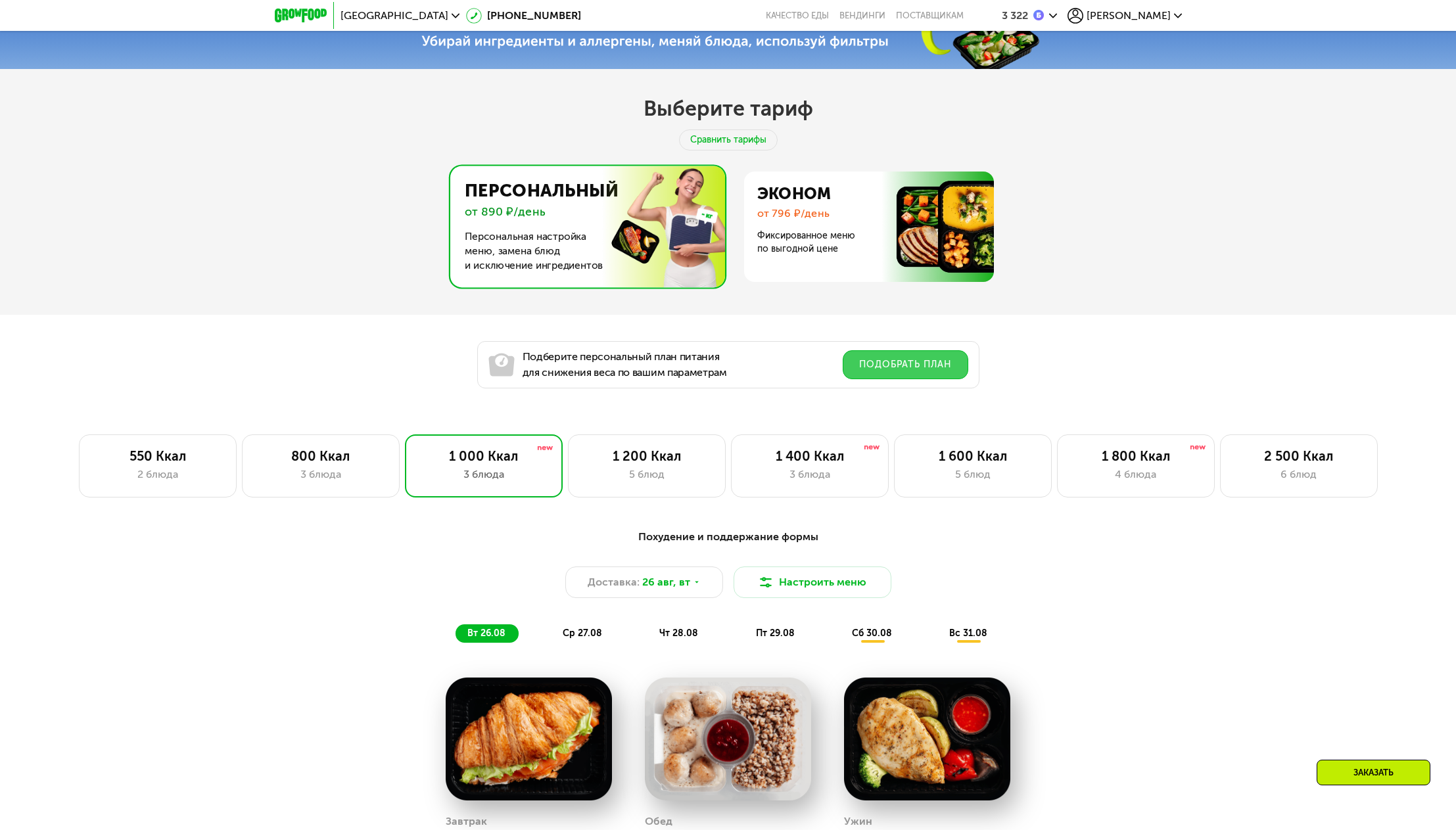
click at [886, 373] on button "Подобрать план" at bounding box center [905, 365] width 126 height 29
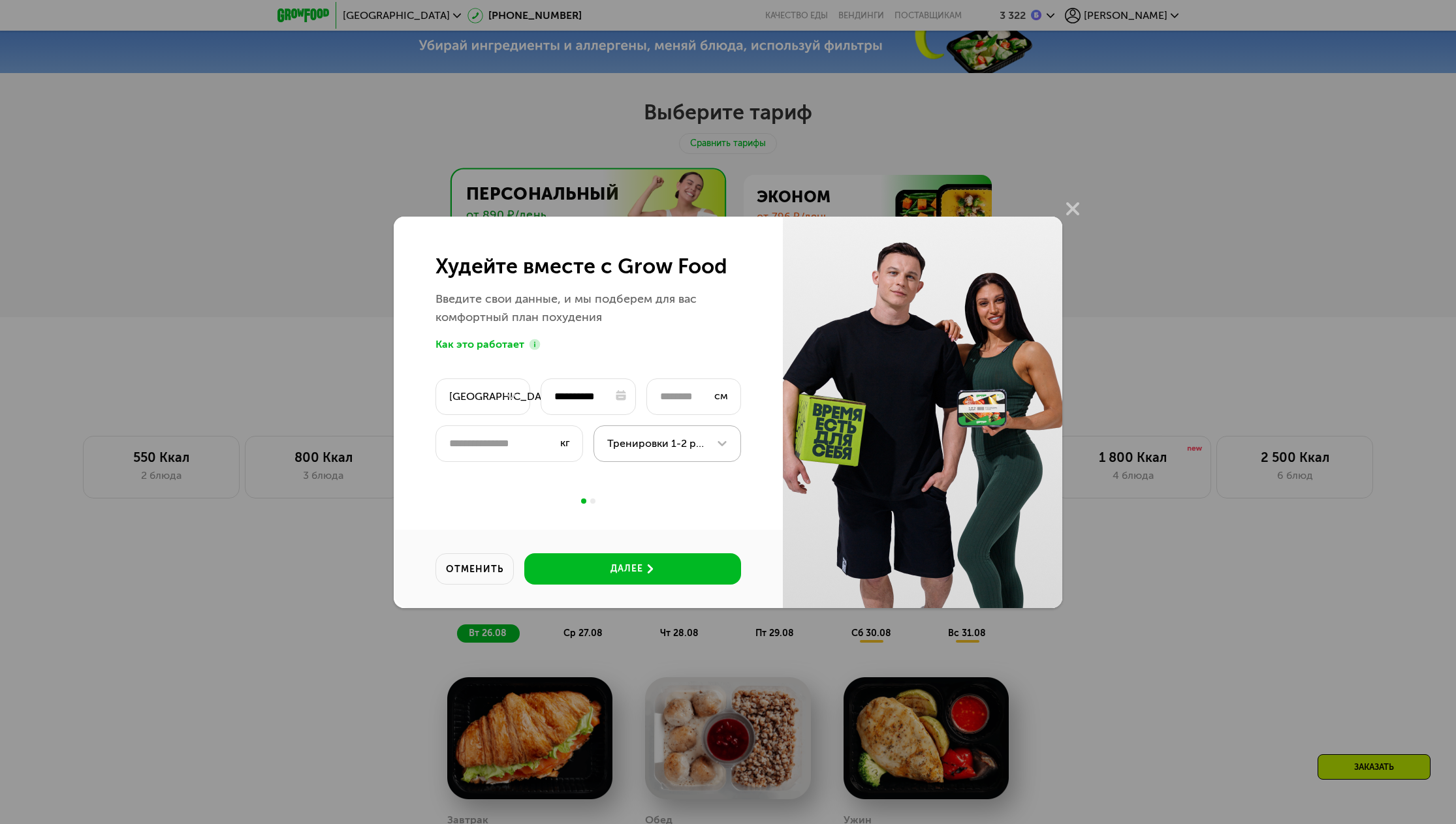
click at [620, 449] on div "Тренировки 1-2 раза в неделю" at bounding box center [657, 443] width 100 height 15
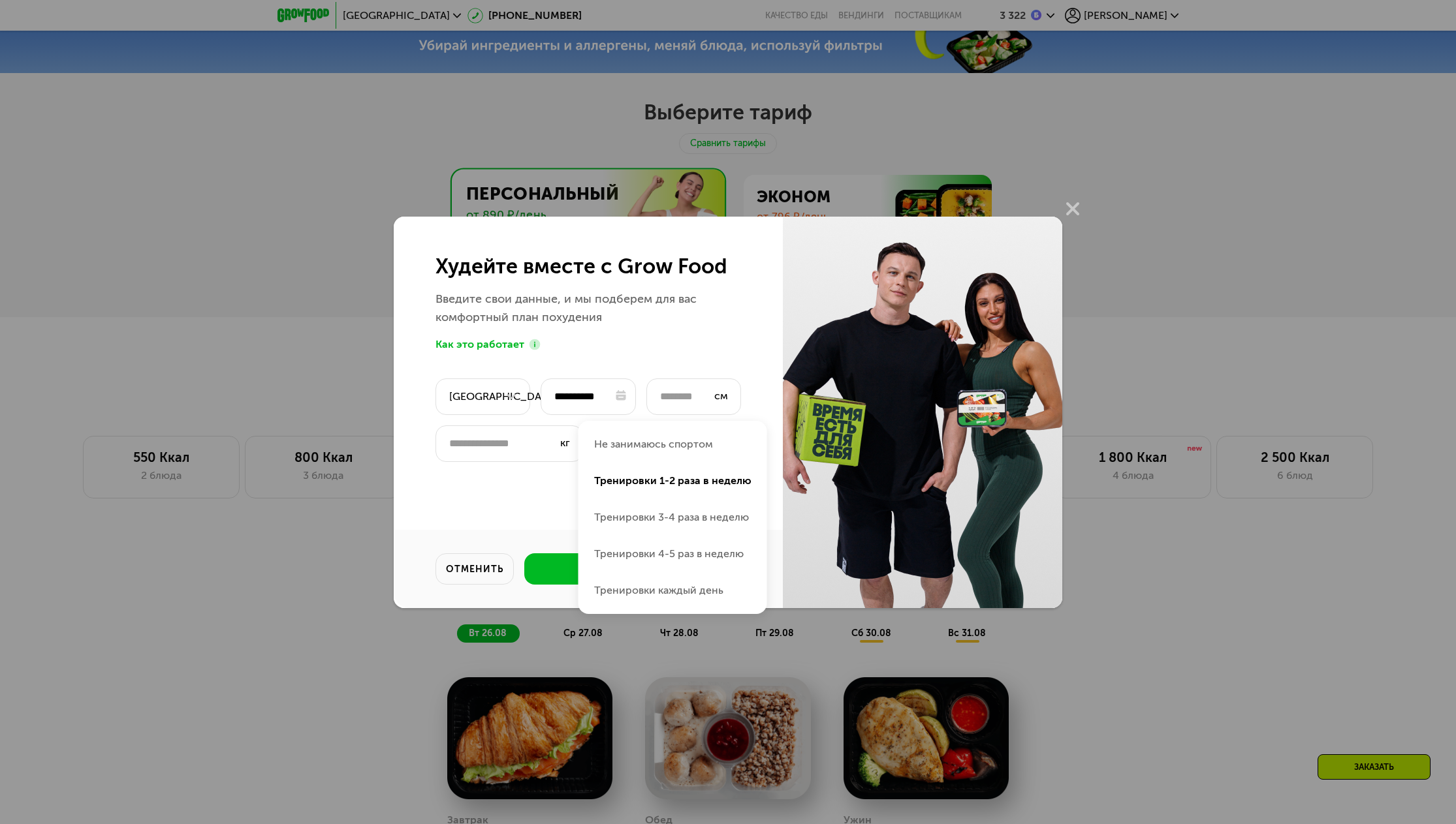
click at [486, 505] on div "**********" at bounding box center [588, 412] width 389 height 392
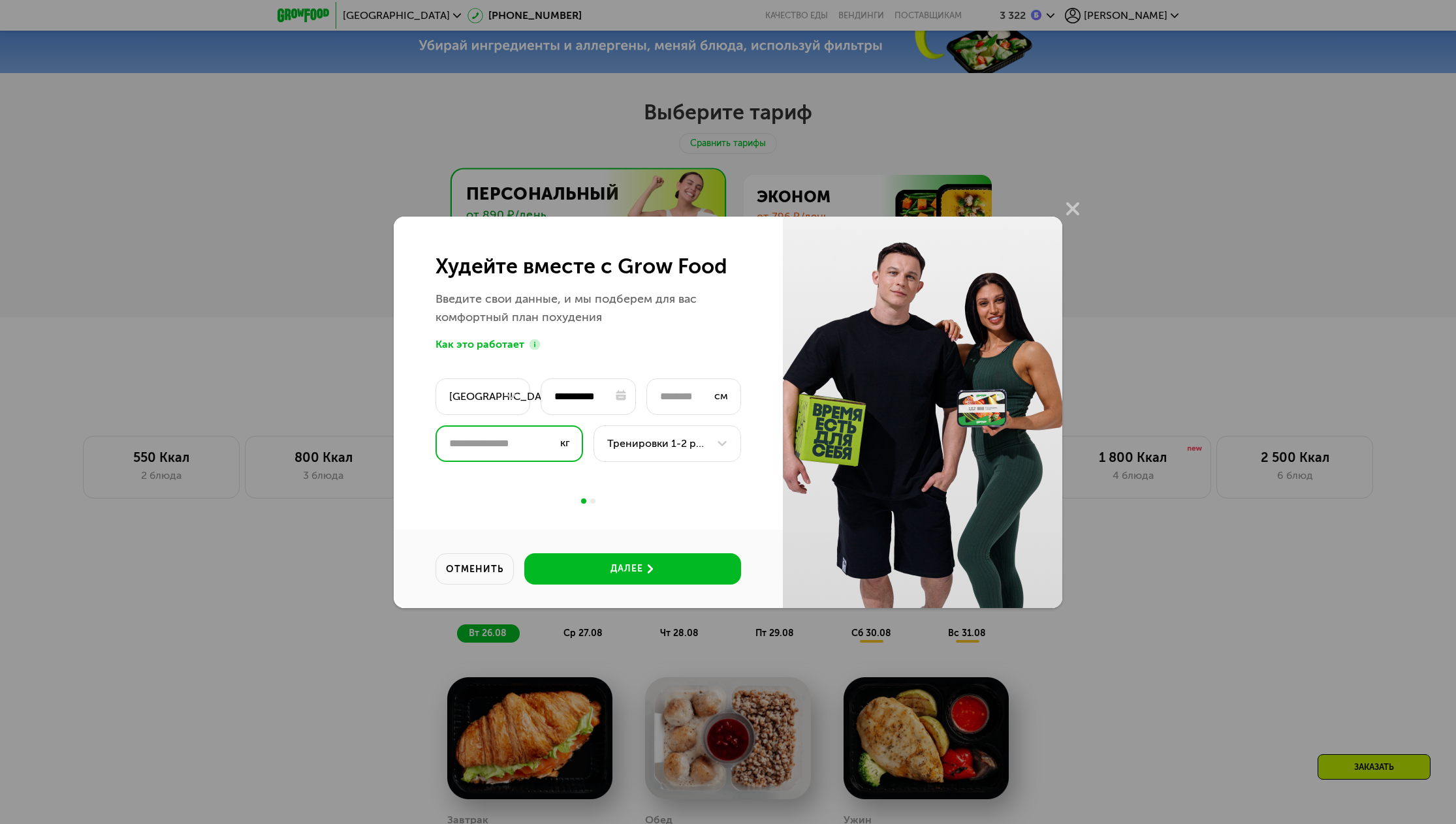
click at [535, 458] on input "****" at bounding box center [509, 444] width 148 height 37
click at [596, 567] on button "далее" at bounding box center [632, 569] width 217 height 31
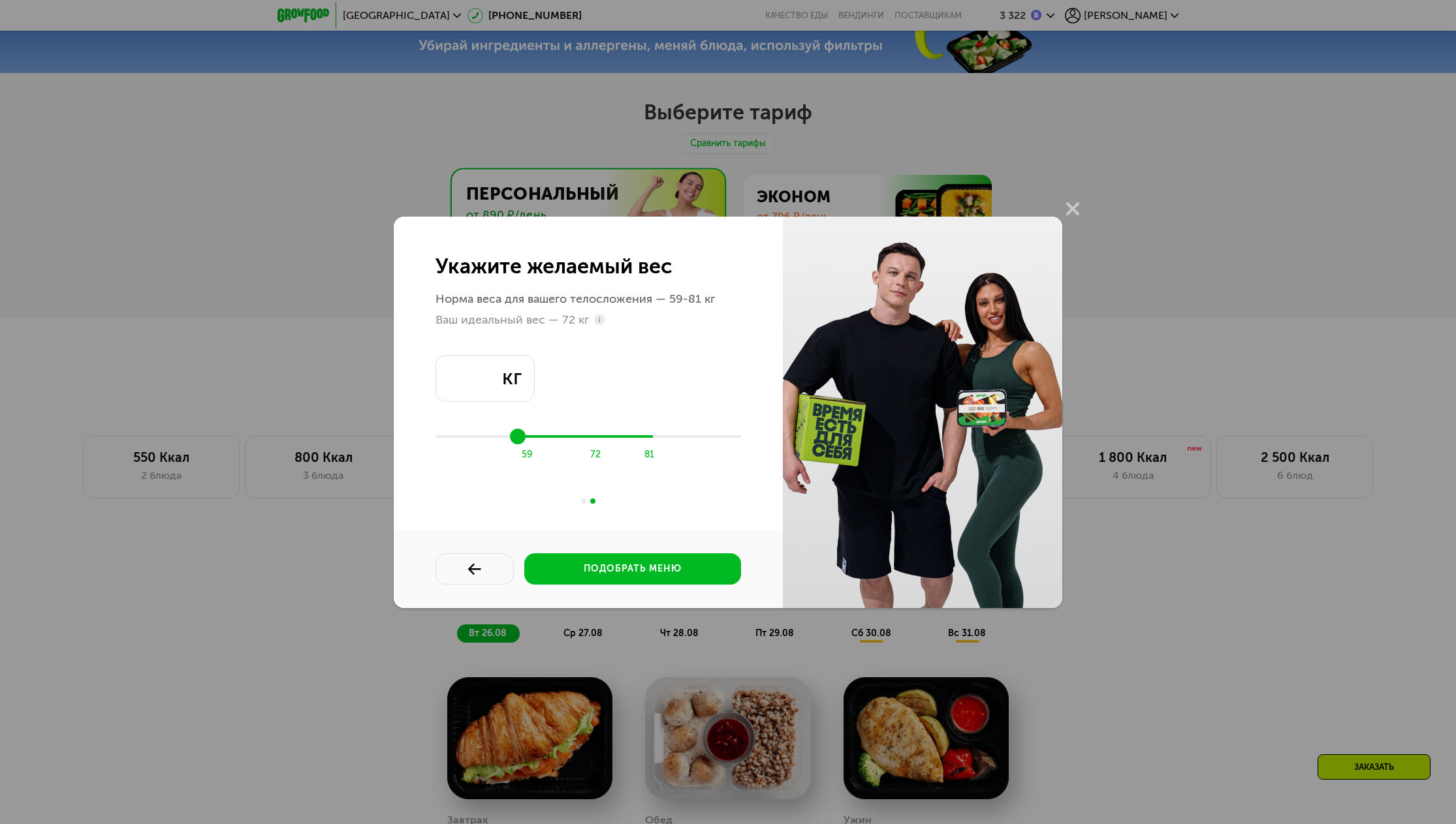
type input "**"
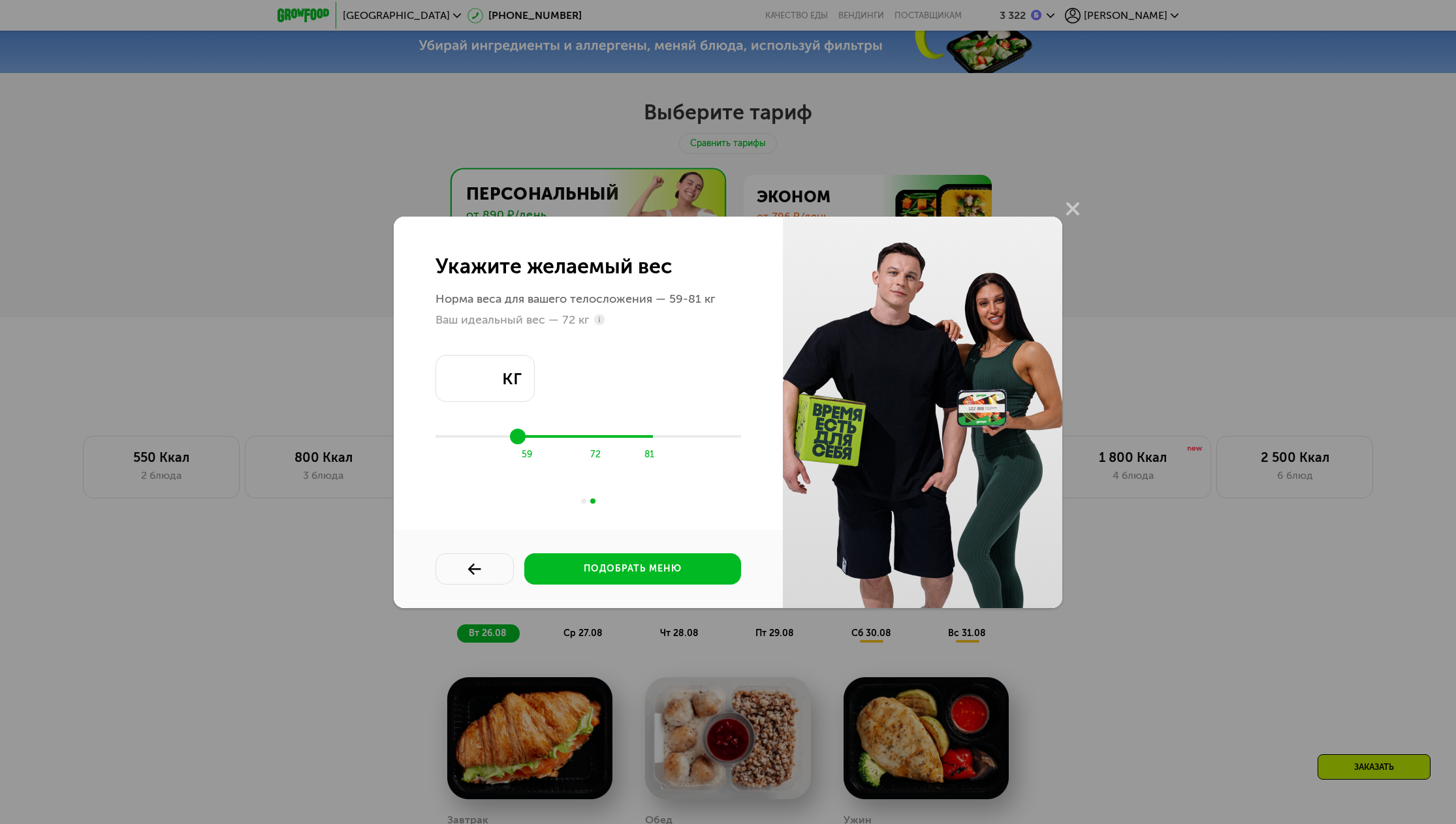
type input "**"
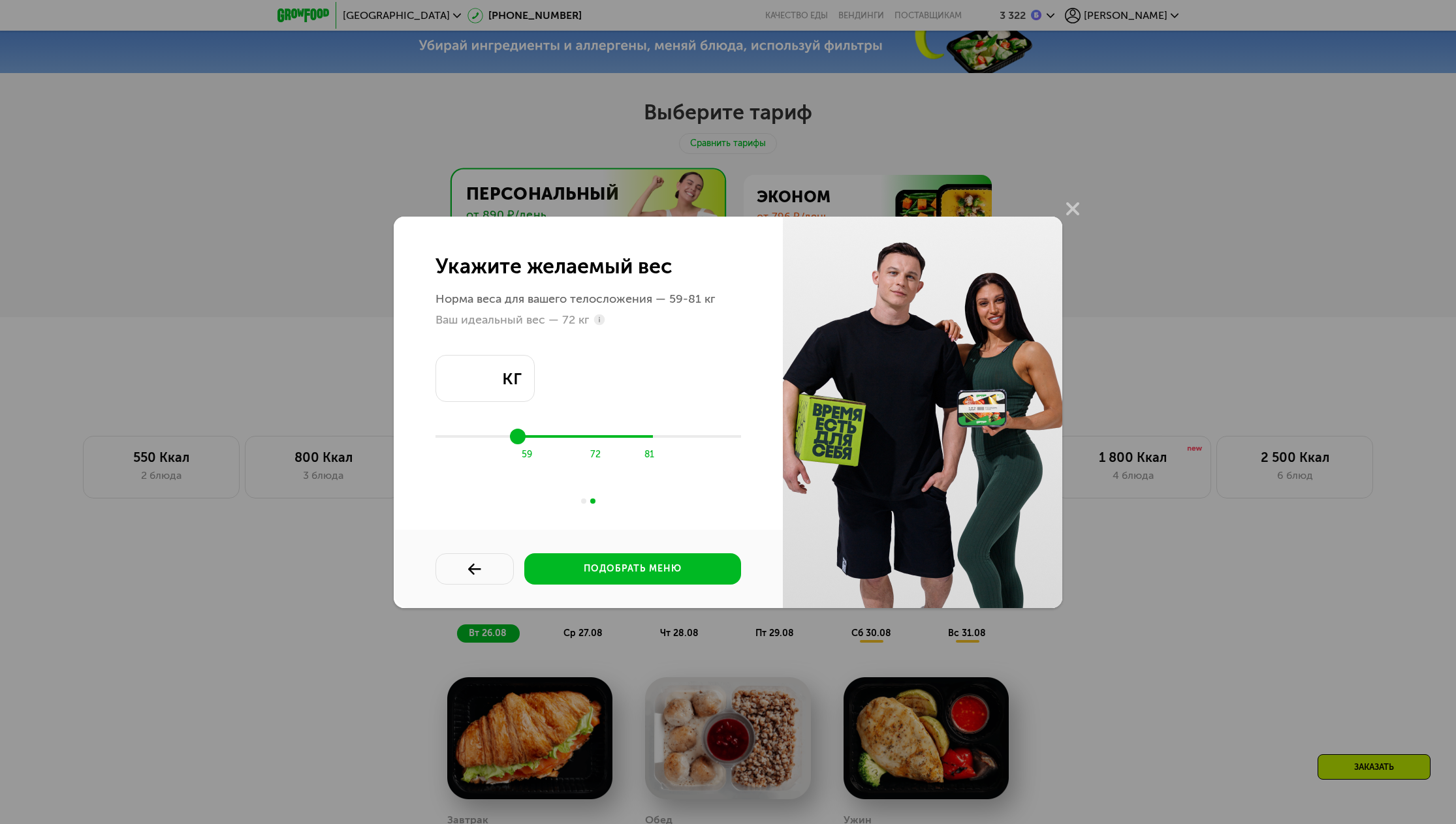
type input "**"
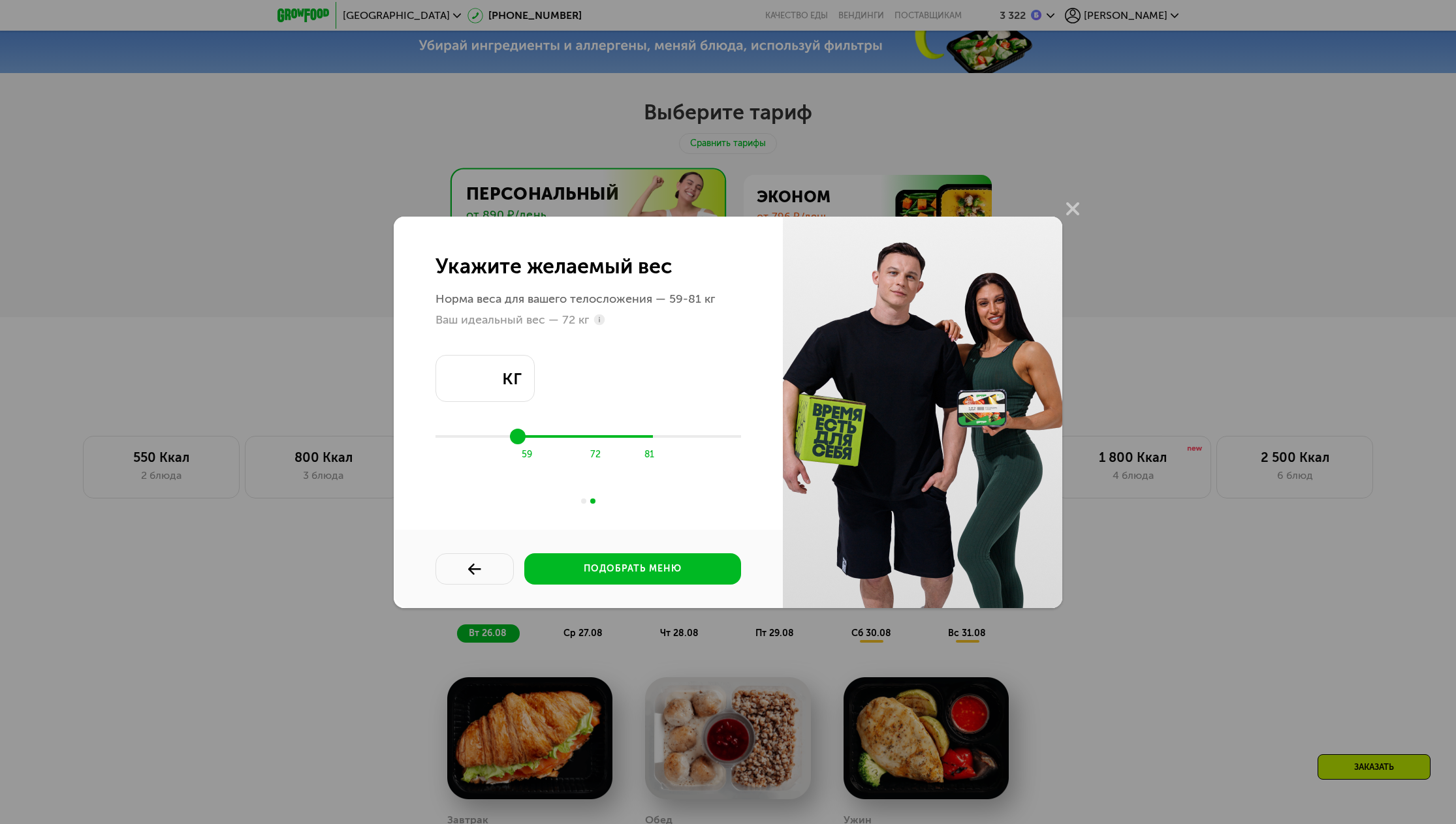
type input "**"
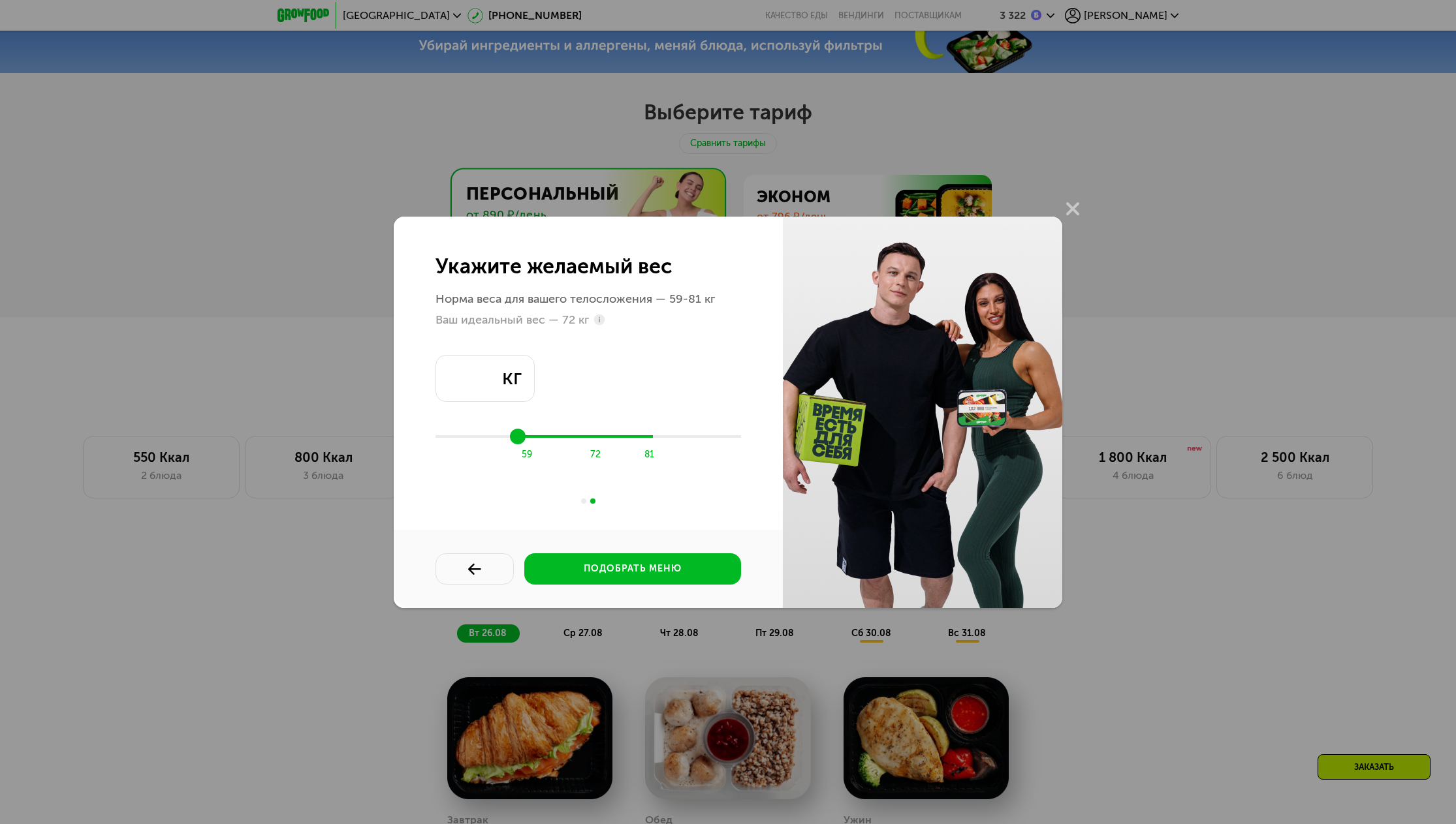
type input "**"
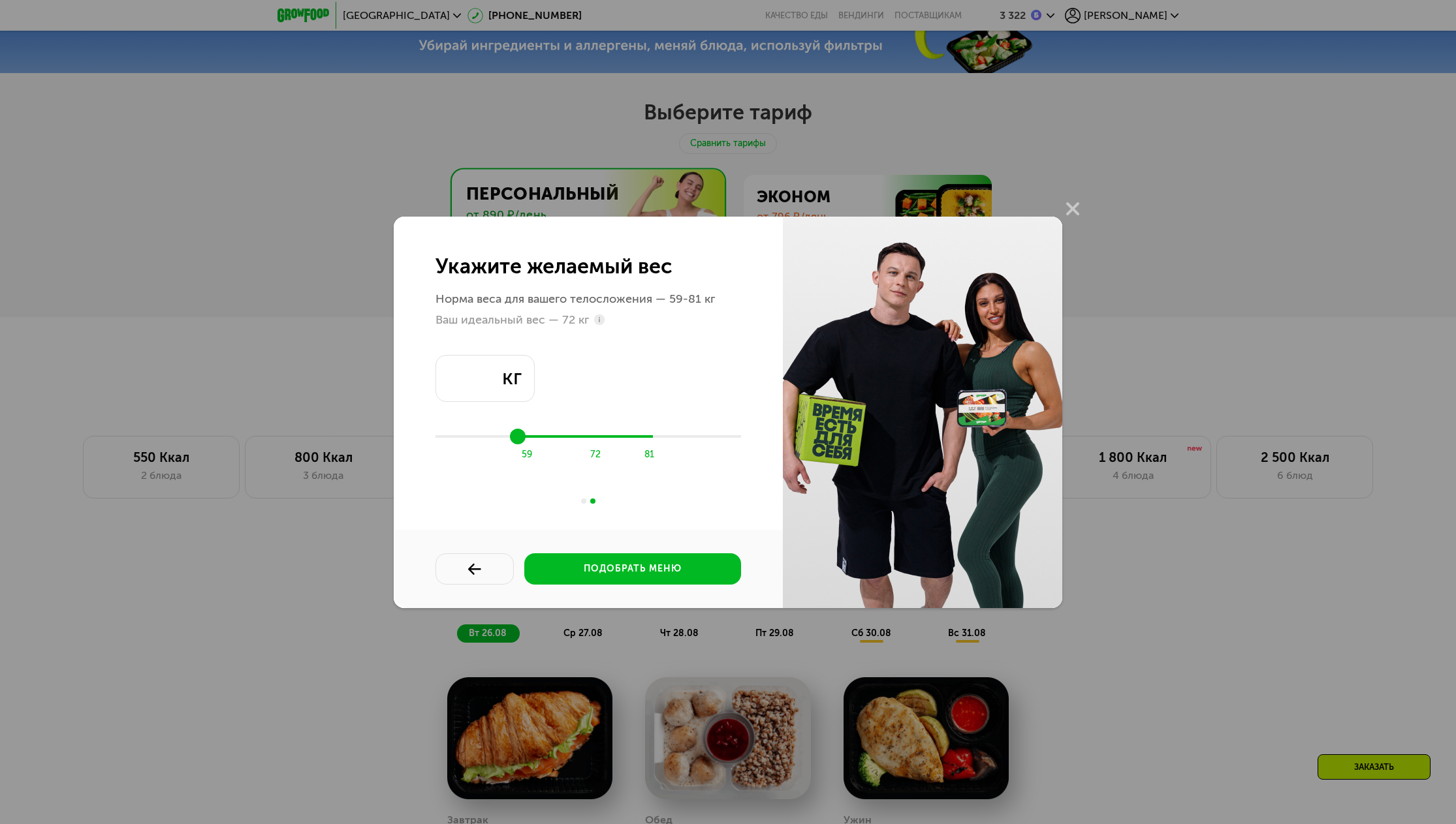
type input "**"
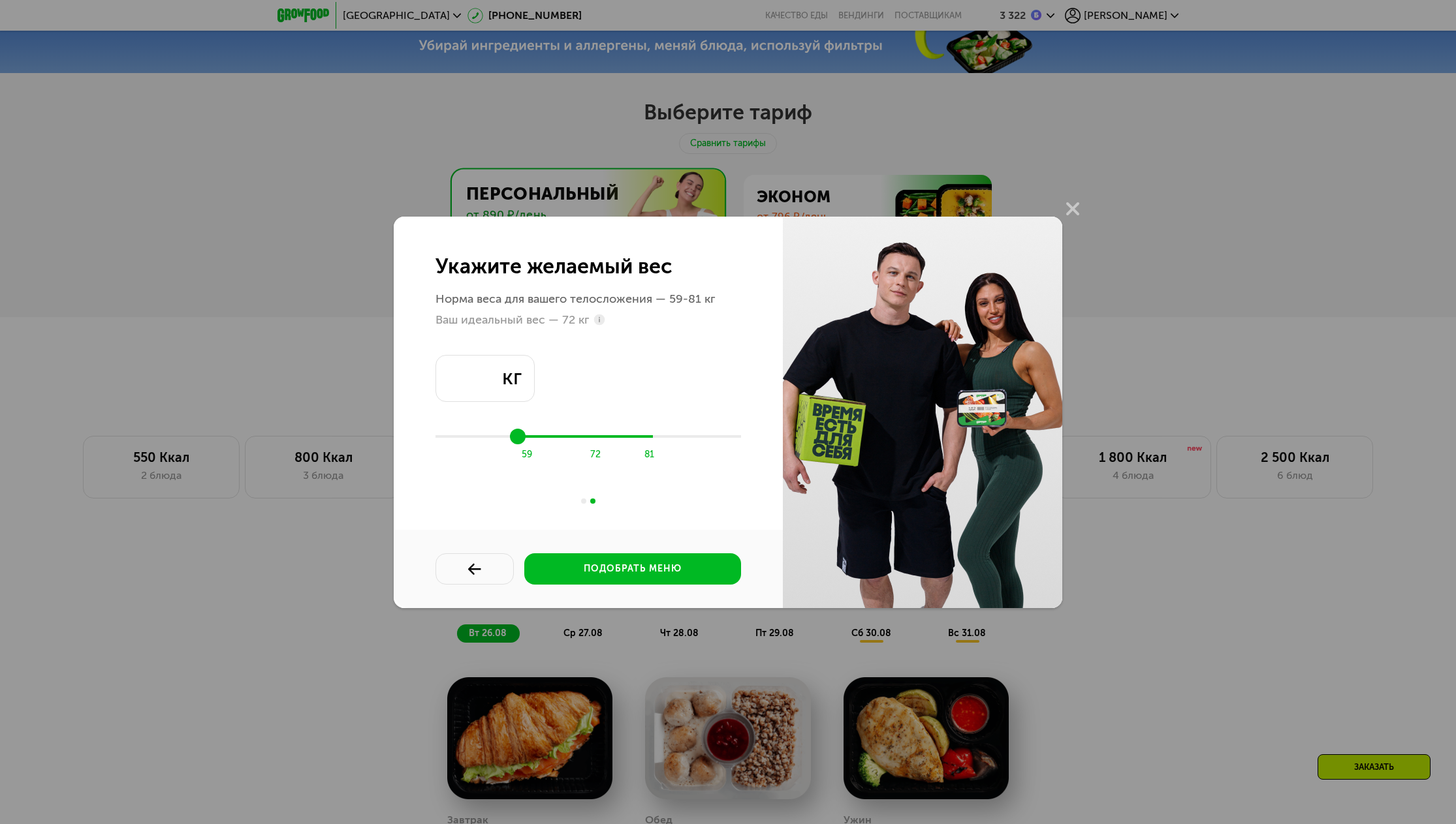
type input "**"
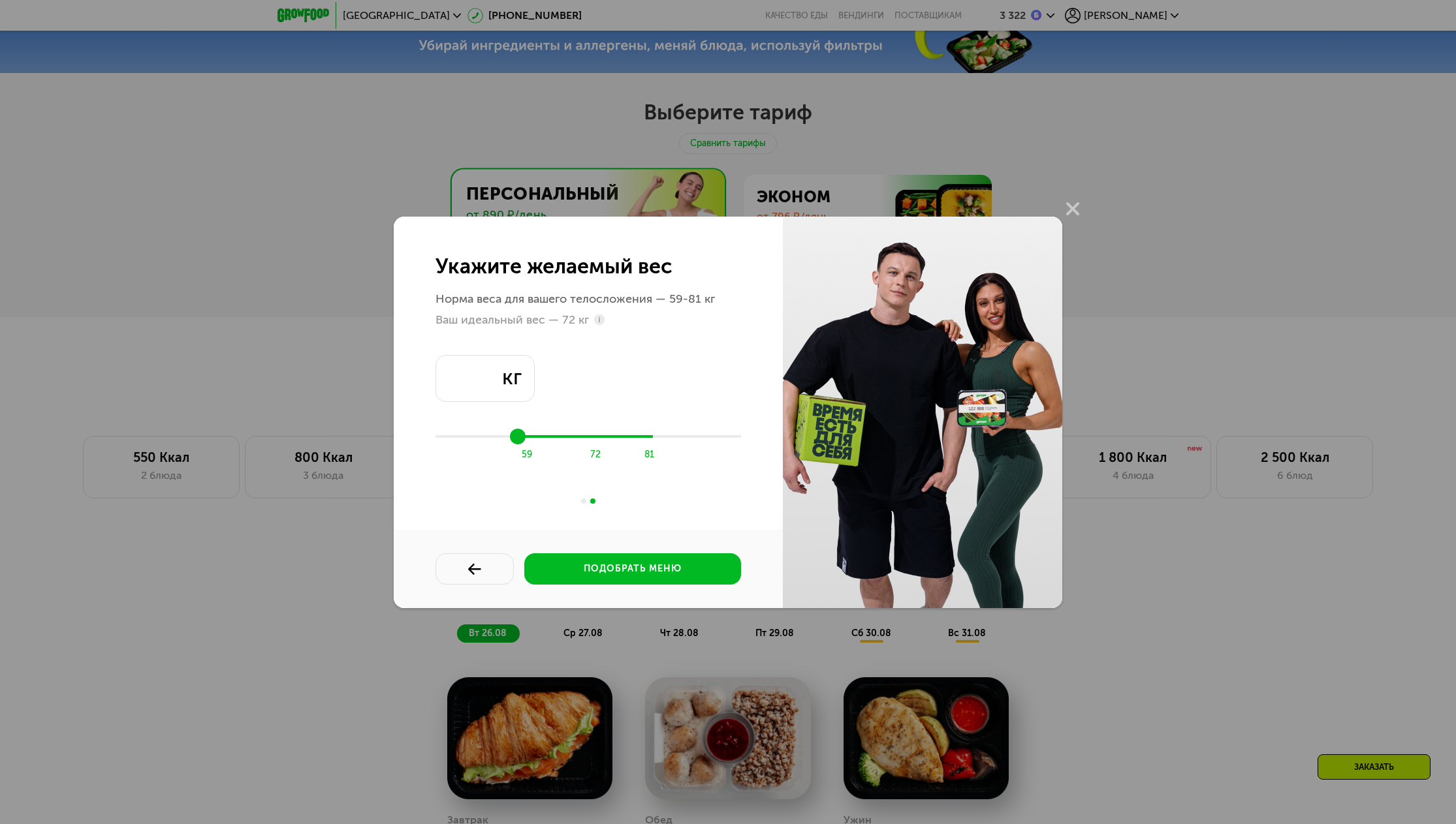
type input "**"
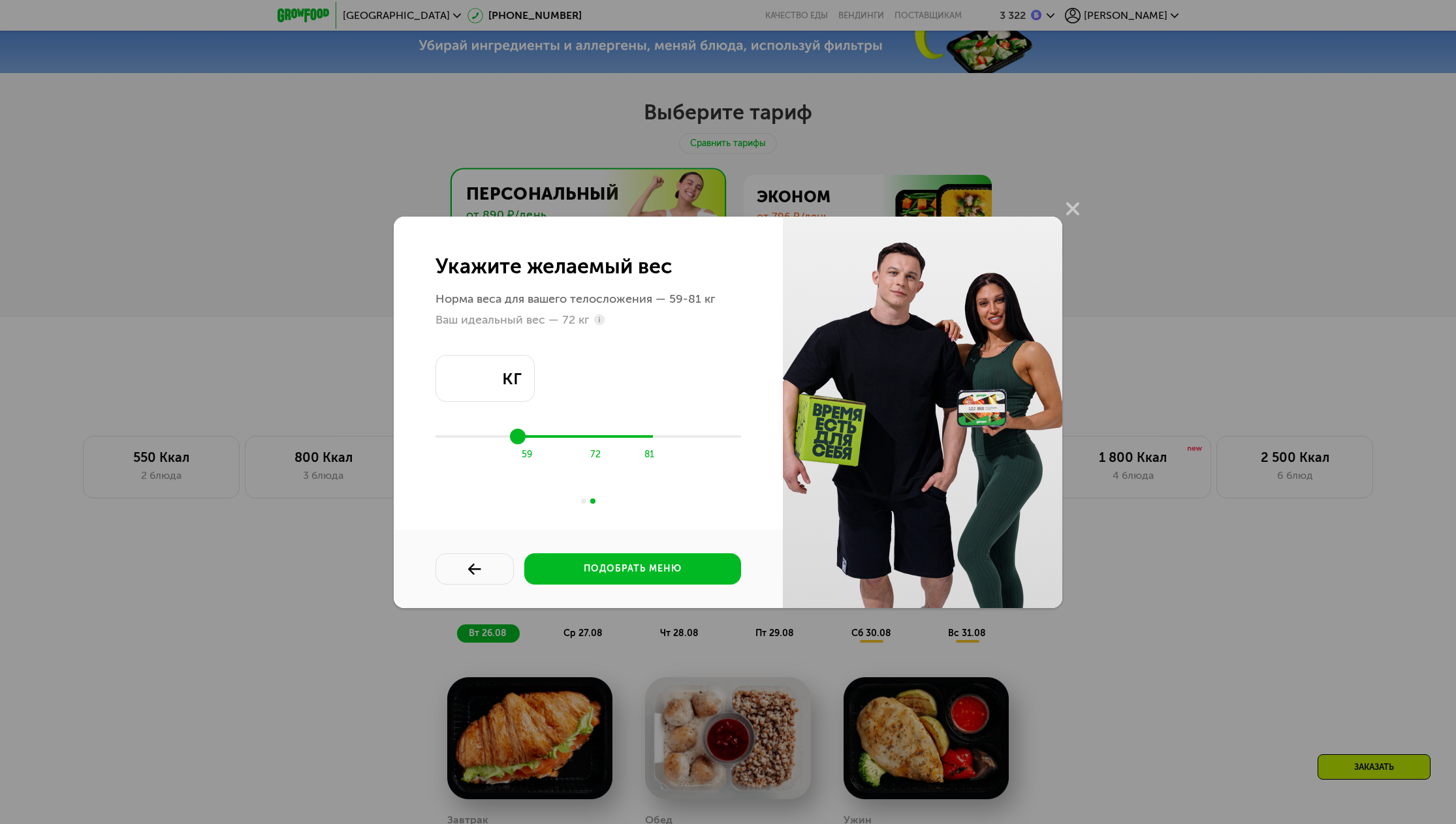
type input "**"
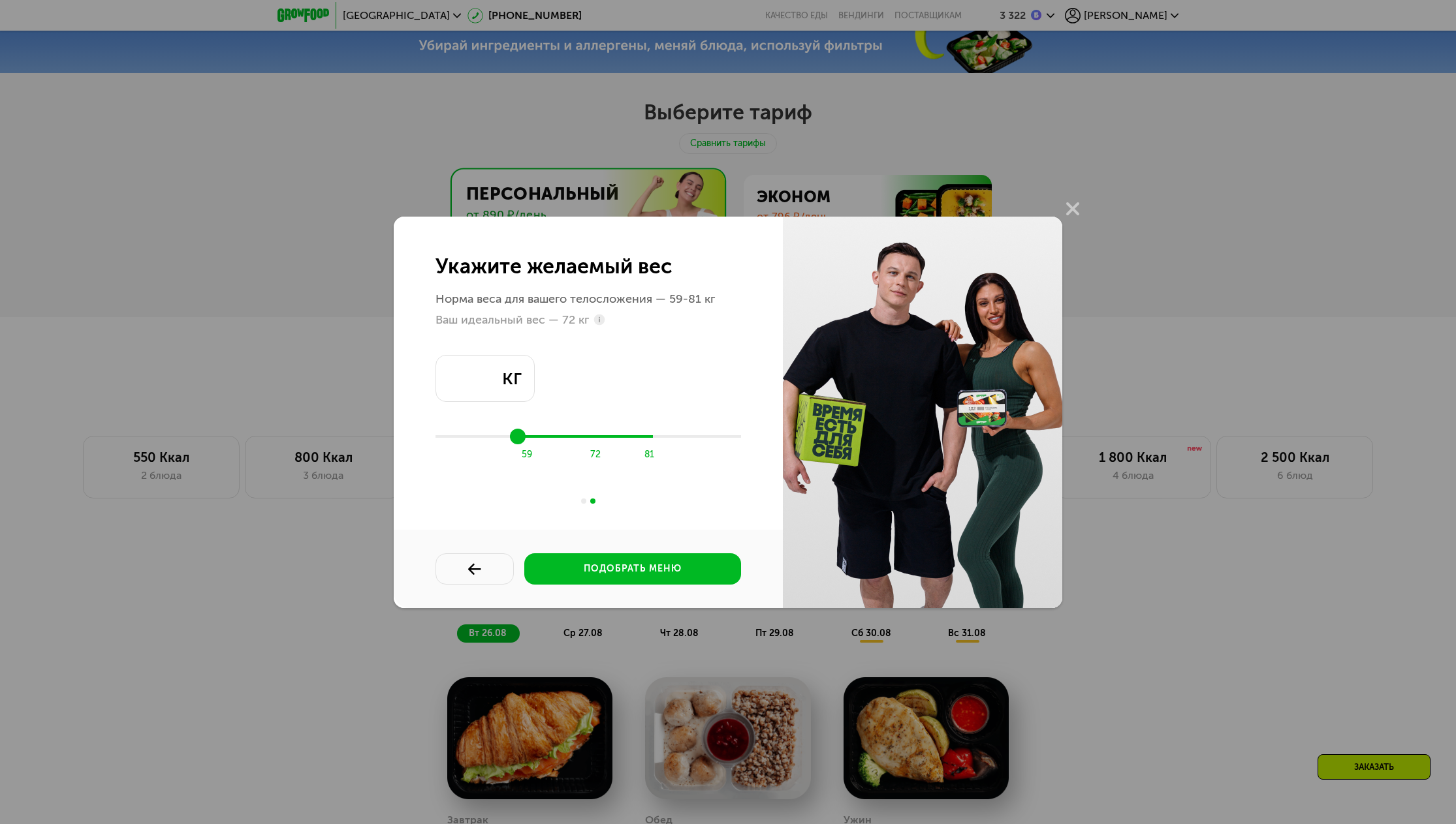
type input "**"
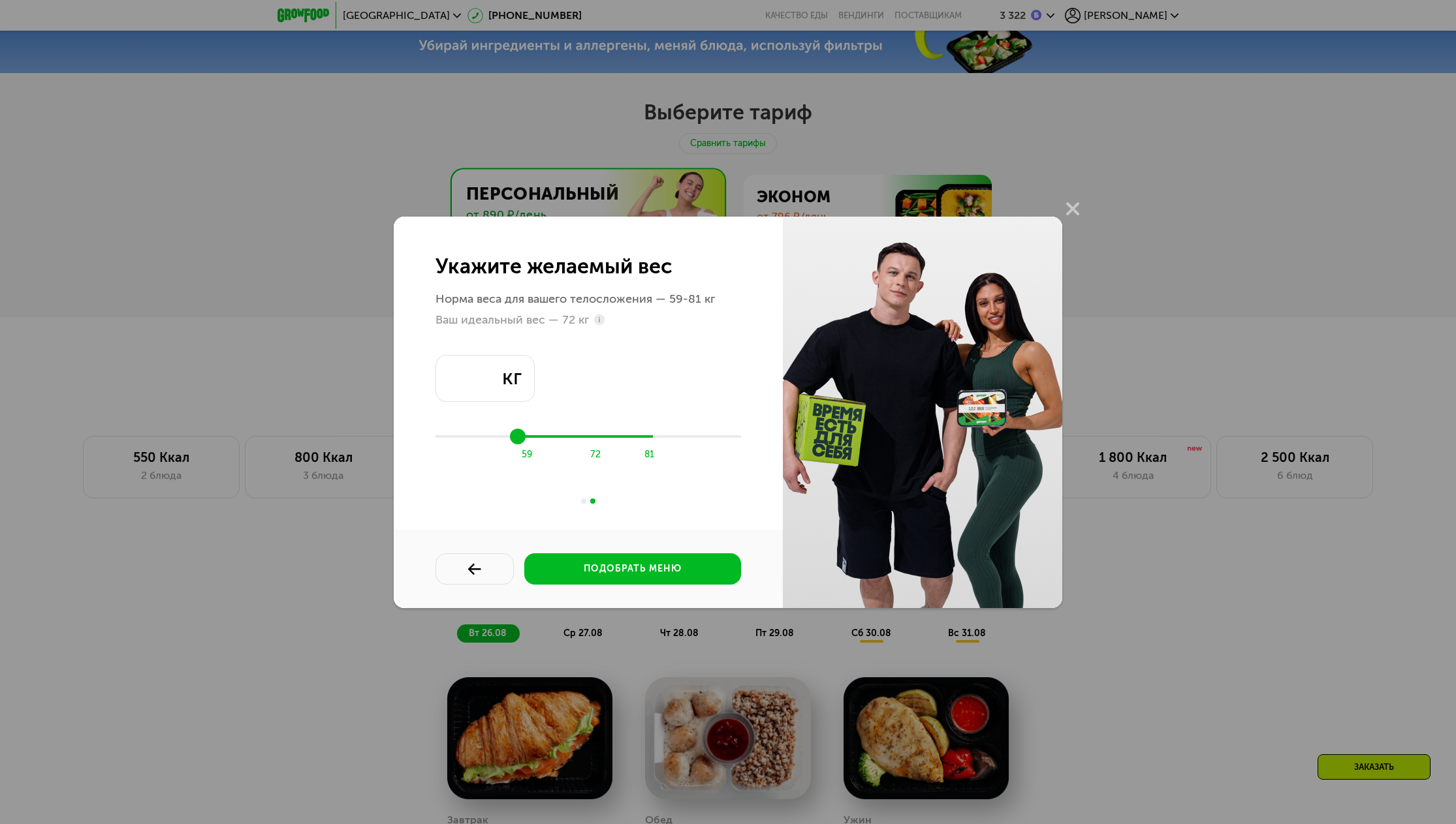
type input "**"
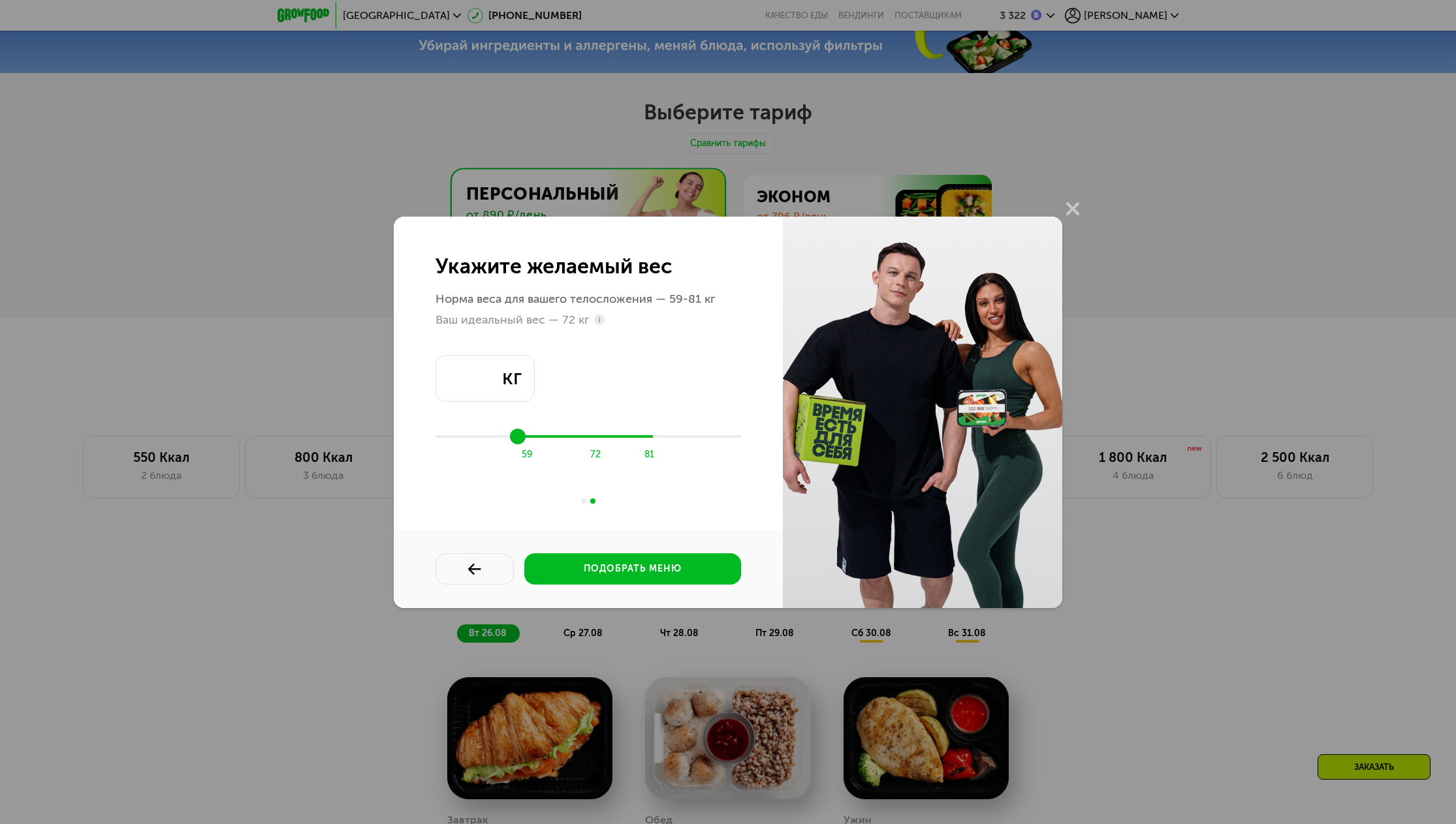
type input "**"
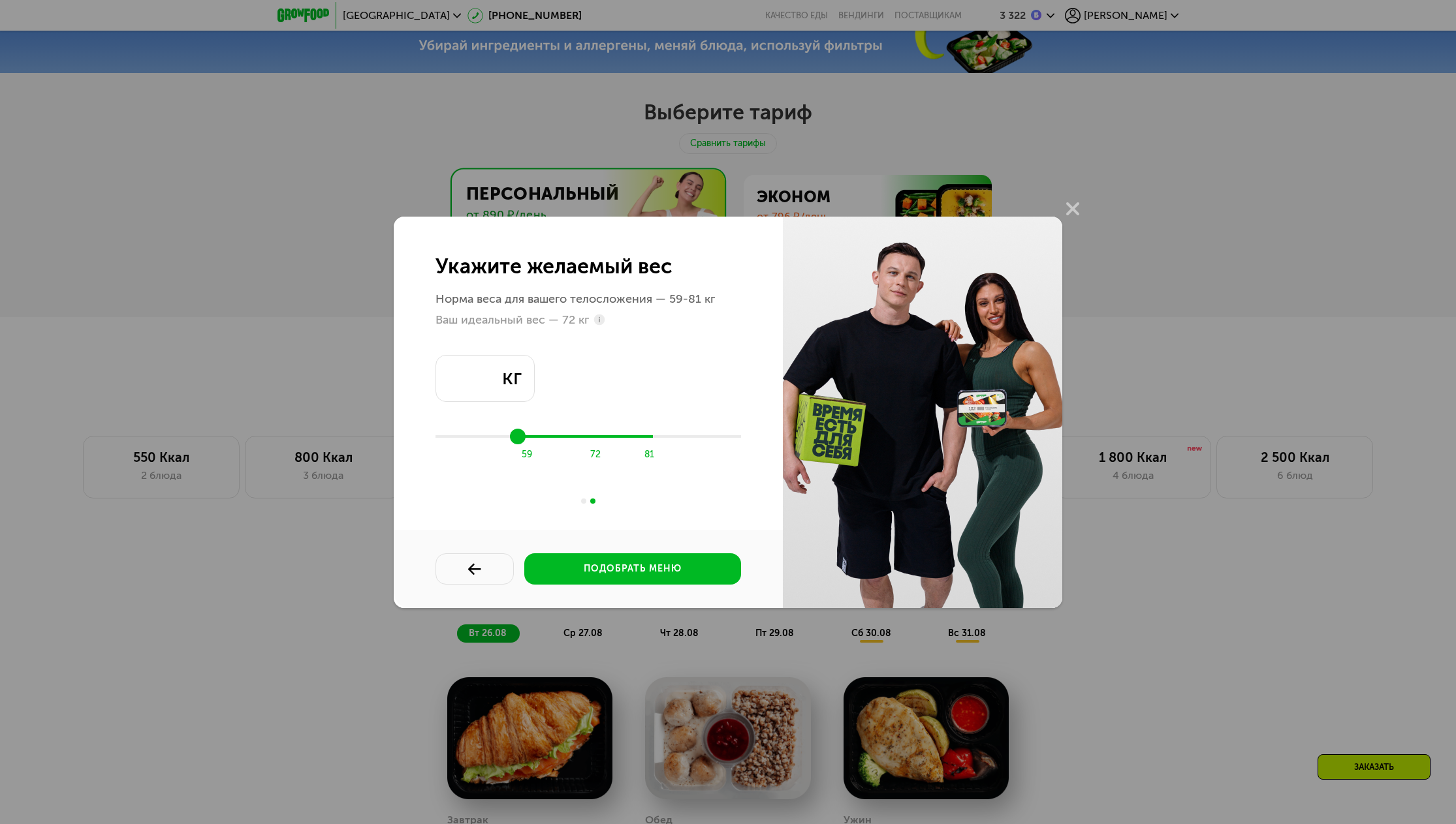
type input "**"
click at [608, 439] on input "range" at bounding box center [588, 436] width 306 height 19
click at [613, 576] on button "подобрать меню" at bounding box center [632, 569] width 217 height 31
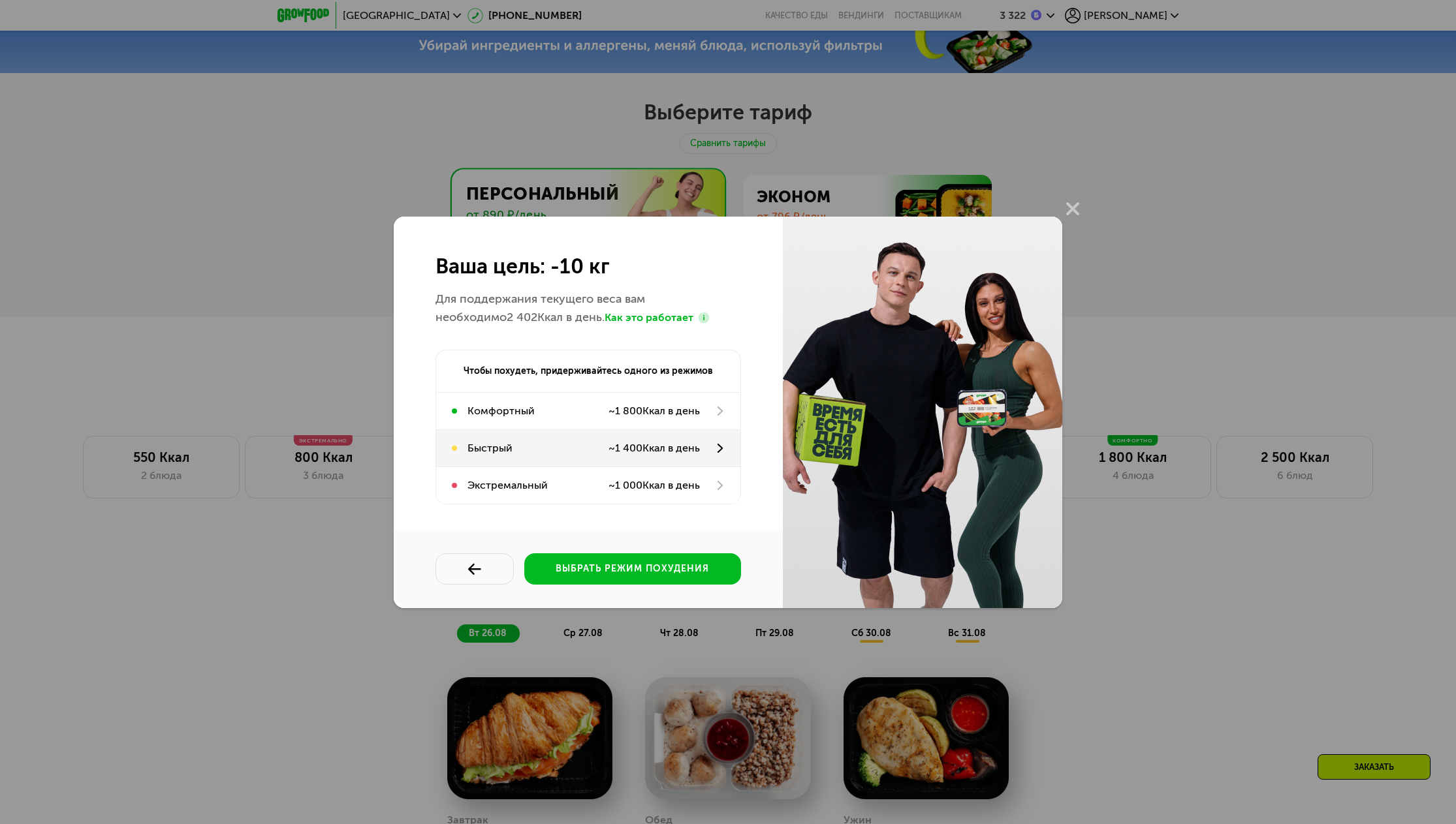
click at [548, 462] on div "Быстрый ~ 1 400 Ккал в день" at bounding box center [588, 448] width 304 height 37
